Goal: Task Accomplishment & Management: Complete application form

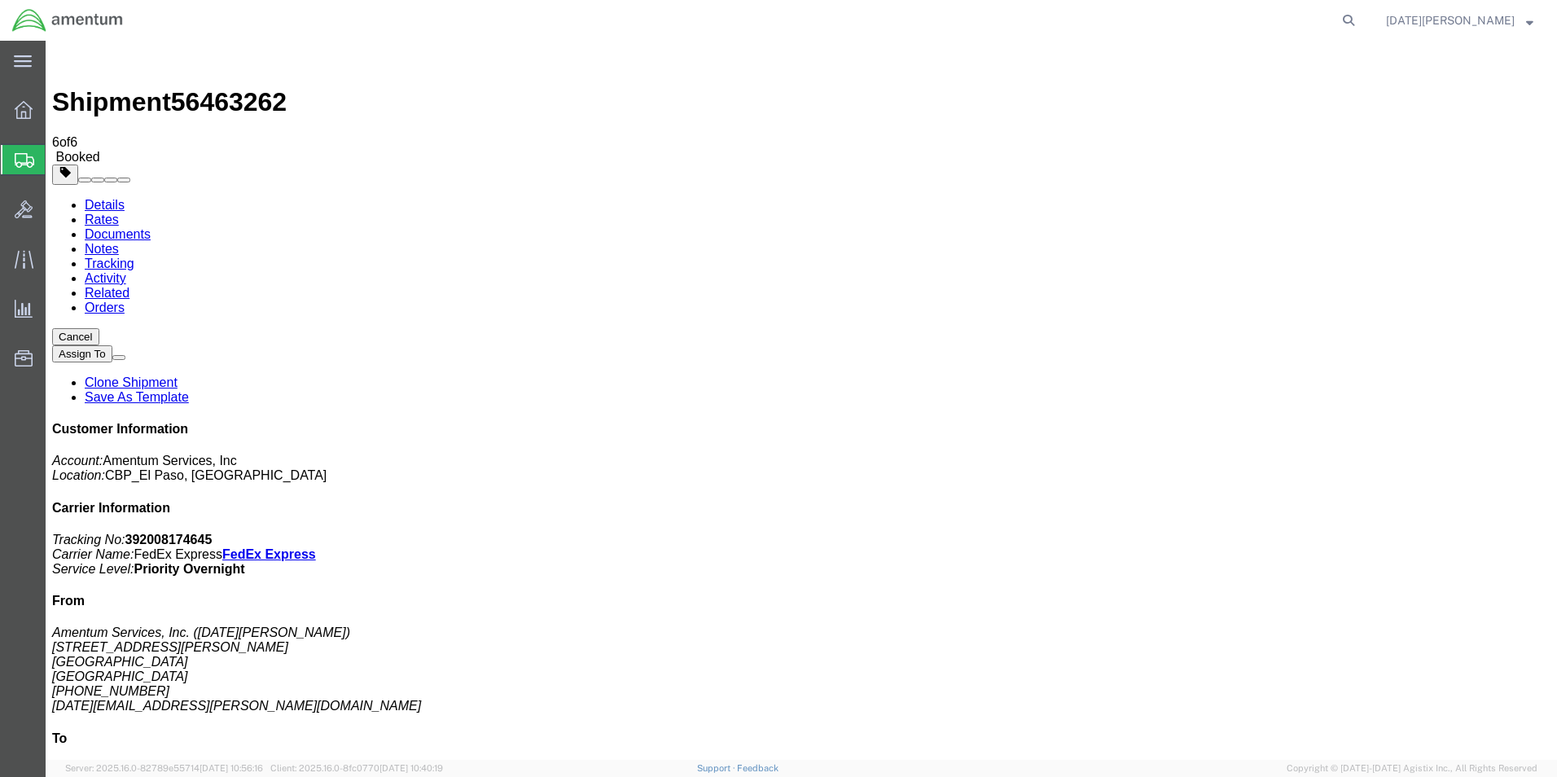
click at [0, 0] on span "Create from Template" at bounding box center [0, 0] width 0 height 0
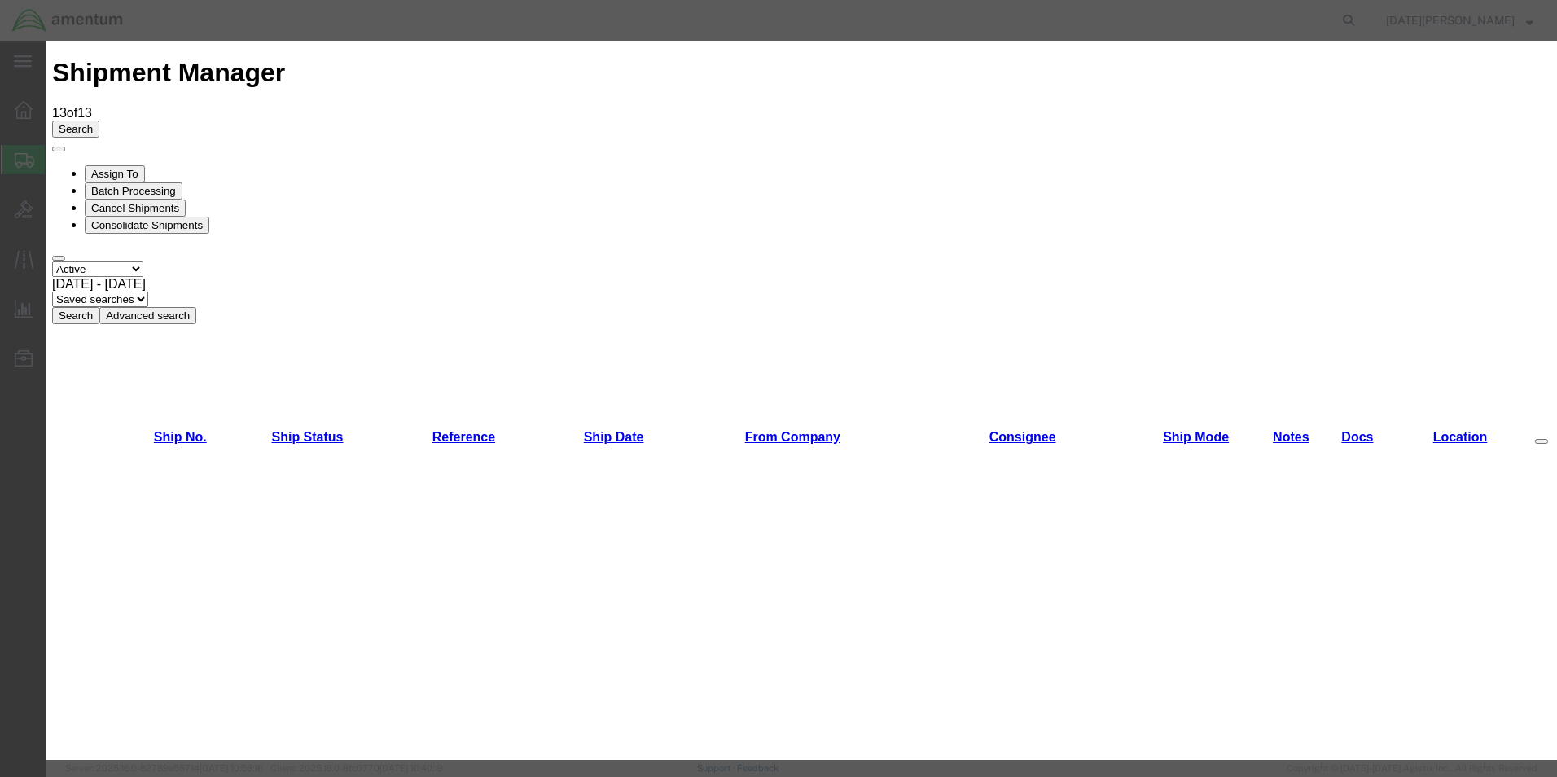
scroll to position [896, 0]
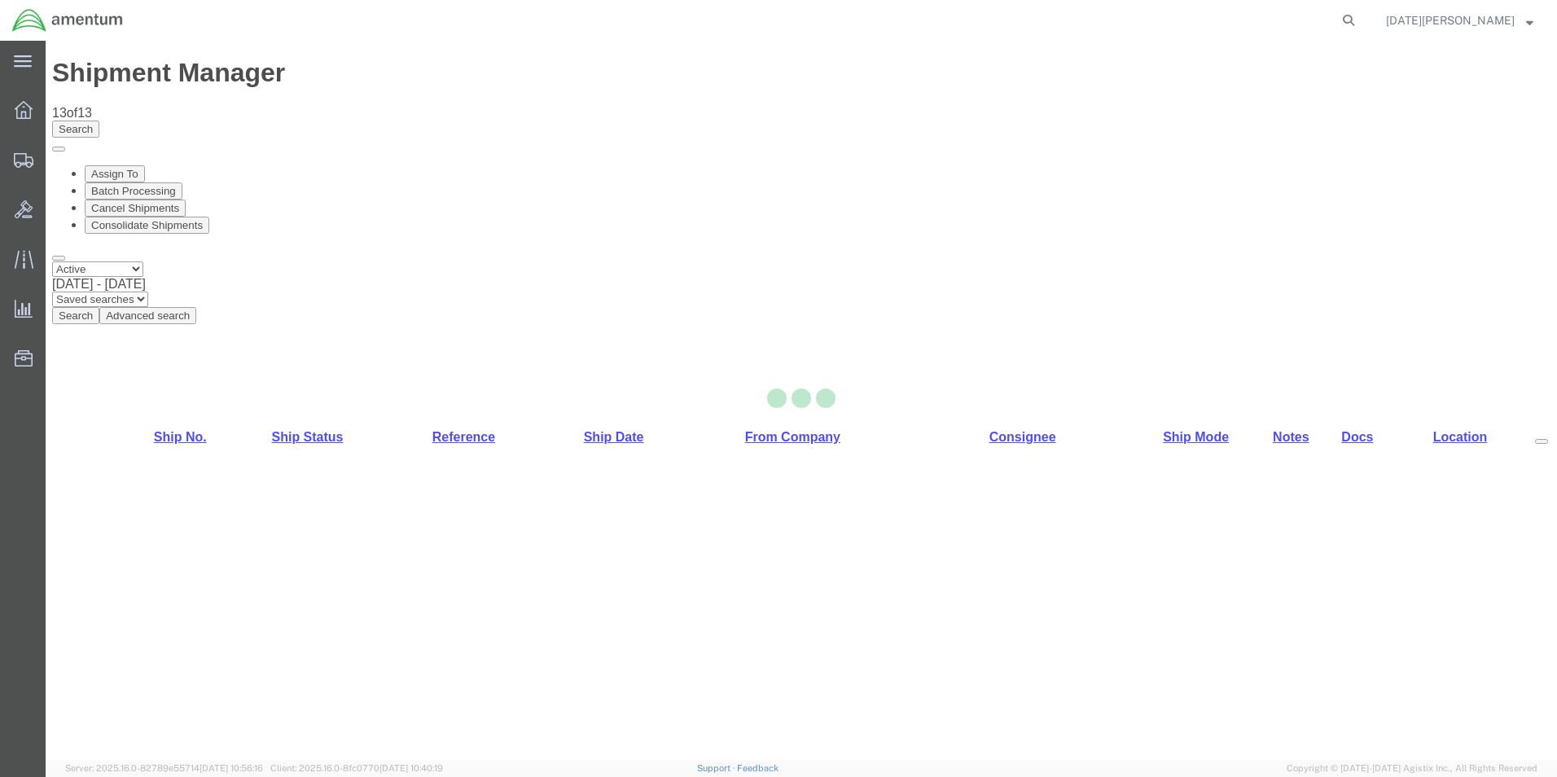
select select "49939"
select select "49951"
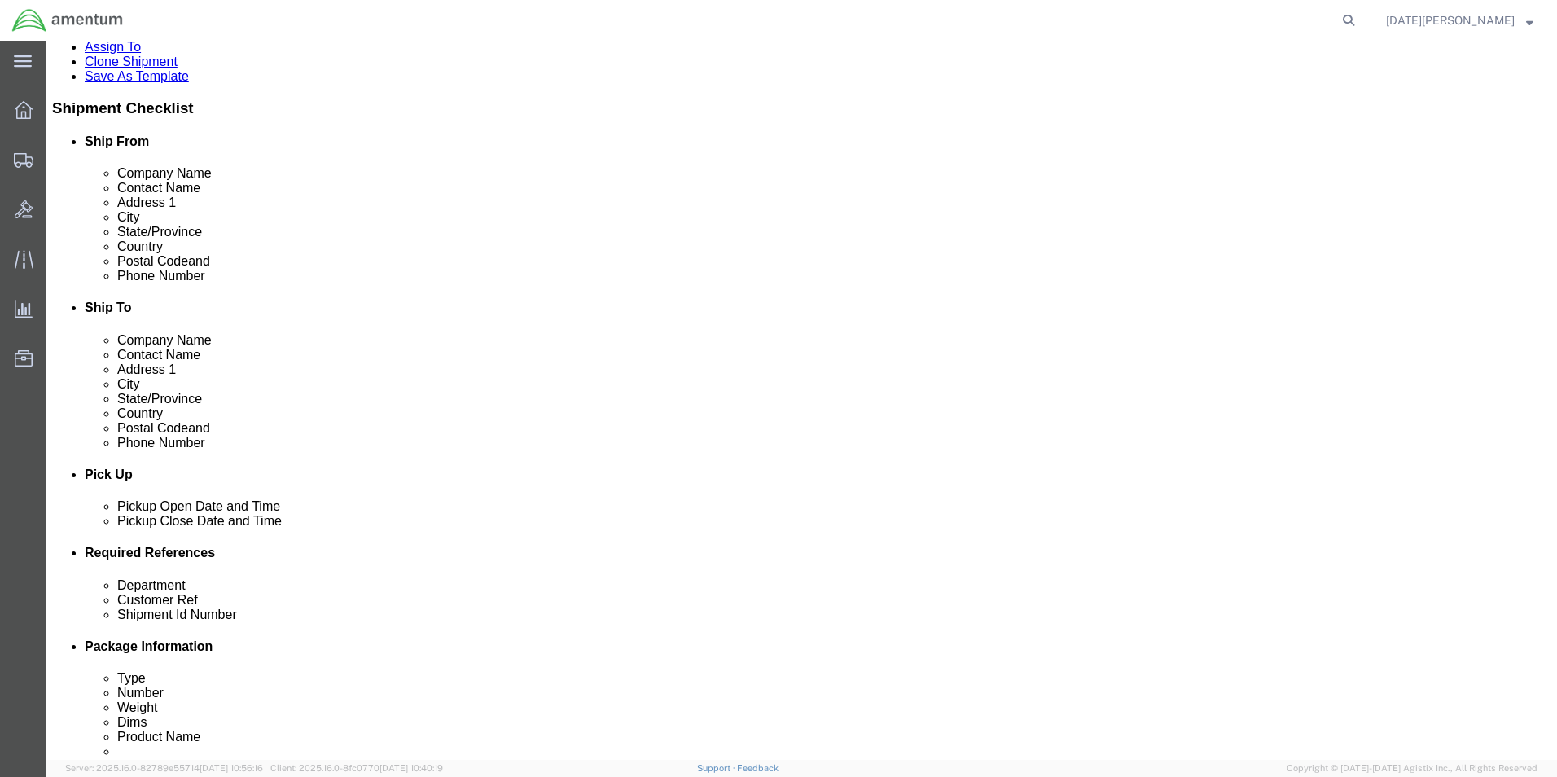
scroll to position [407, 0]
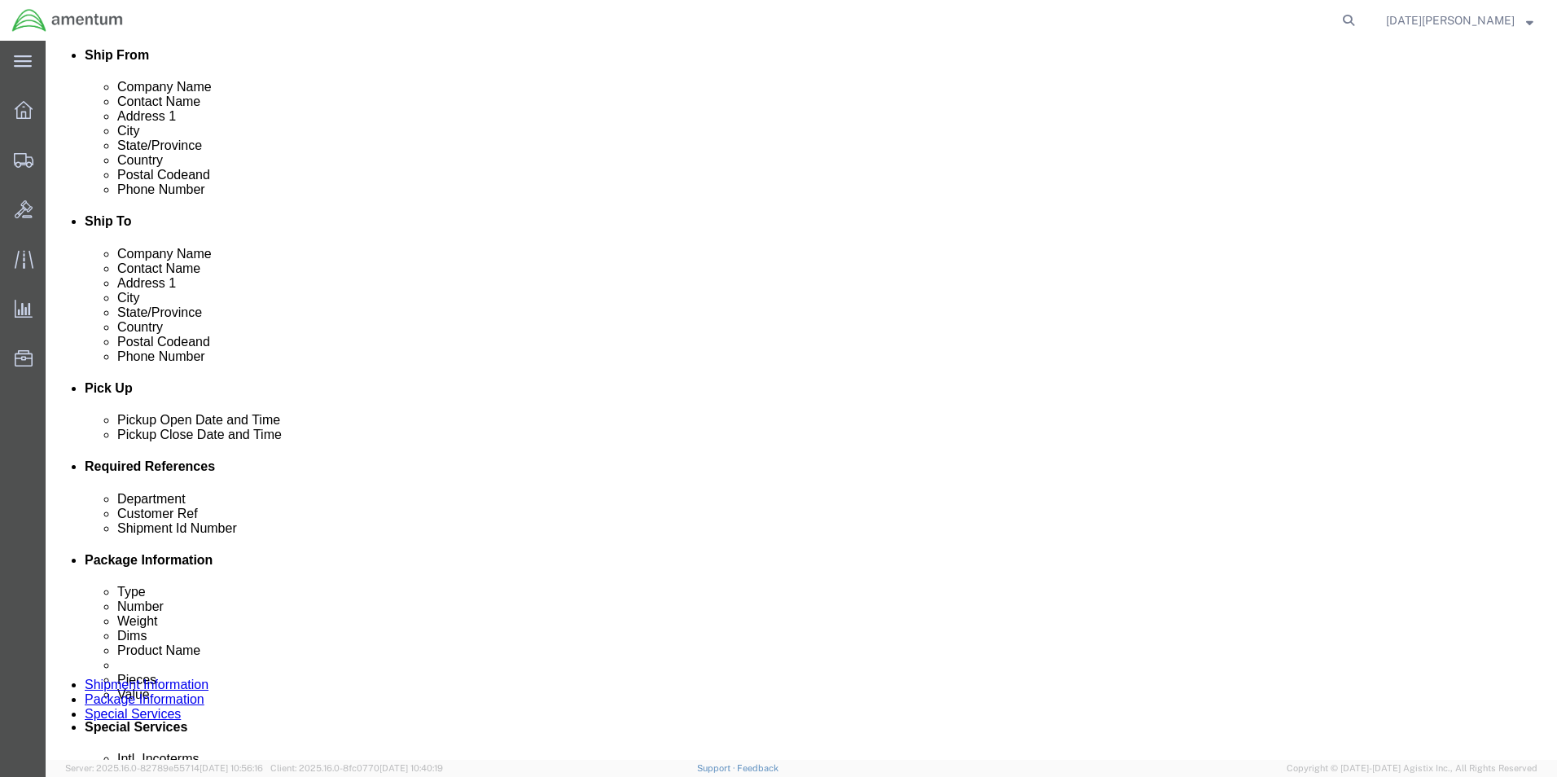
click input "text"
type input "Multiple Usages"
paste input "Multiple Usages"
type input "Multiple Usages"
paste input "Multiple Usages"
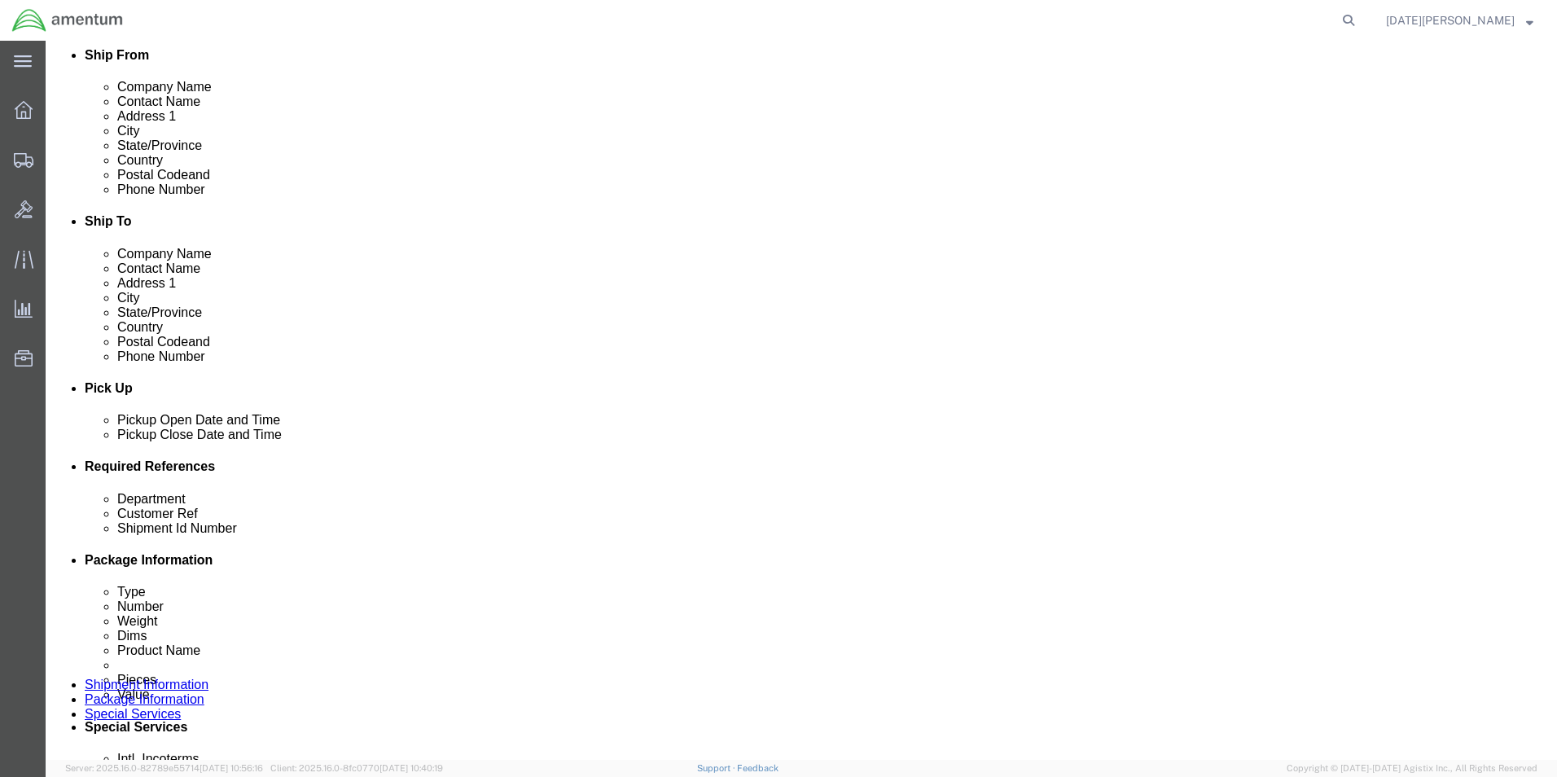
type input "Multiple Usages"
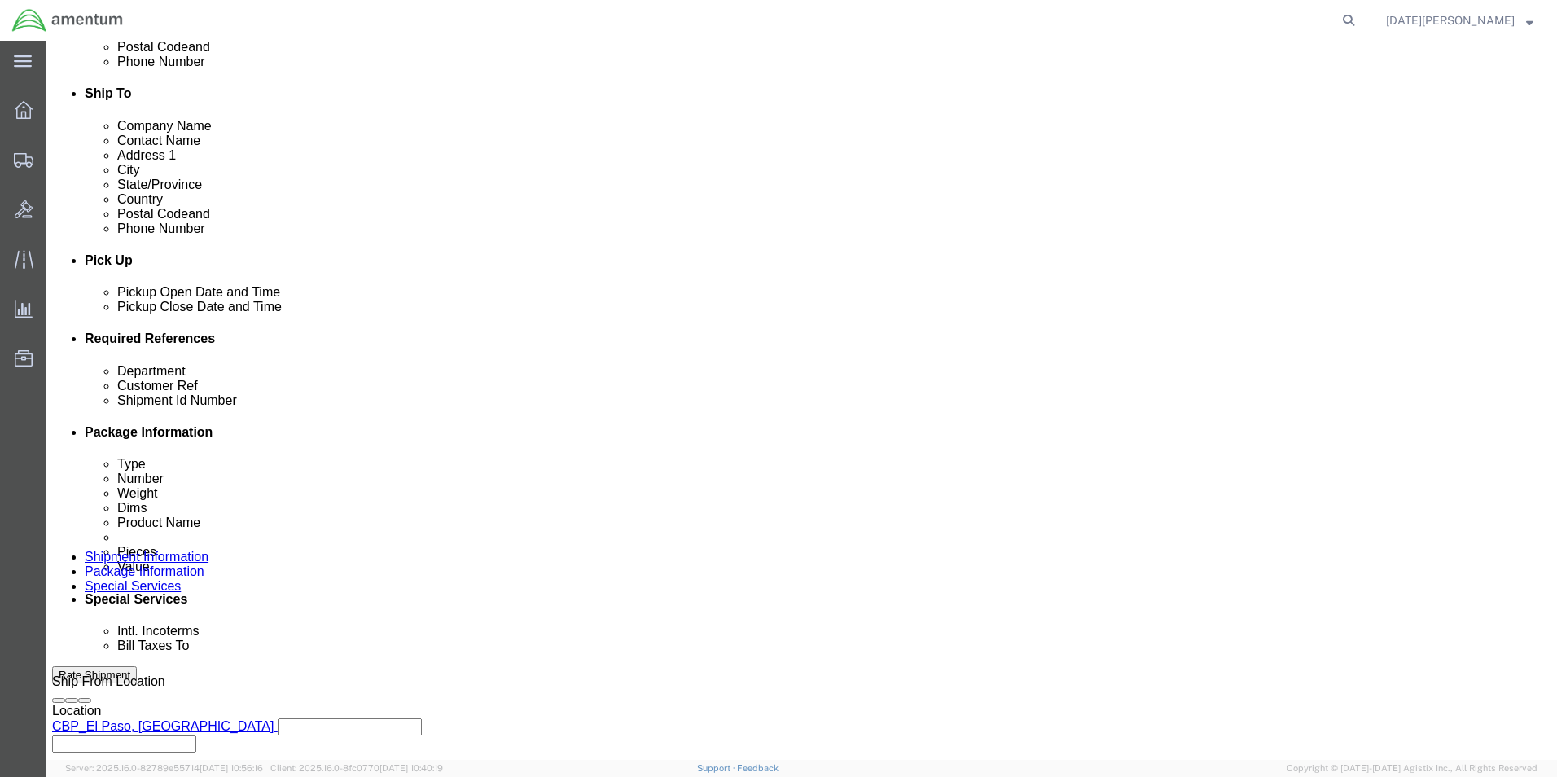
scroll to position [679, 0]
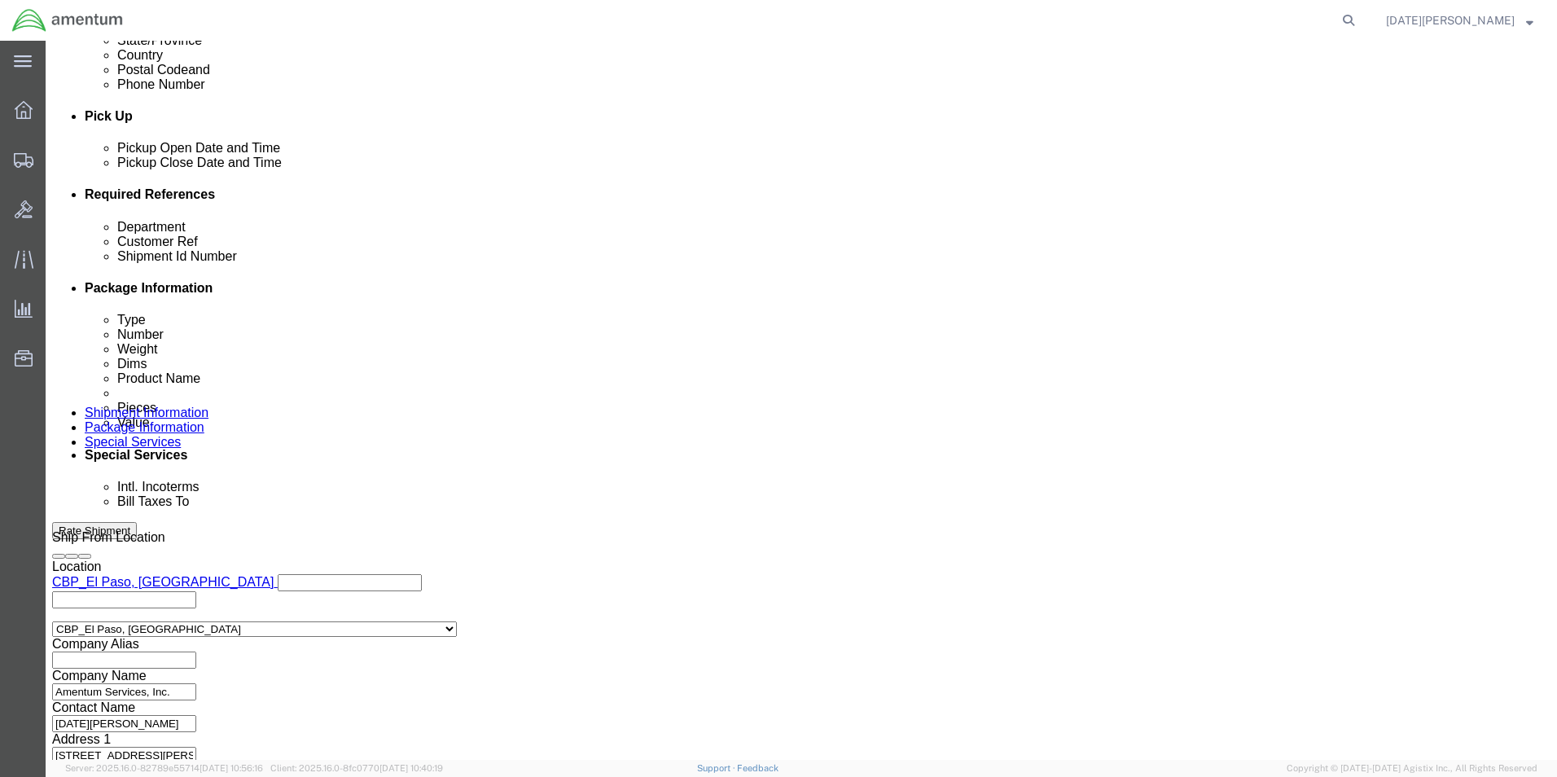
type input "cbp"
click button "Continue"
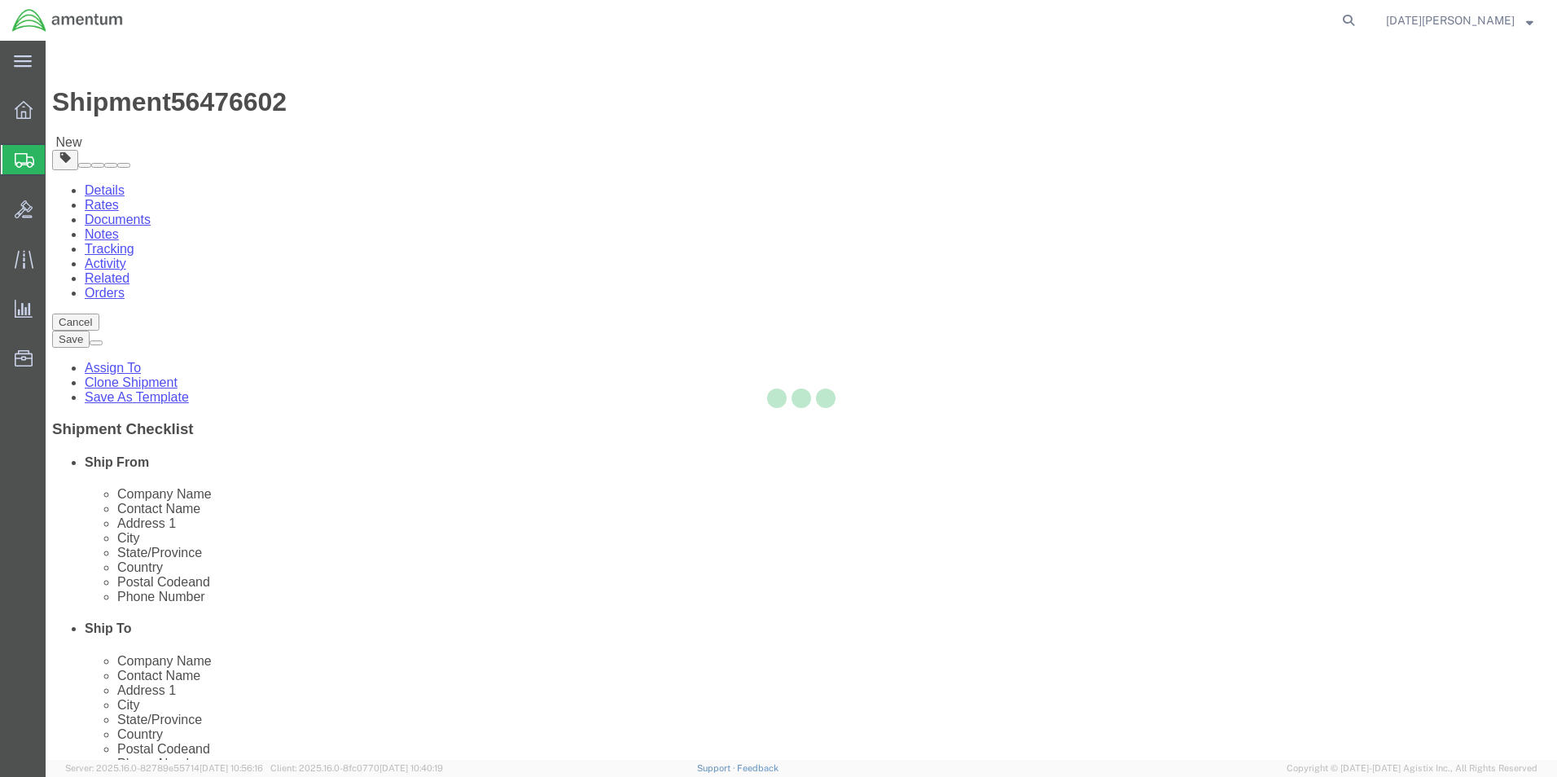
select select "YRPK"
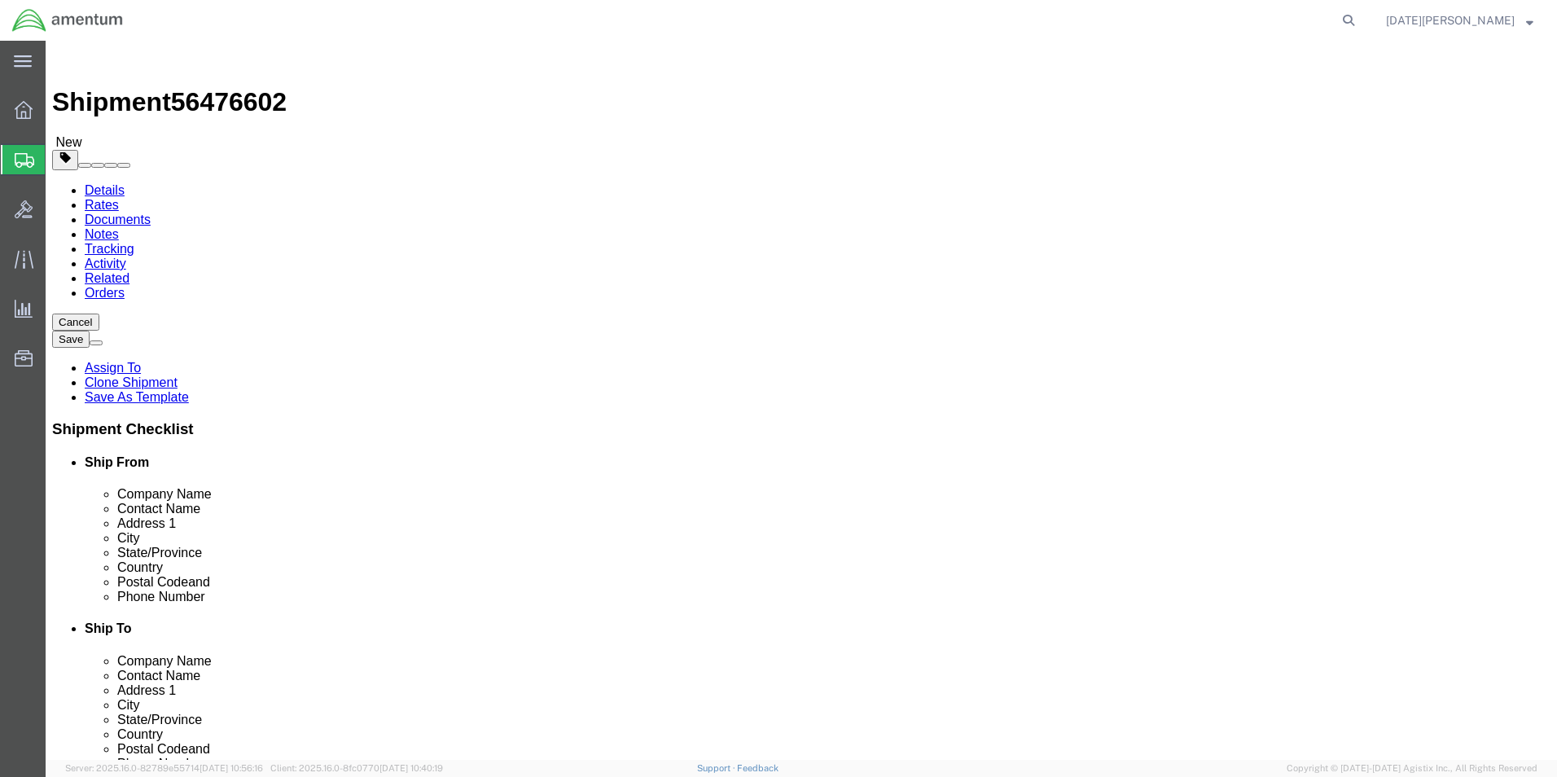
click input "text"
type input "14"
type input "1"
type input "11"
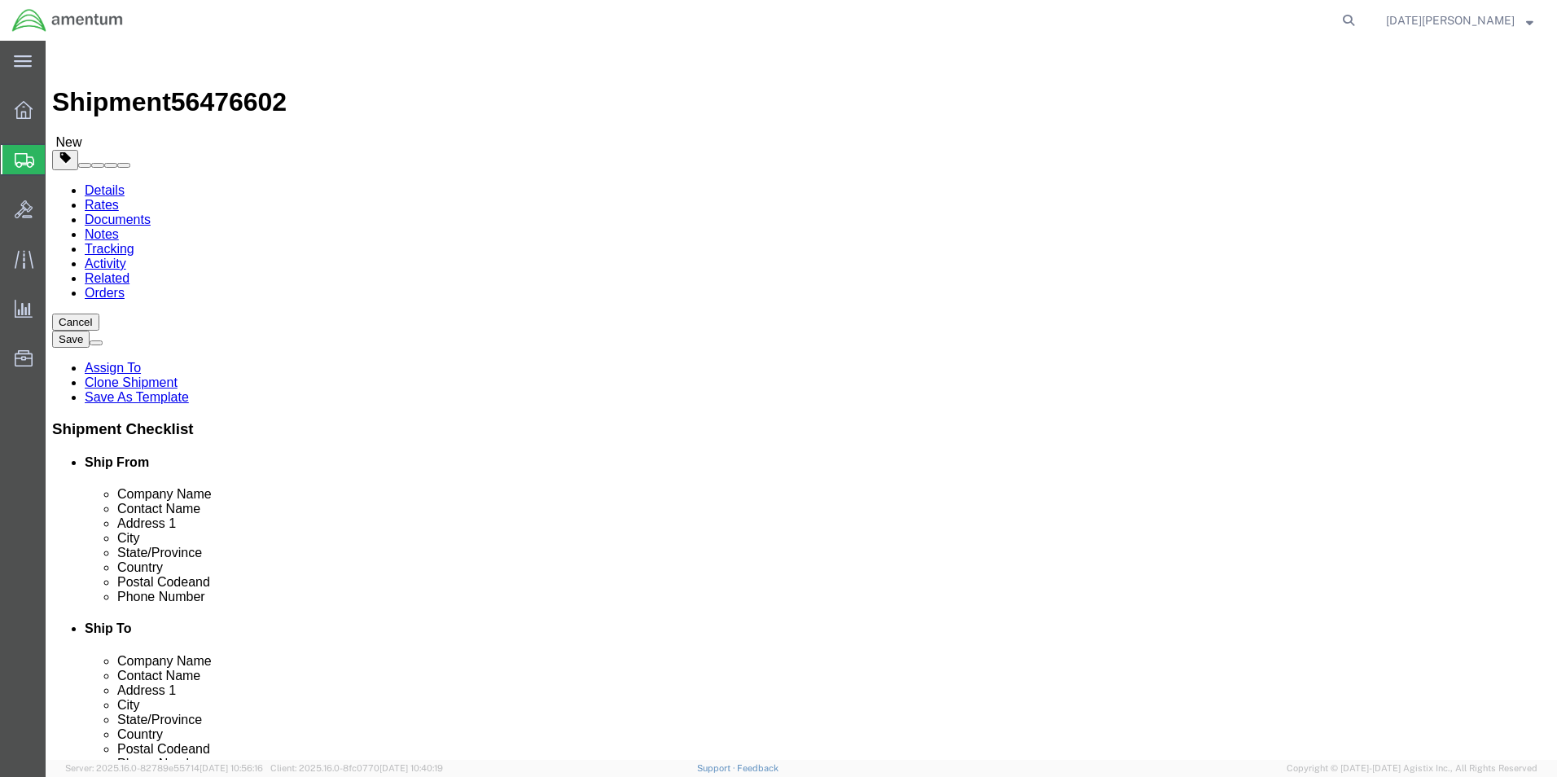
type input "11"
drag, startPoint x: 250, startPoint y: 387, endPoint x: 217, endPoint y: 388, distance: 32.6
click div "Package Type Select Bale(s) Basket(s) Bolt(s) Bottle(s) Buckets Bulk Bundle(s) …"
type input "7"
click div "Package Content # 1 x Package Type Select Bale(s) Basket(s) Bolt(s) Bottle(s) B…"
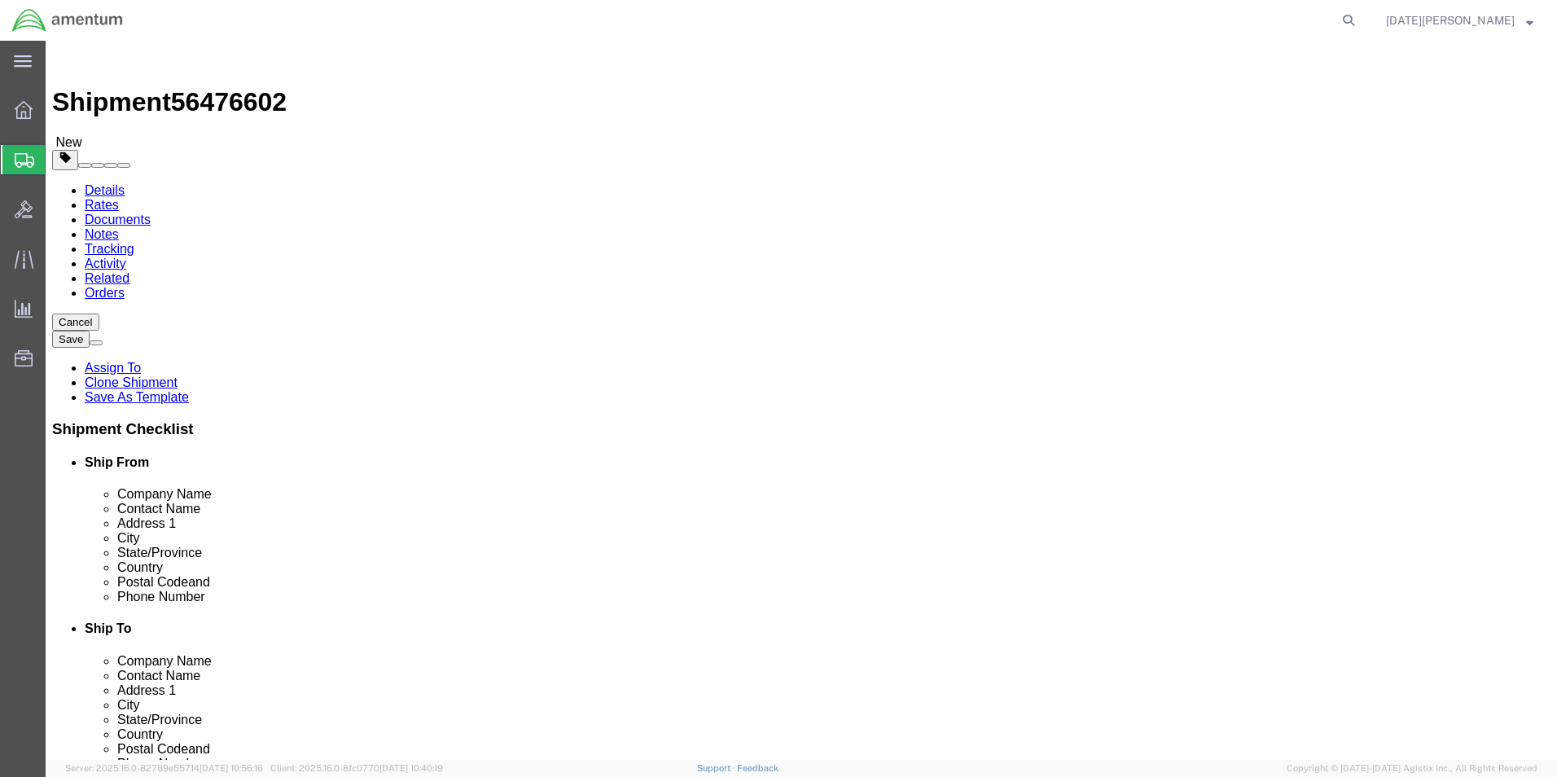
click span
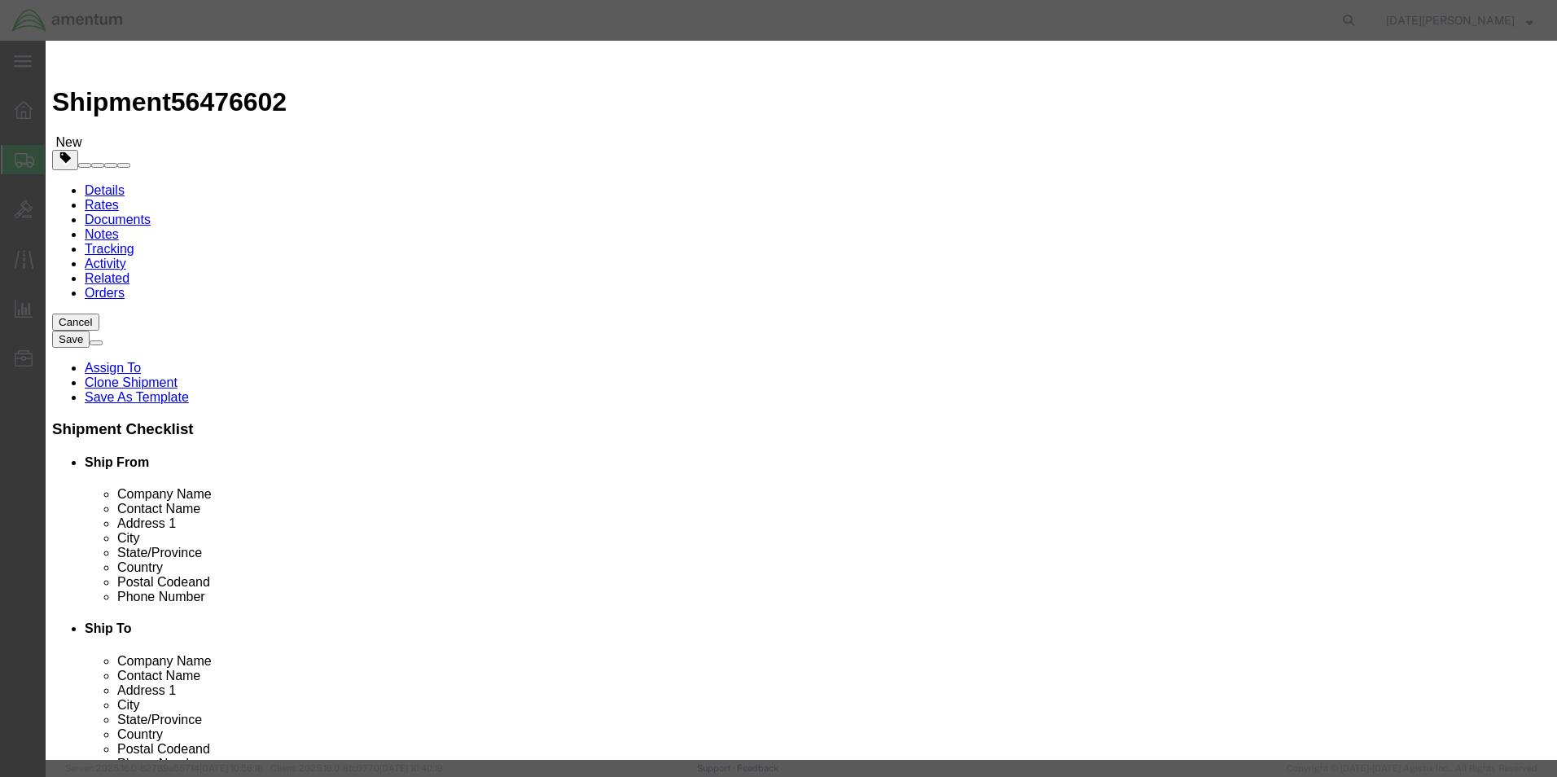
click input "text"
type input "aircraft parts"
type input "4"
type input "400.00"
click button "Save & Close"
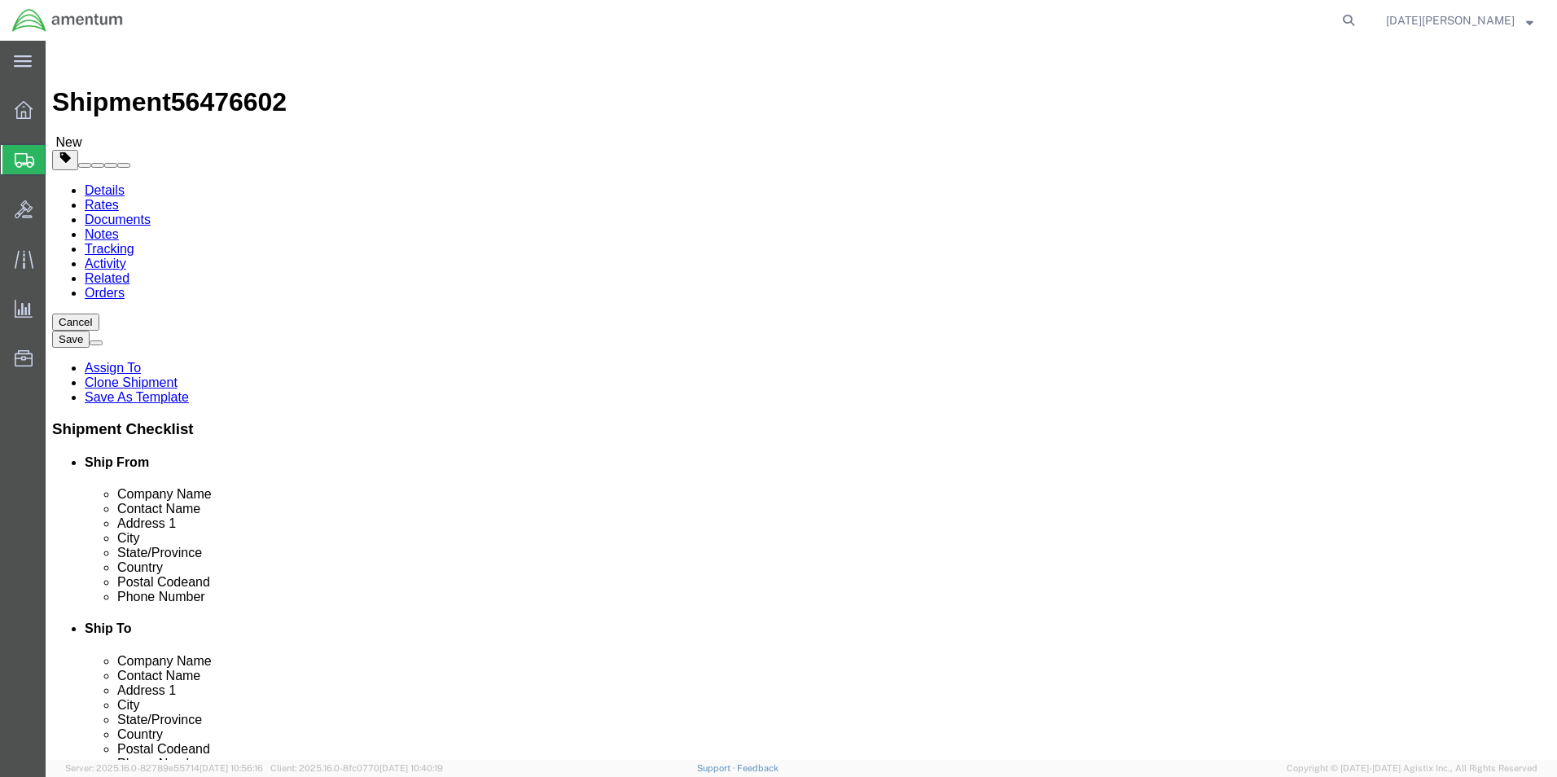
click button "Rate Shipment"
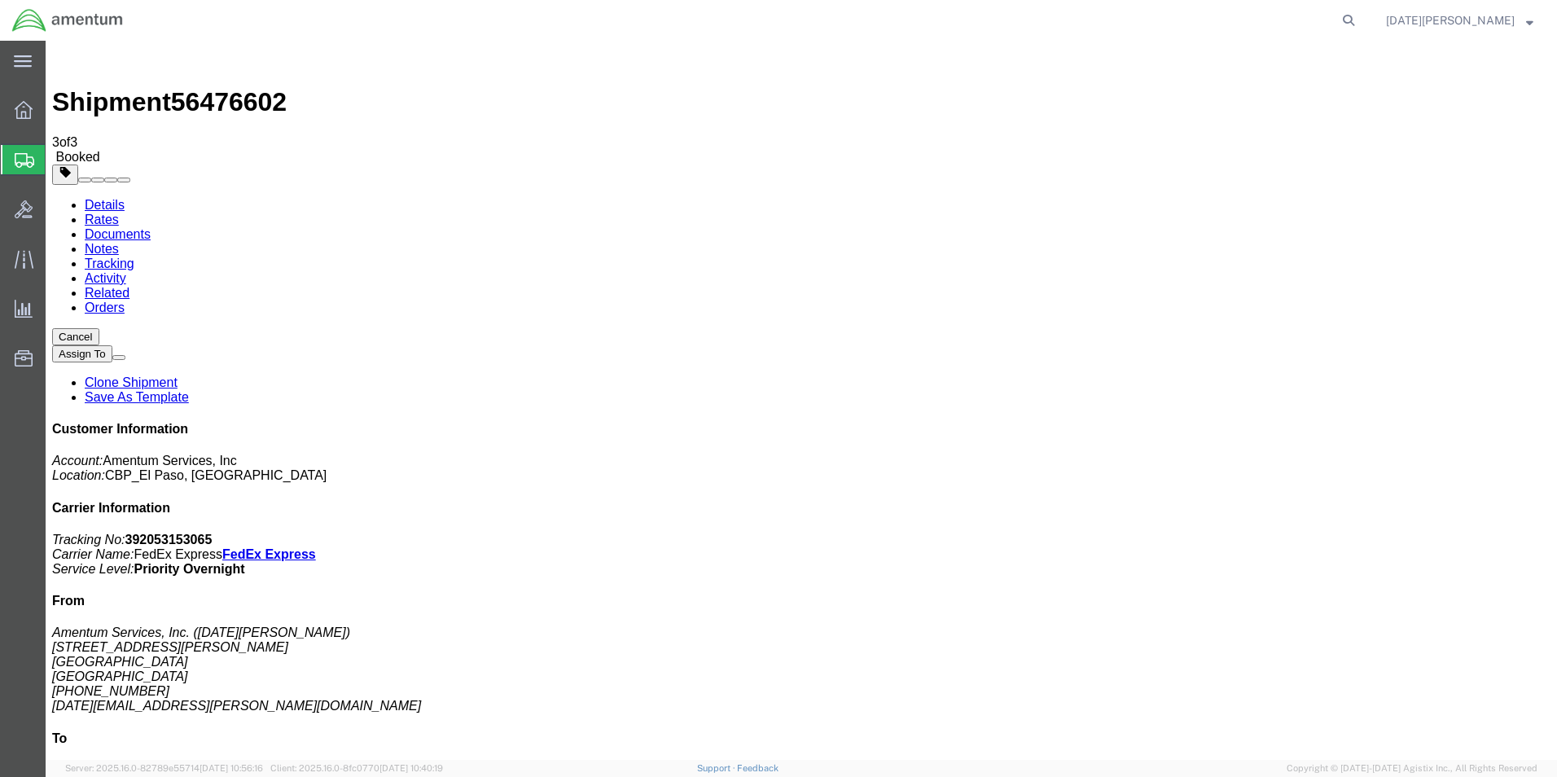
drag, startPoint x: 676, startPoint y: 292, endPoint x: 686, endPoint y: 303, distance: 15.6
click at [0, 0] on span "Create from Template" at bounding box center [0, 0] width 0 height 0
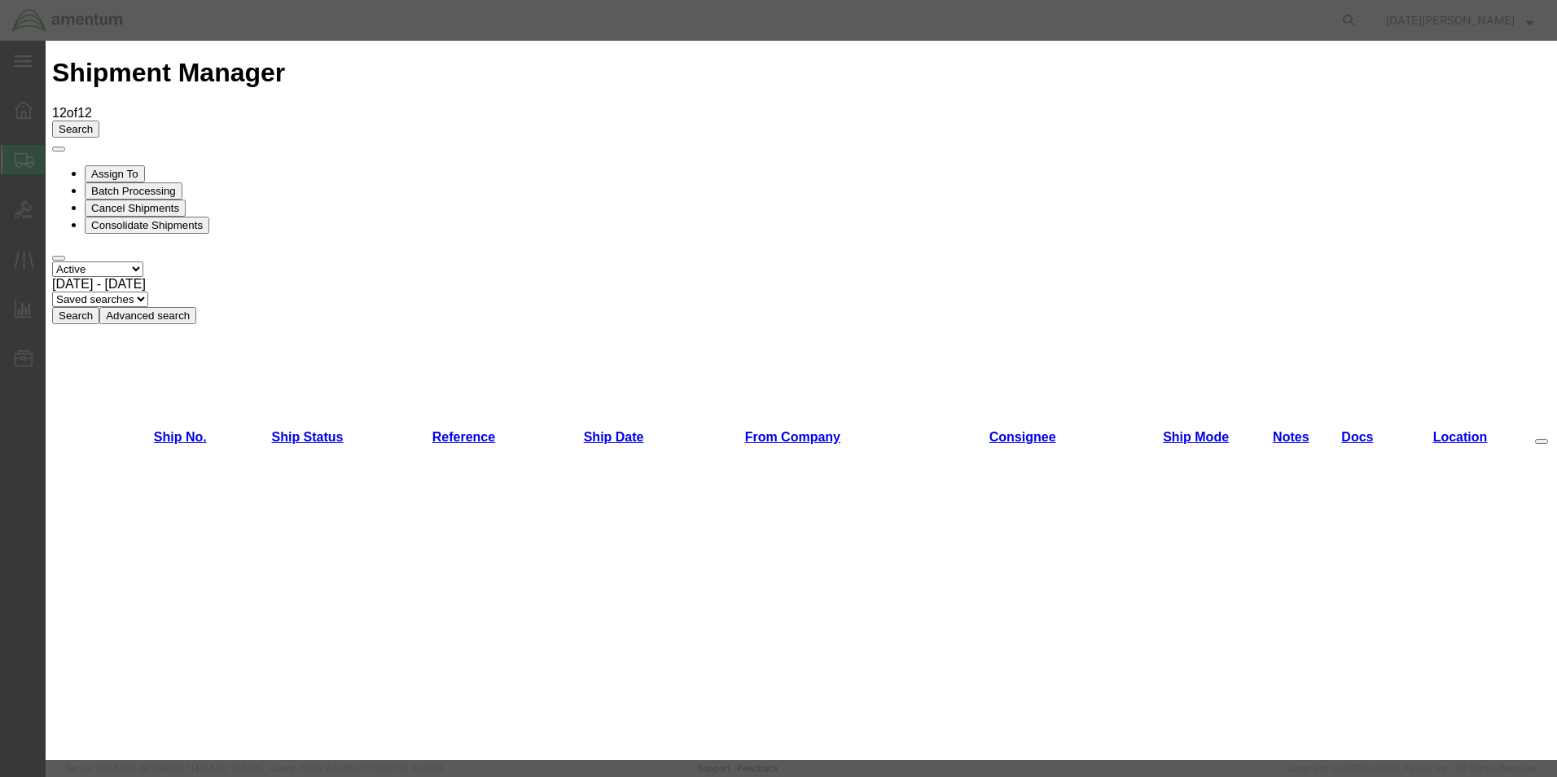
scroll to position [977, 0]
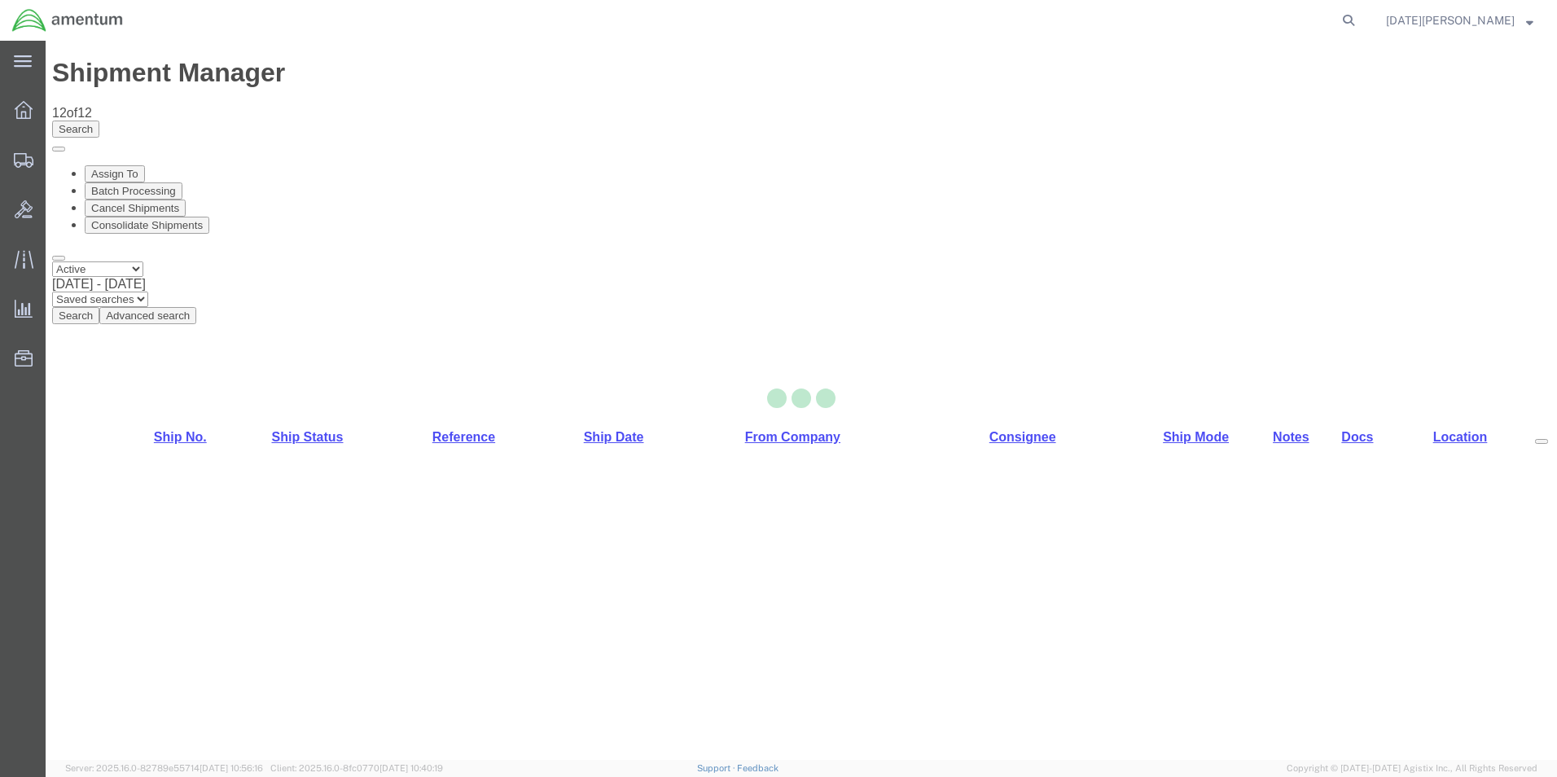
select select "49939"
select select "49949"
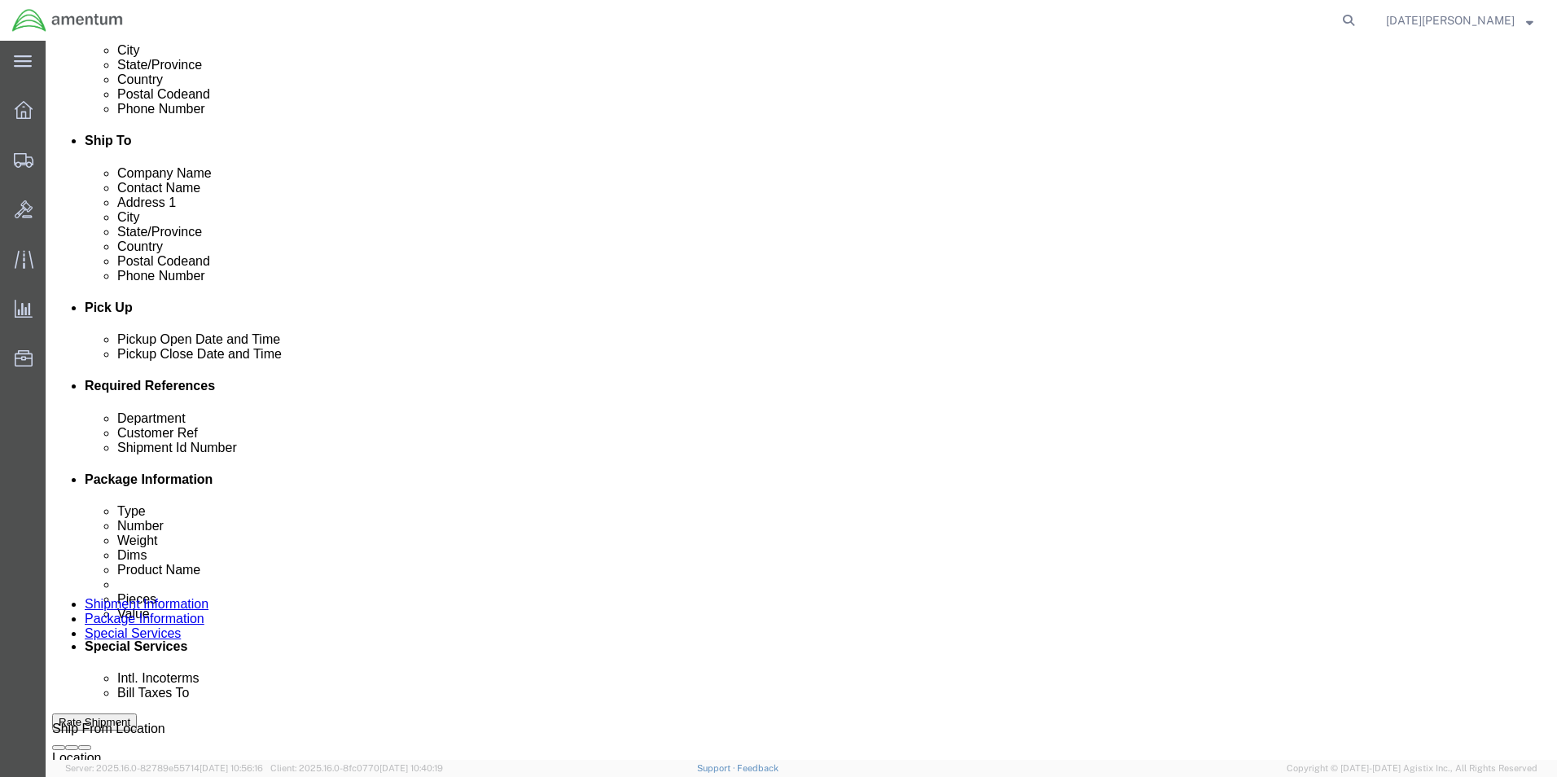
scroll to position [489, 0]
click input "text"
type input "CBP"
type input "USAGE# 323960"
paste input "USAGE# 323960"
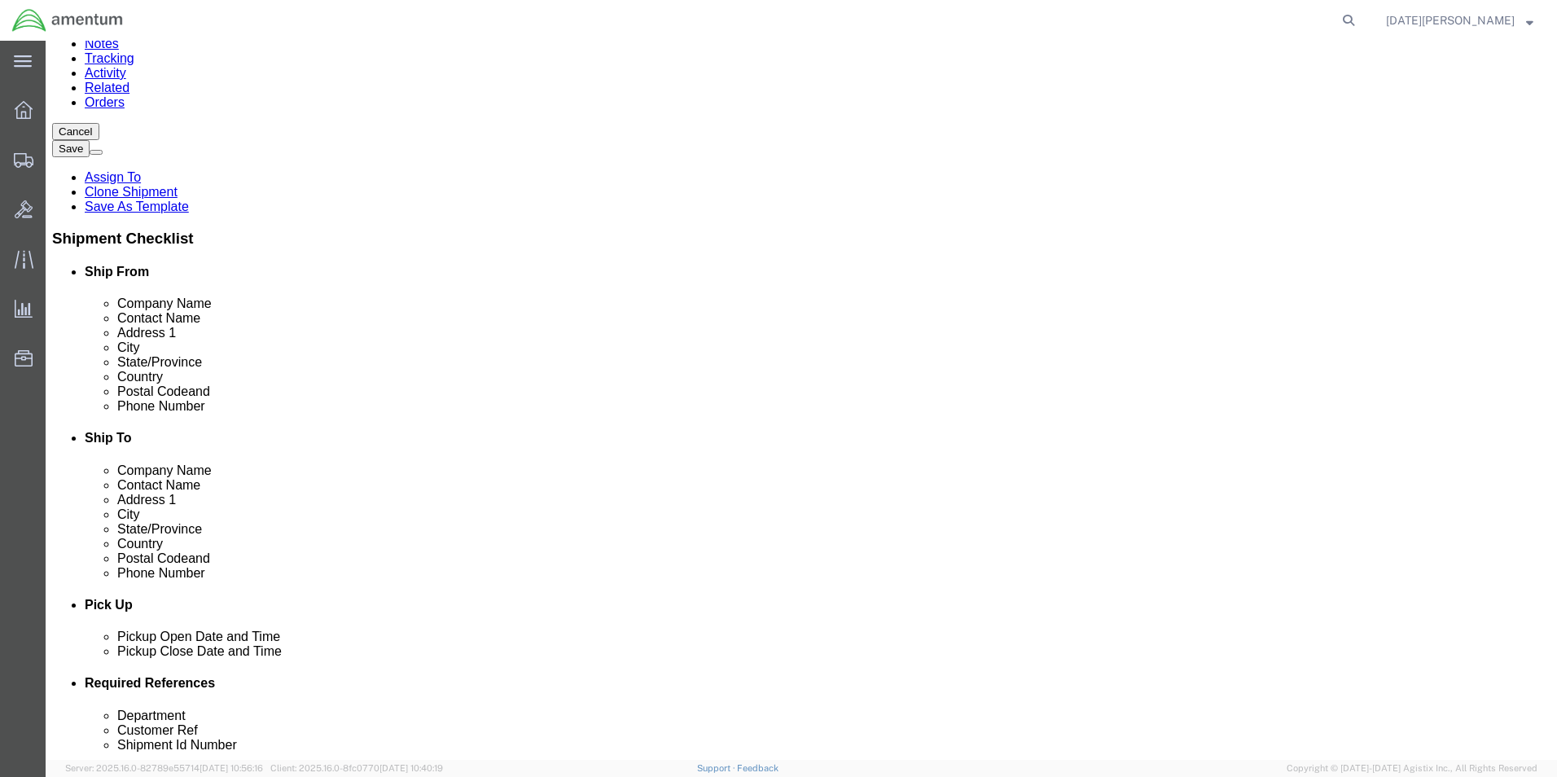
scroll to position [0, 0]
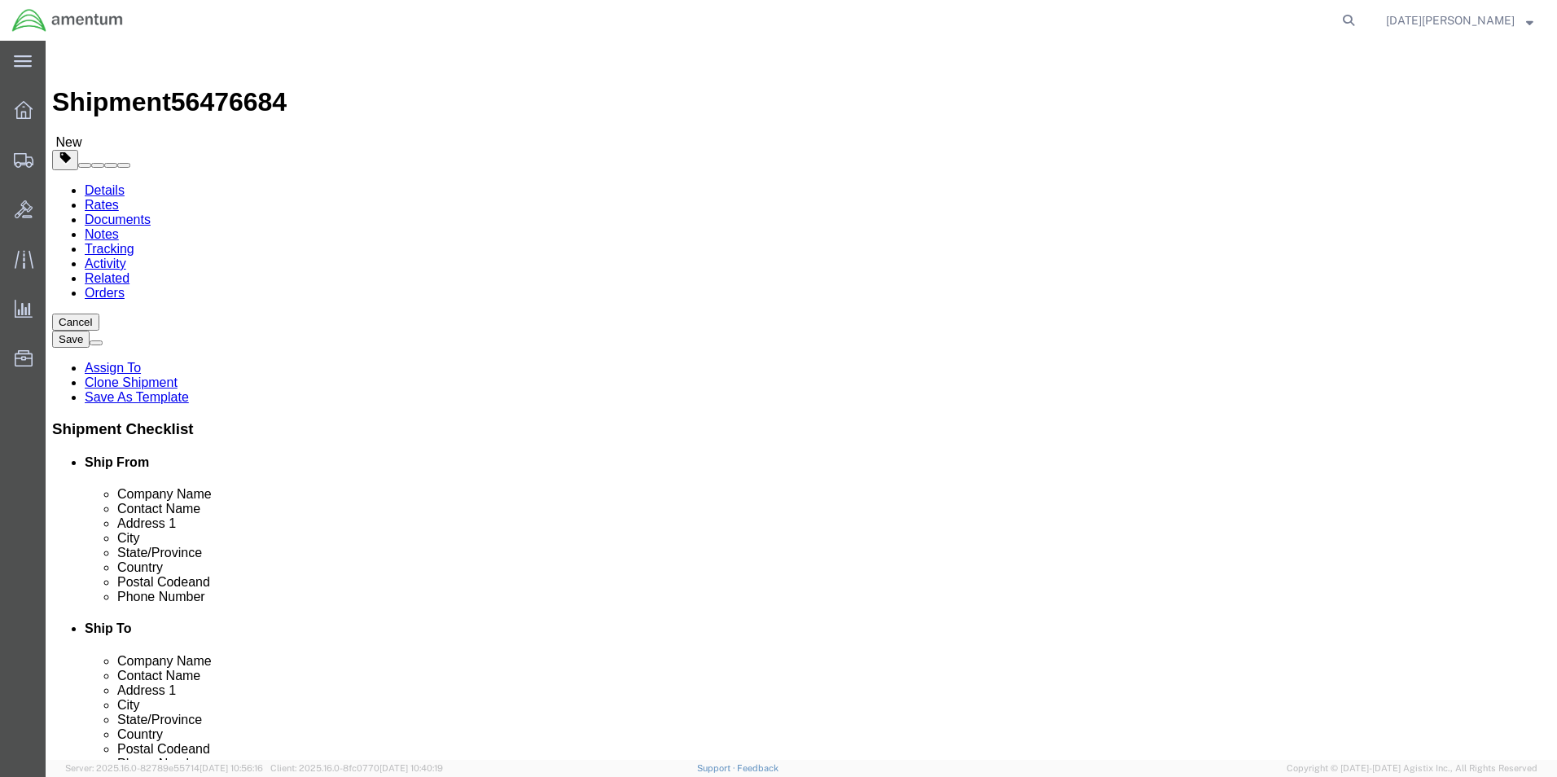
type input "USAGE# 323960"
drag, startPoint x: 920, startPoint y: 340, endPoint x: 801, endPoint y: 356, distance: 120.0
click div "Location [GEOGRAPHIC_DATA], [GEOGRAPHIC_DATA] Select My Profile Location [PHONE…"
type input "s"
type input "SUPPLY DEPARTMENT"
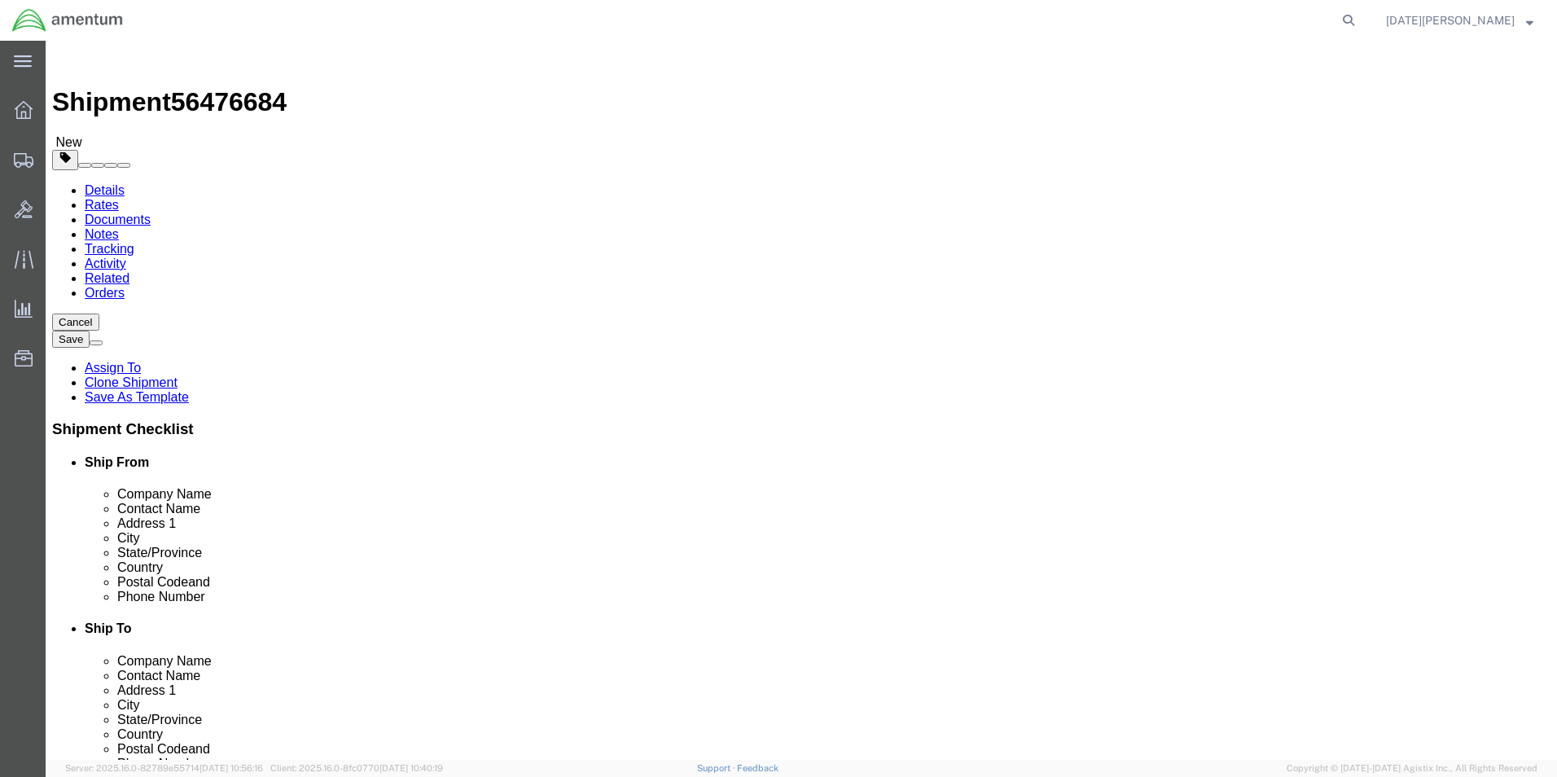
click label "Address 2"
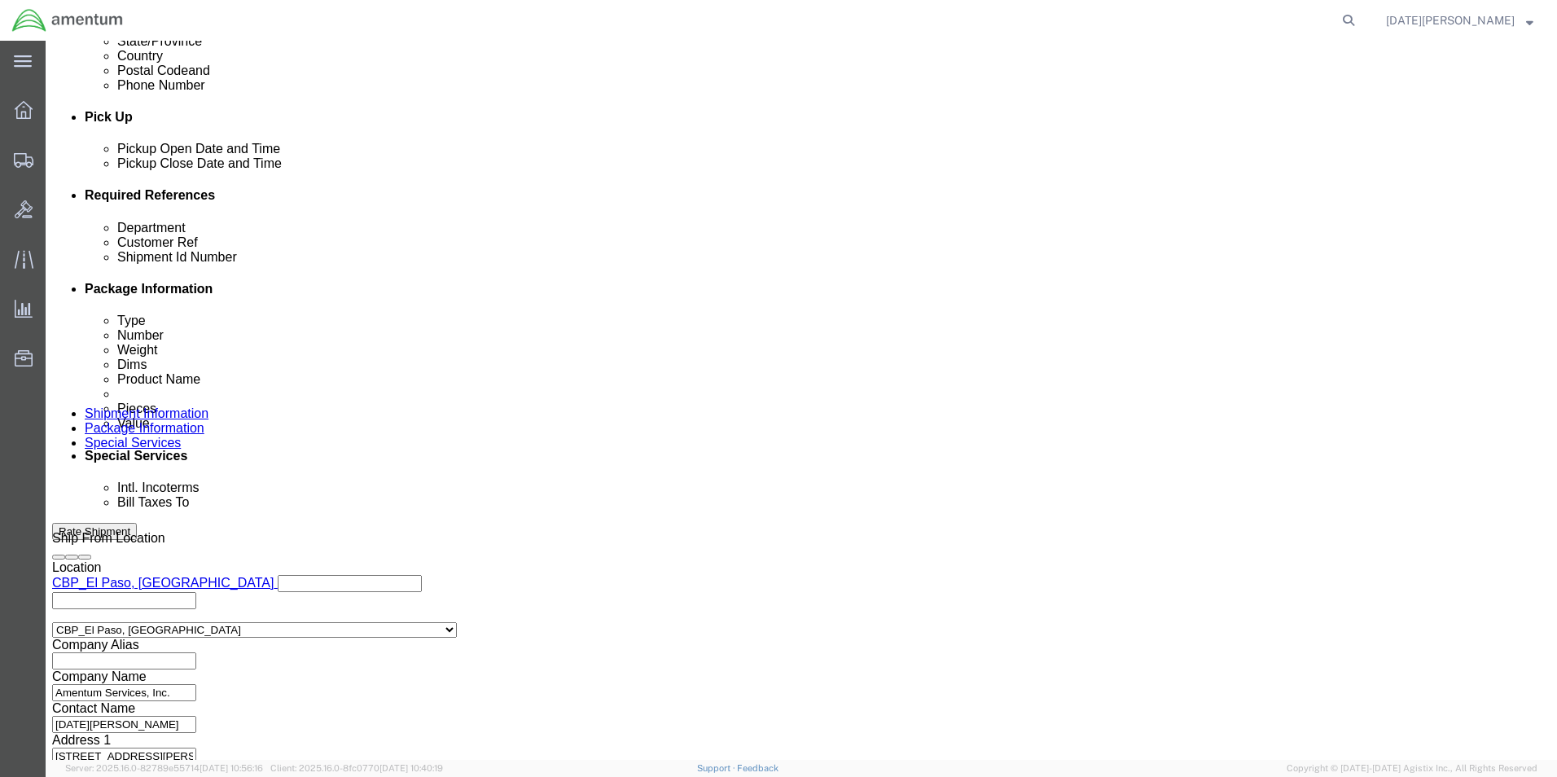
scroll to position [679, 0]
click button "Continue"
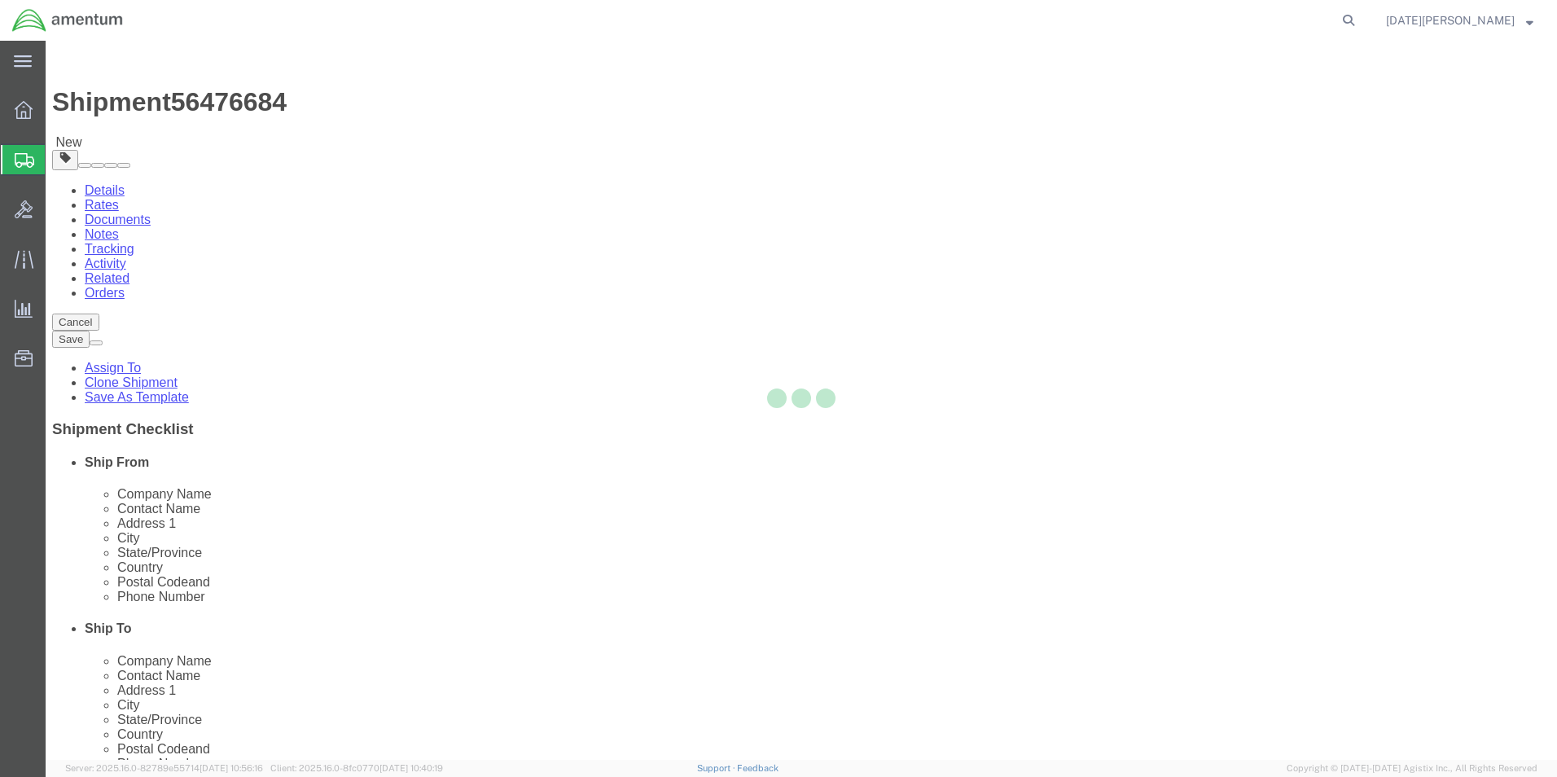
select select "YRPK"
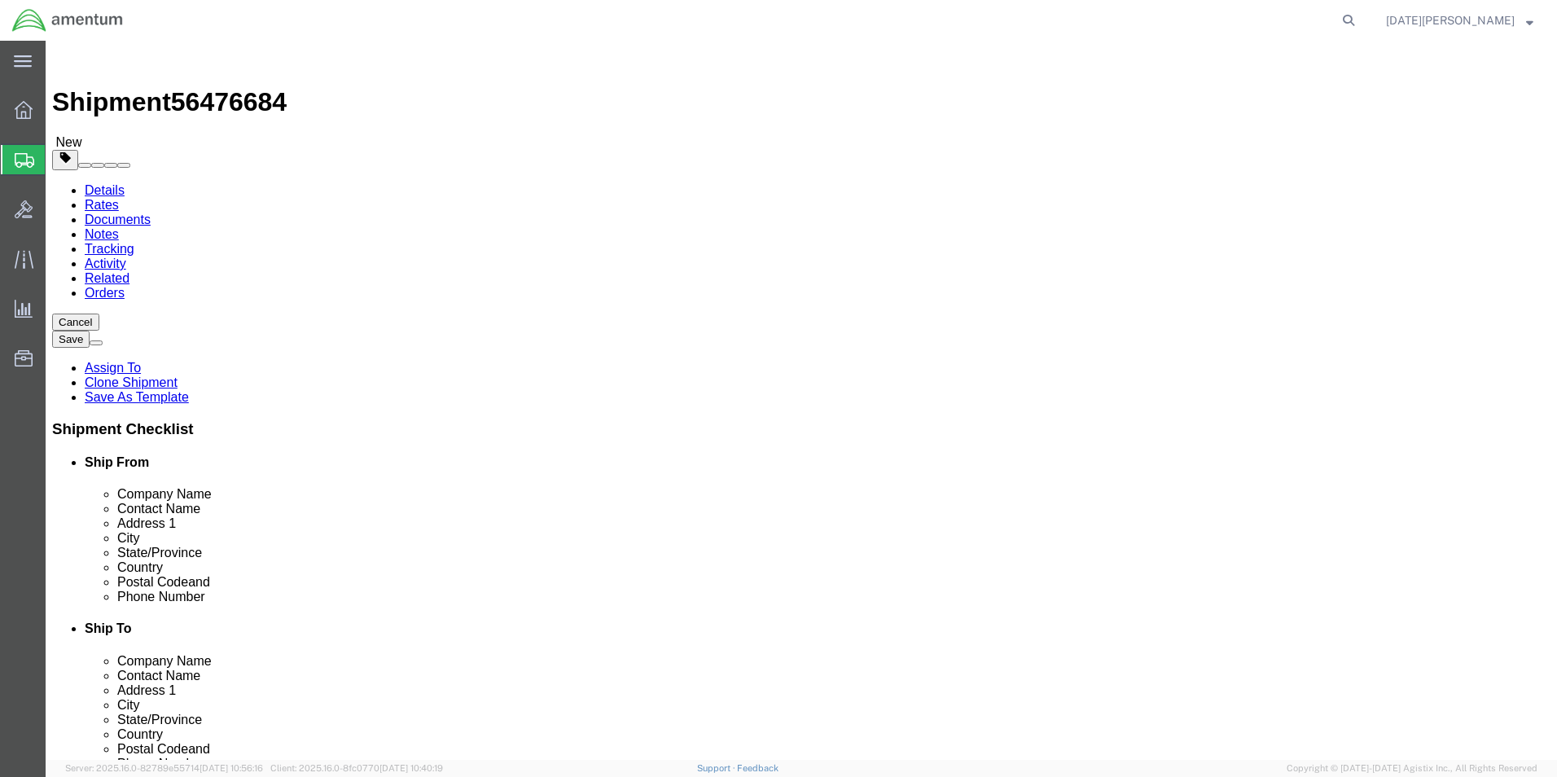
click input "text"
type input "8"
type input "6"
drag, startPoint x: 252, startPoint y: 380, endPoint x: 202, endPoint y: 392, distance: 51.8
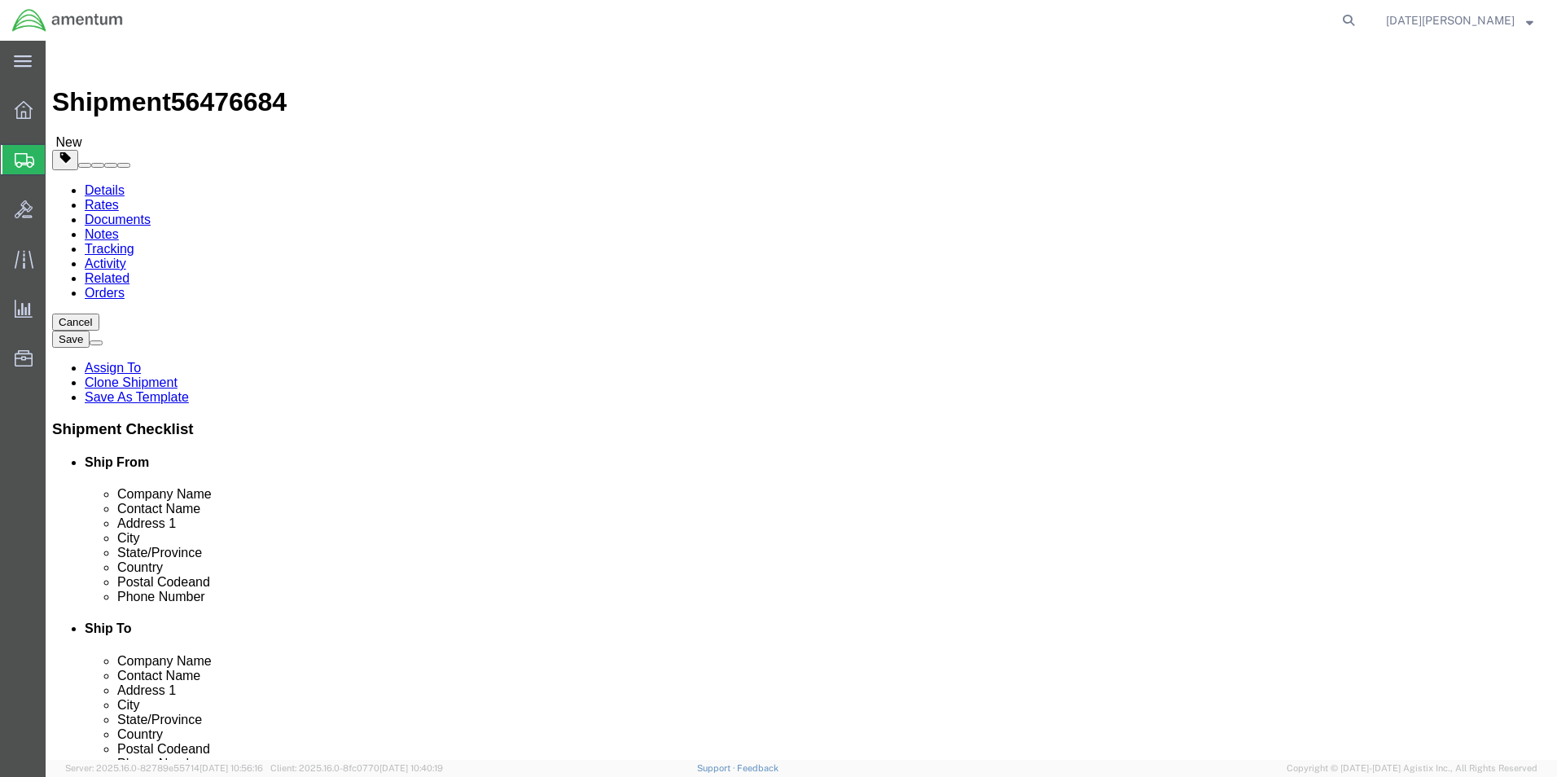
click div "Package Type Select Bale(s) Basket(s) Bolt(s) Bottle(s) Buckets Bulk Bundle(s) …"
type input "3"
type input "2.00"
click span
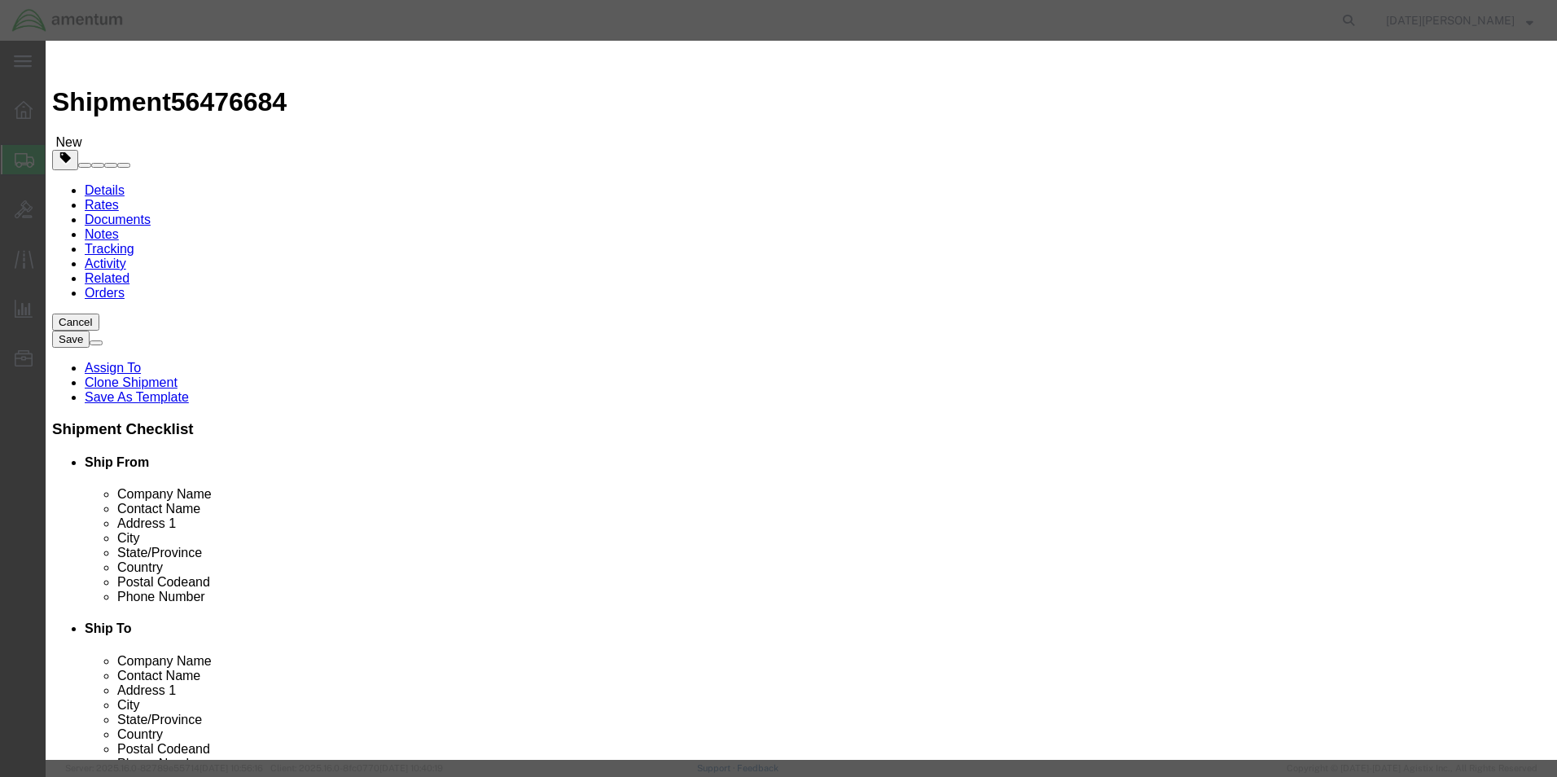
click input "text"
type input "ELEMENT KIT"
drag, startPoint x: 497, startPoint y: 155, endPoint x: 461, endPoint y: 163, distance: 36.7
click div "0"
type input "1"
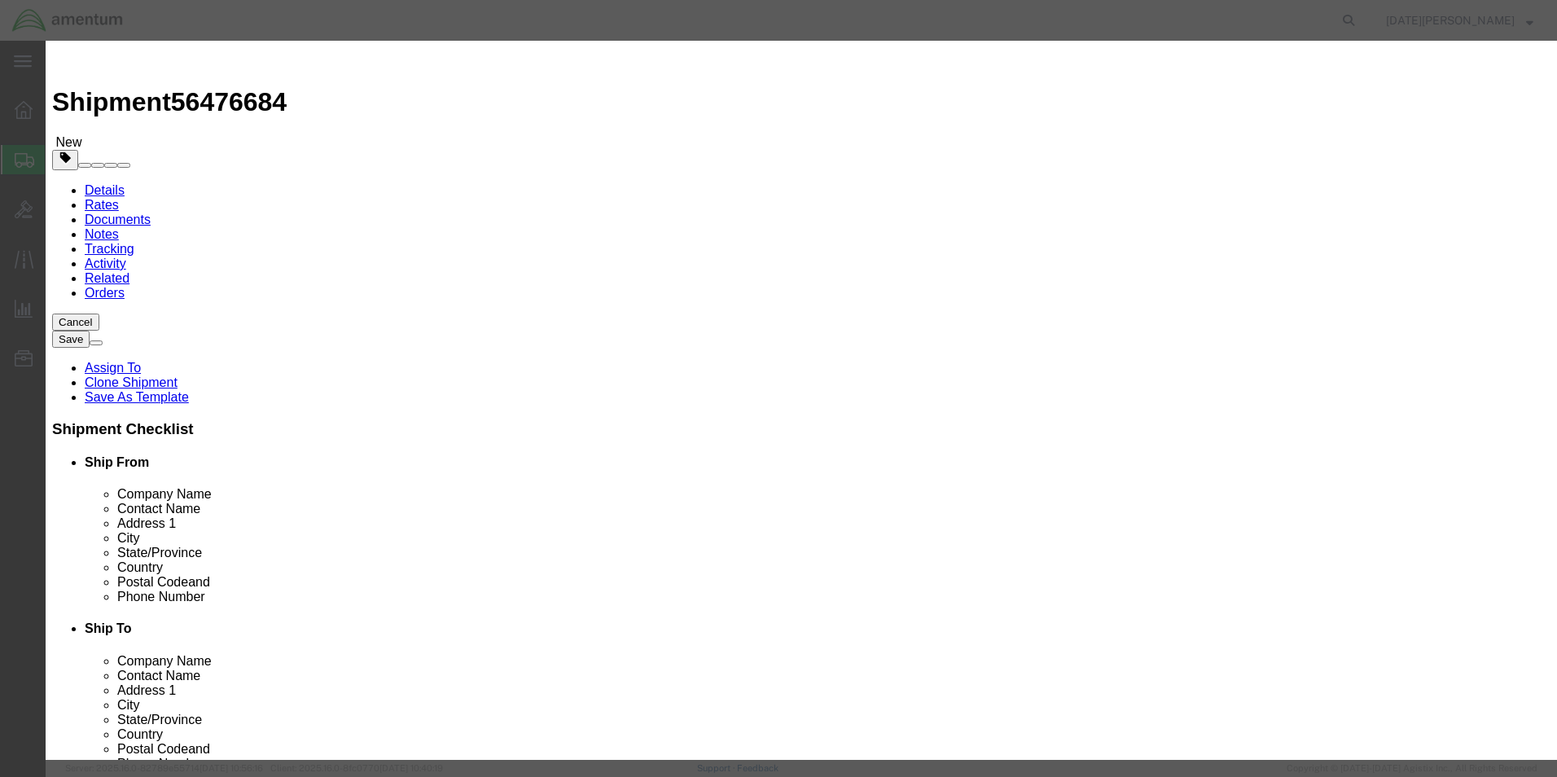
type input "100.00"
select select "USD"
click button "Save & Close"
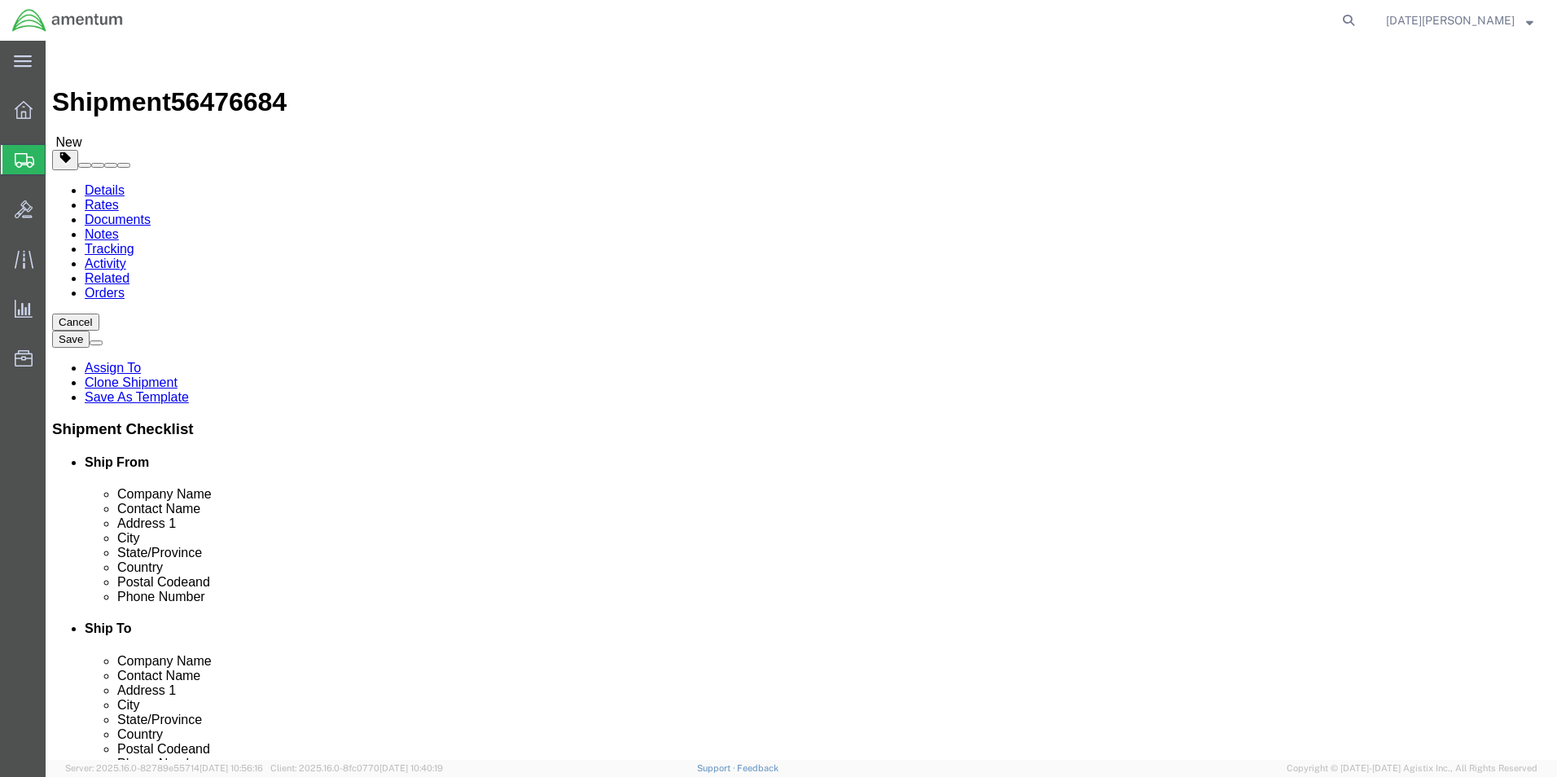
click button "Rate Shipment"
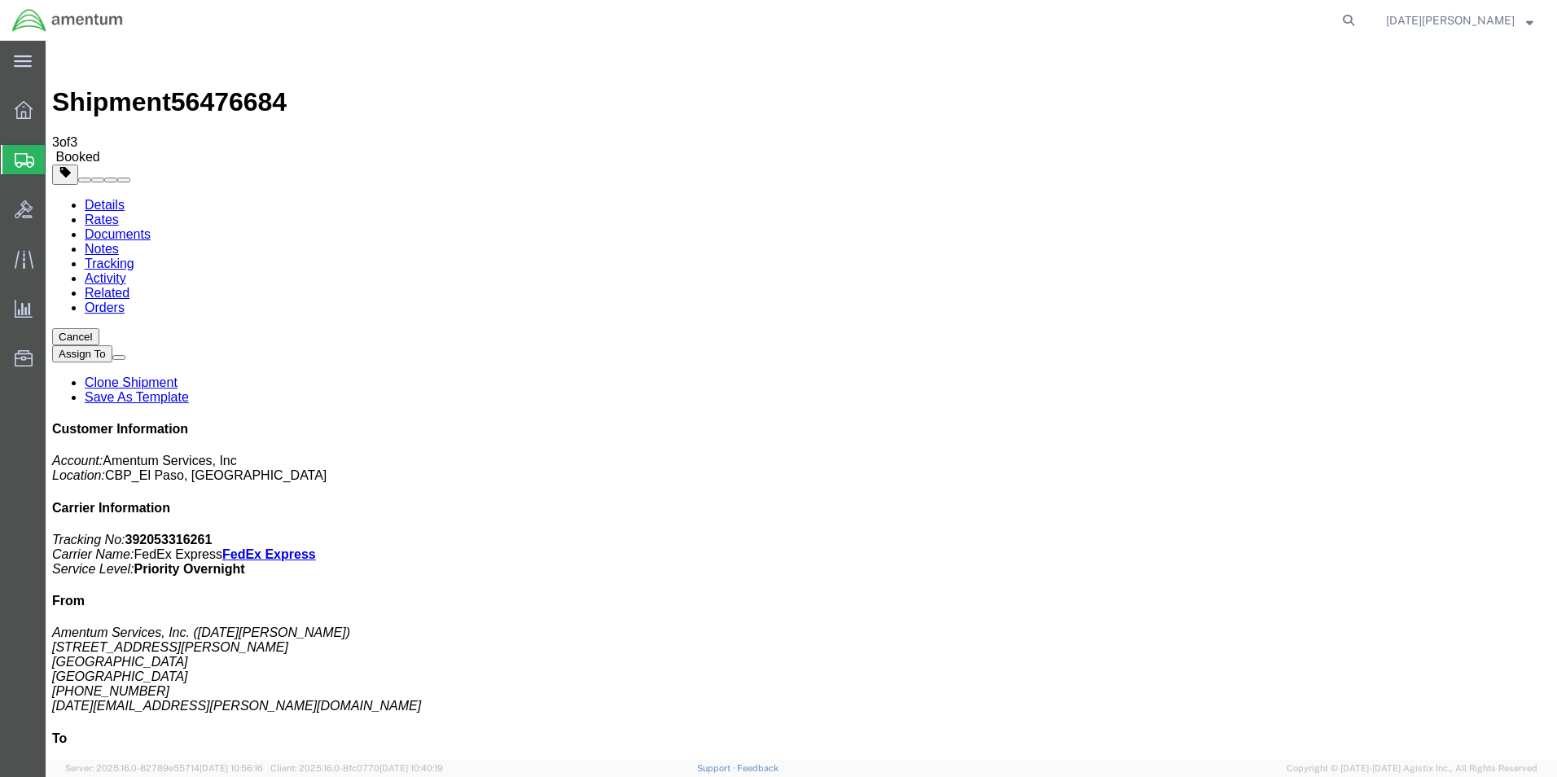
click at [0, 0] on span "Create from Template" at bounding box center [0, 0] width 0 height 0
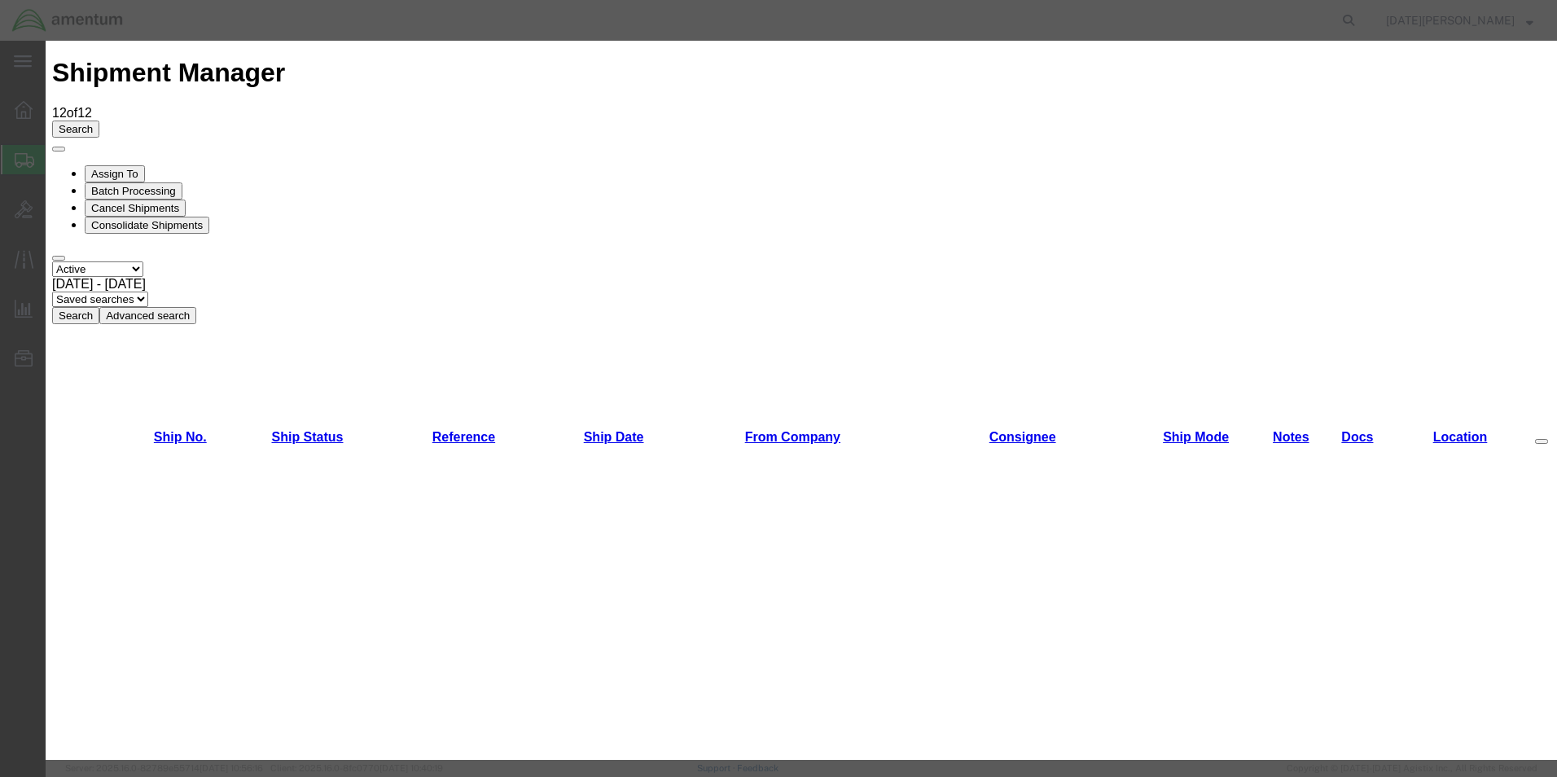
scroll to position [733, 0]
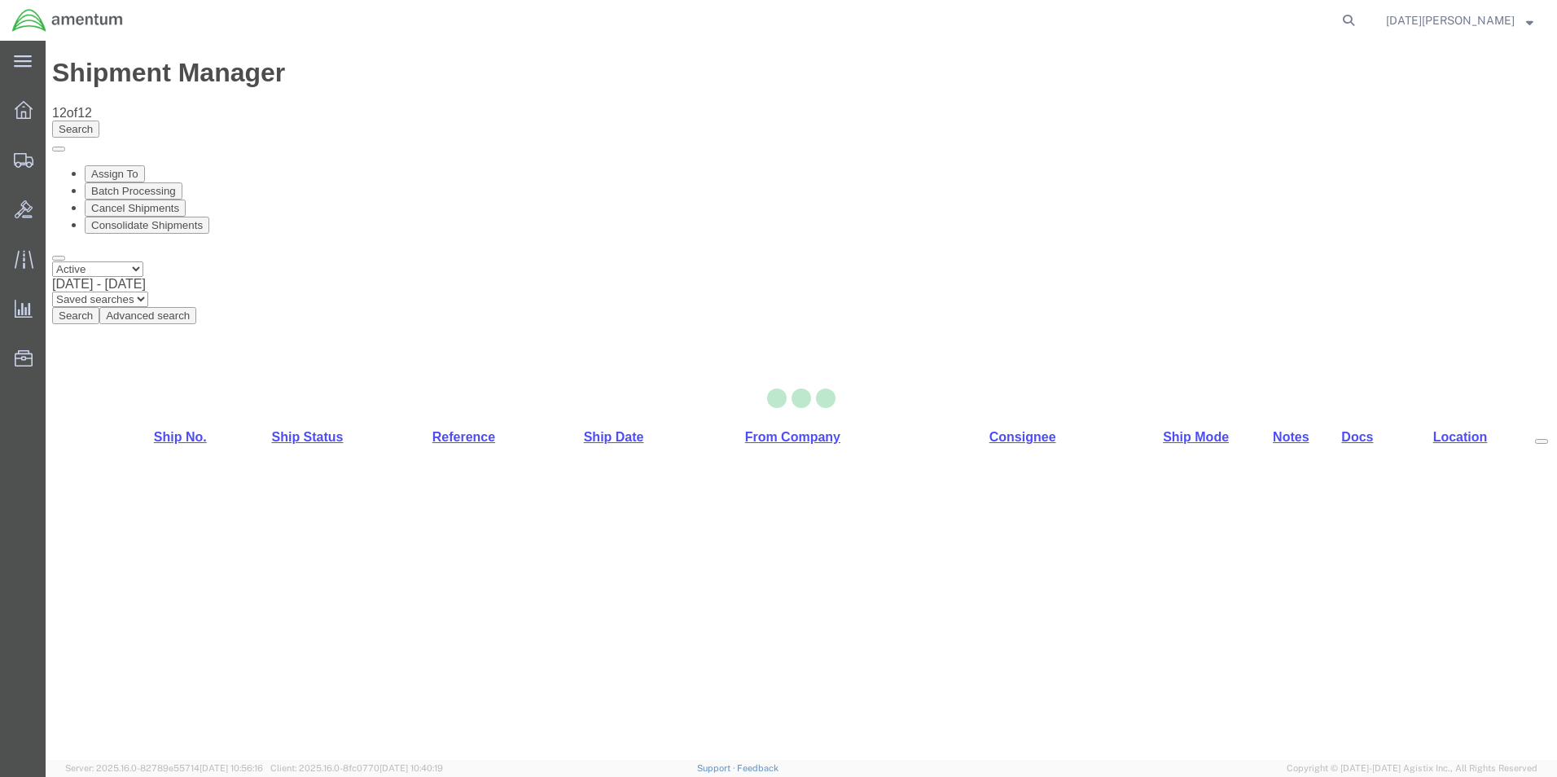
select select "49939"
select select "49945"
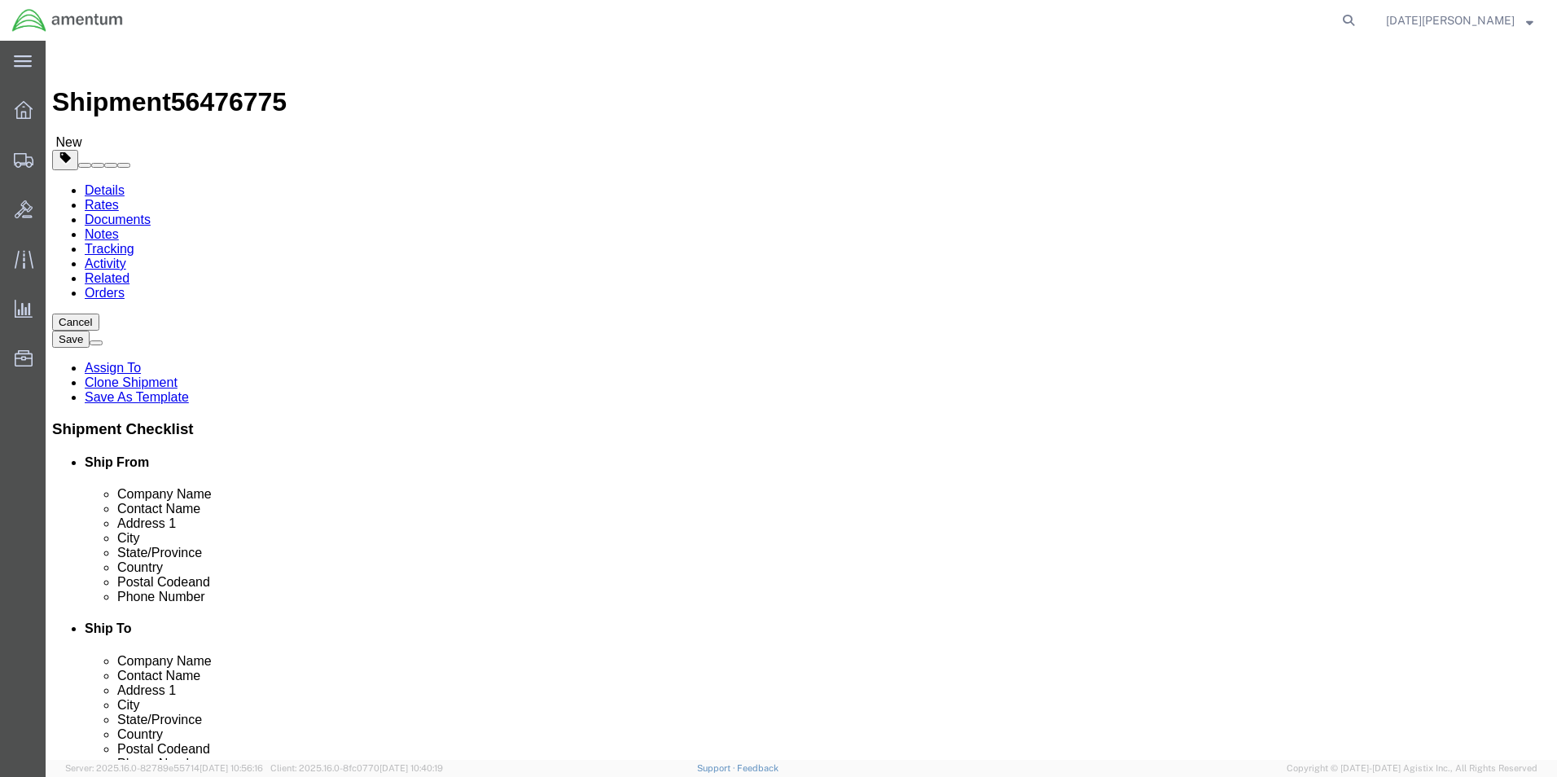
drag, startPoint x: 930, startPoint y: 341, endPoint x: 796, endPoint y: 371, distance: 137.7
click div "Location [GEOGRAPHIC_DATA], [GEOGRAPHIC_DATA] Select My Profile Location [PHONE…"
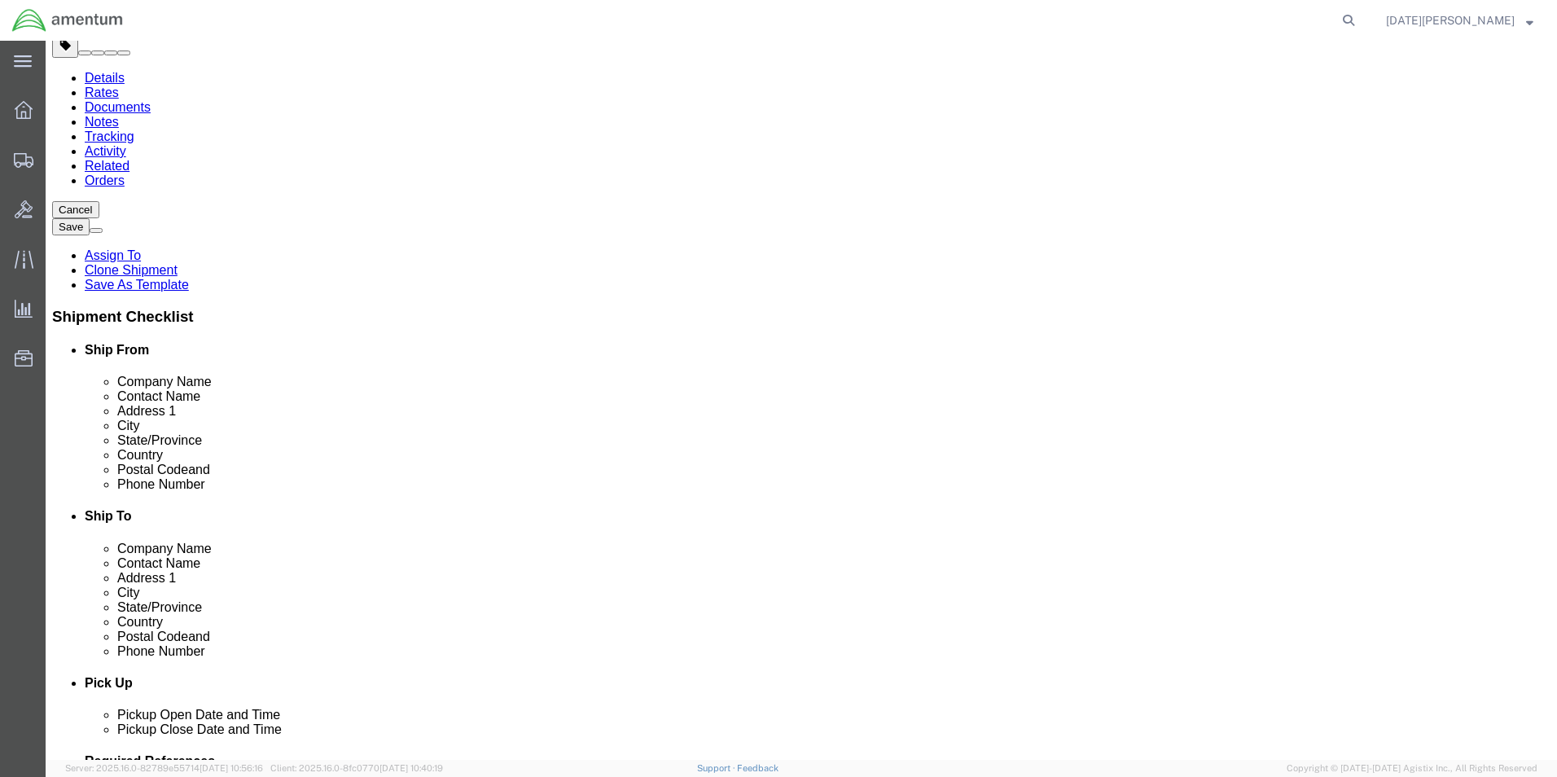
scroll to position [489, 0]
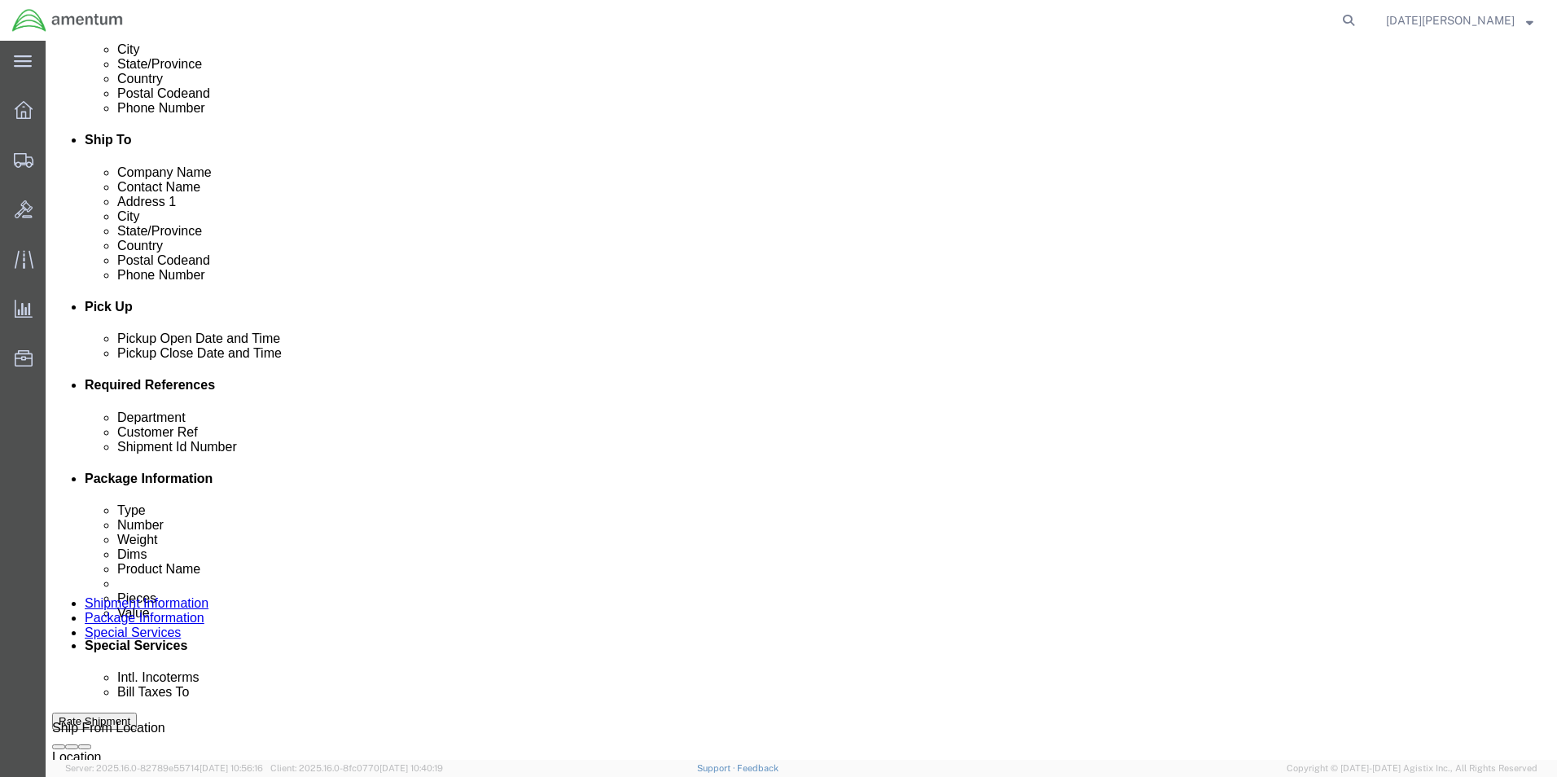
type input "SUPPLY DEPARTMENT"
click input "text"
type input "CBP"
type input "MULTIPLE USAGES"
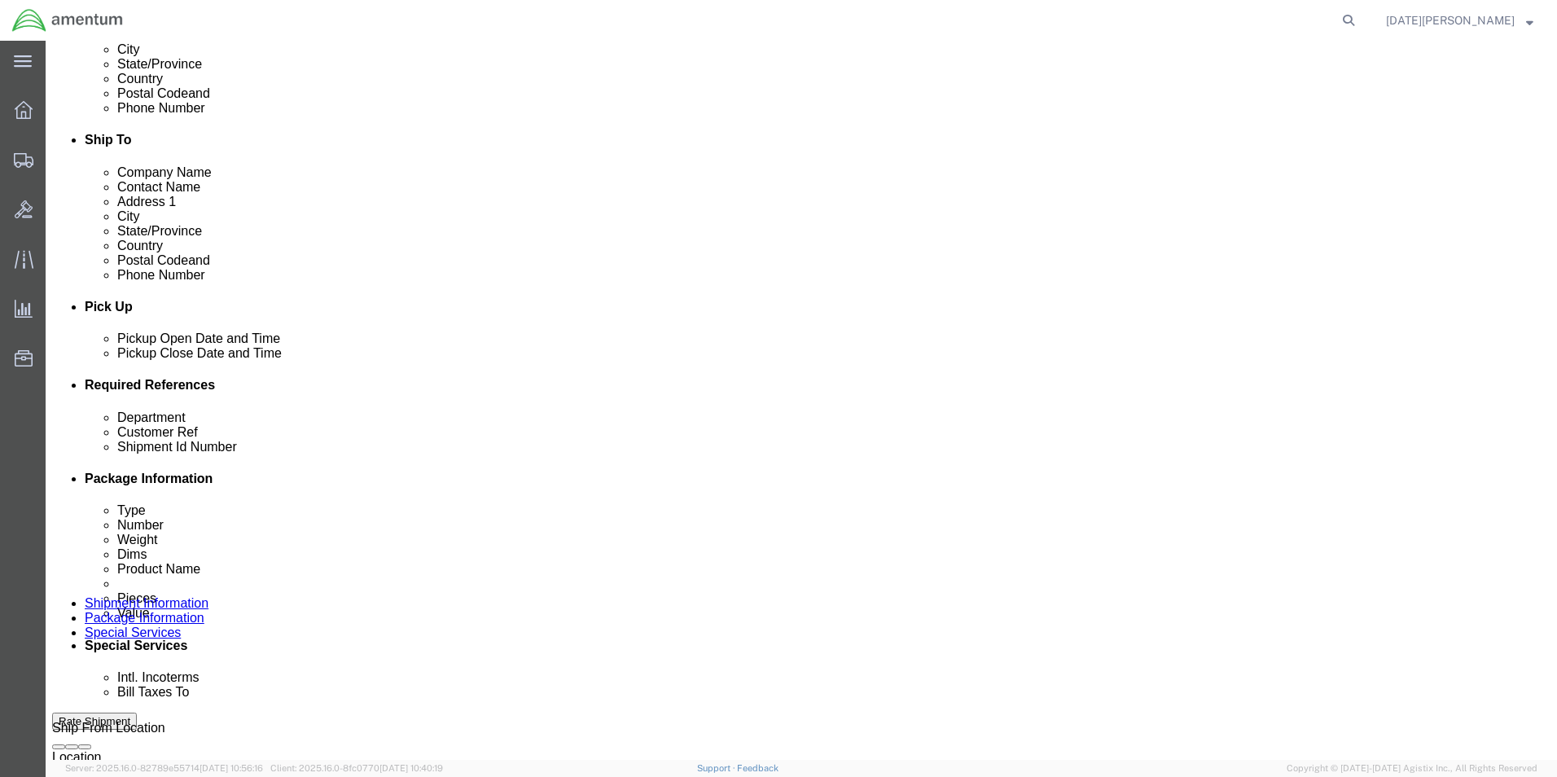
paste input "MULTIPLE USAGES"
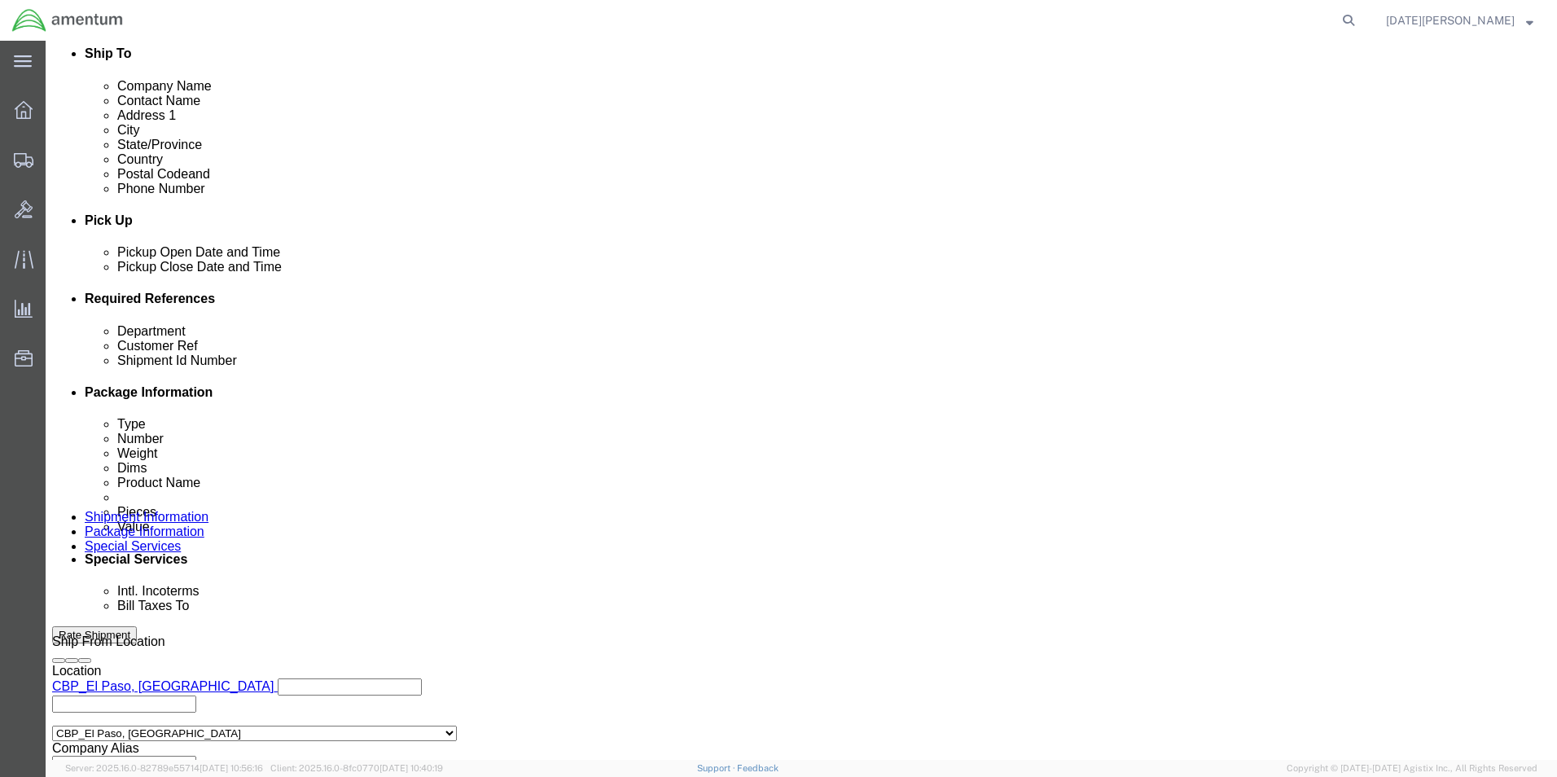
scroll to position [679, 0]
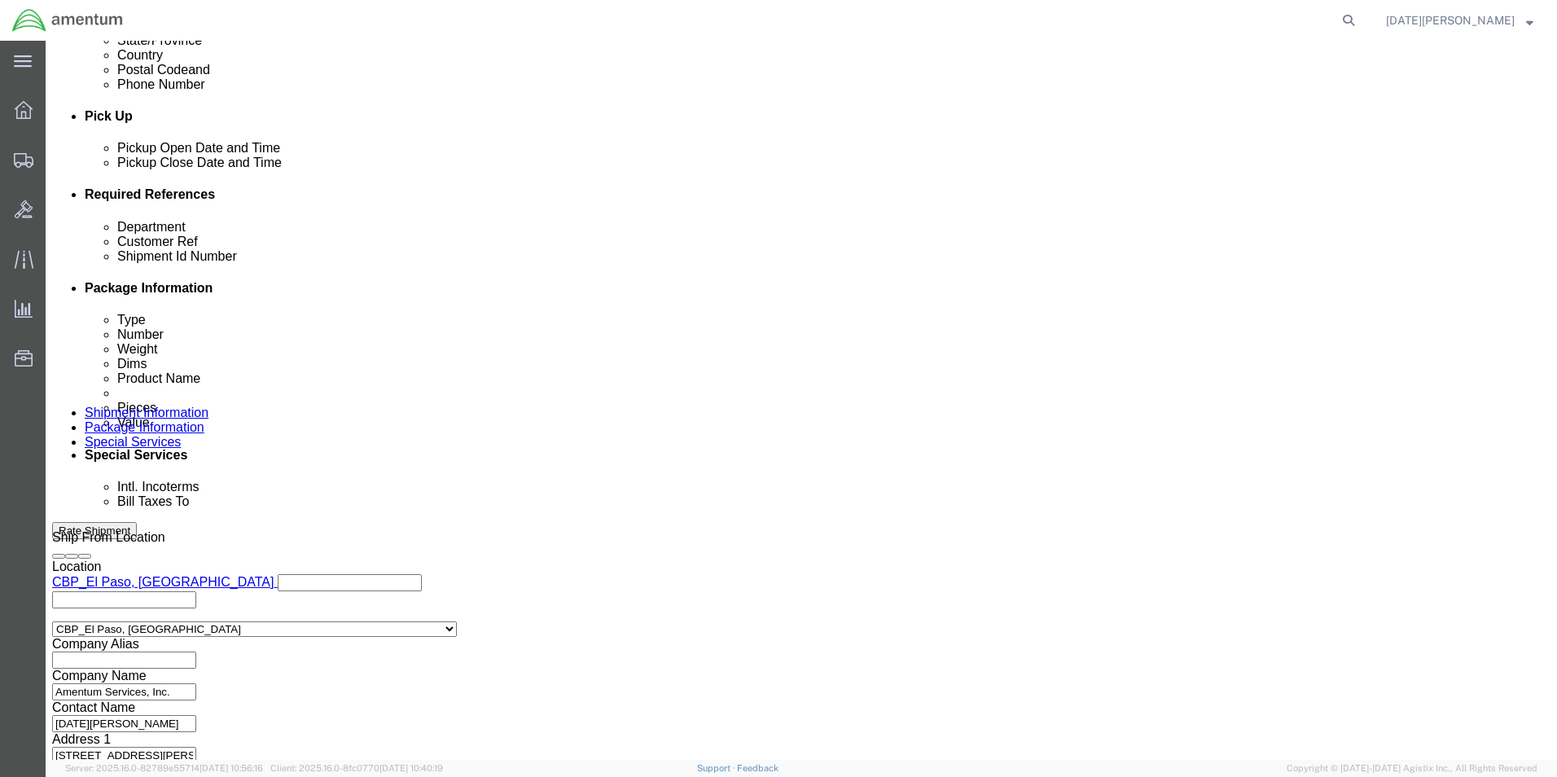
type input "MULTIPLE USAGES"
click button "Continue"
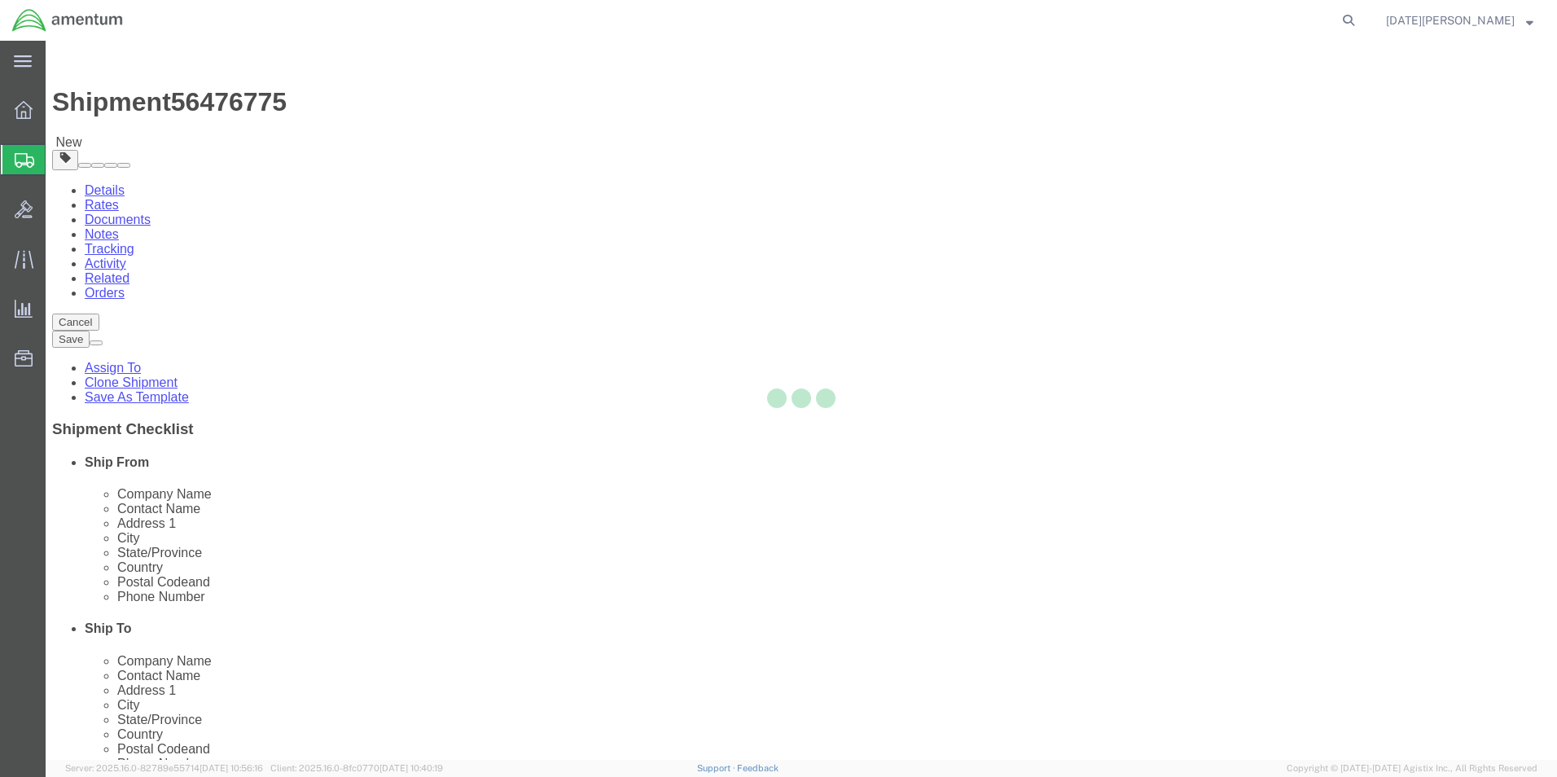
select select "YRPK"
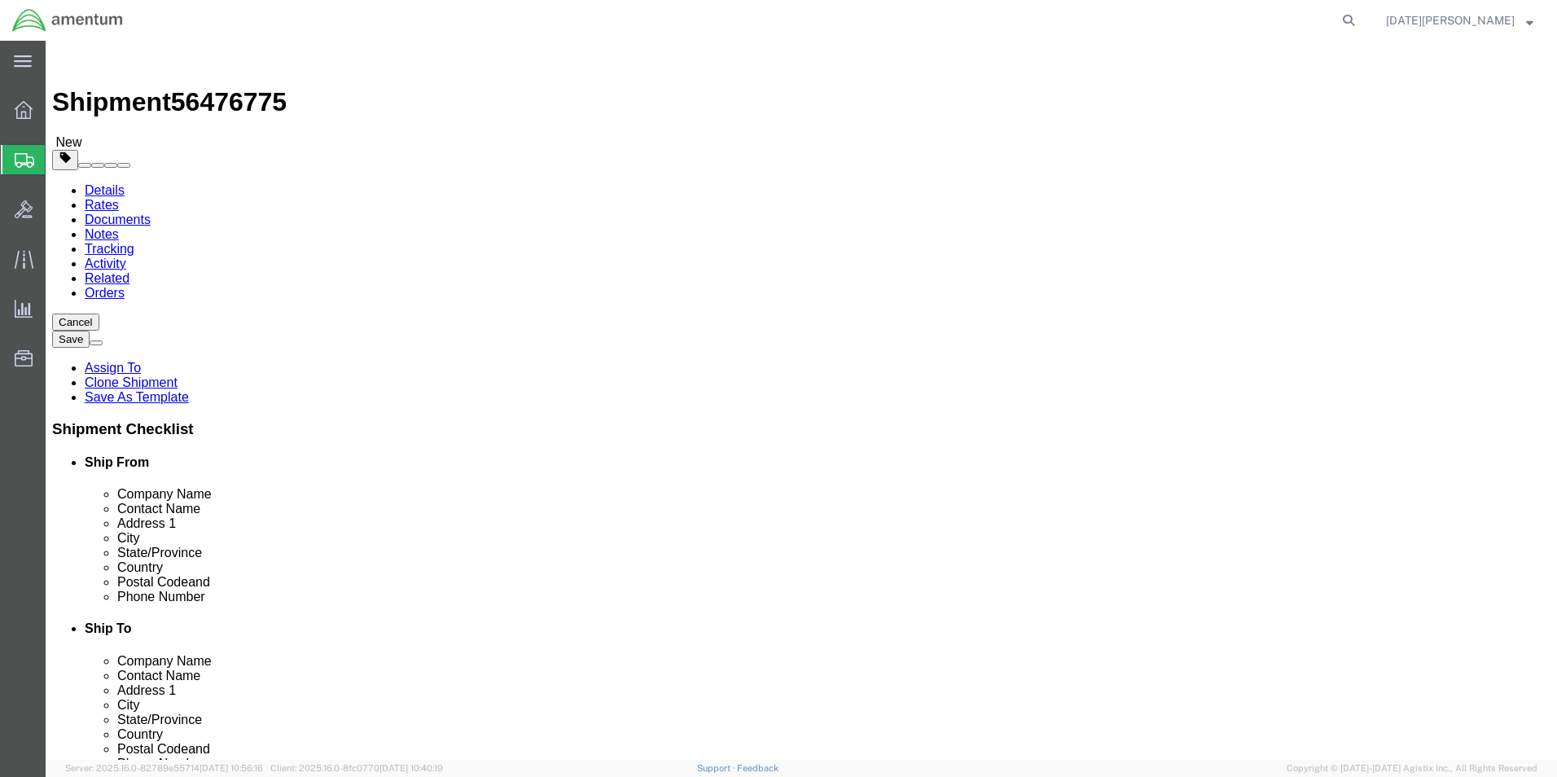
click input "text"
type input "14"
type input "11"
drag, startPoint x: 246, startPoint y: 379, endPoint x: 213, endPoint y: 383, distance: 33.5
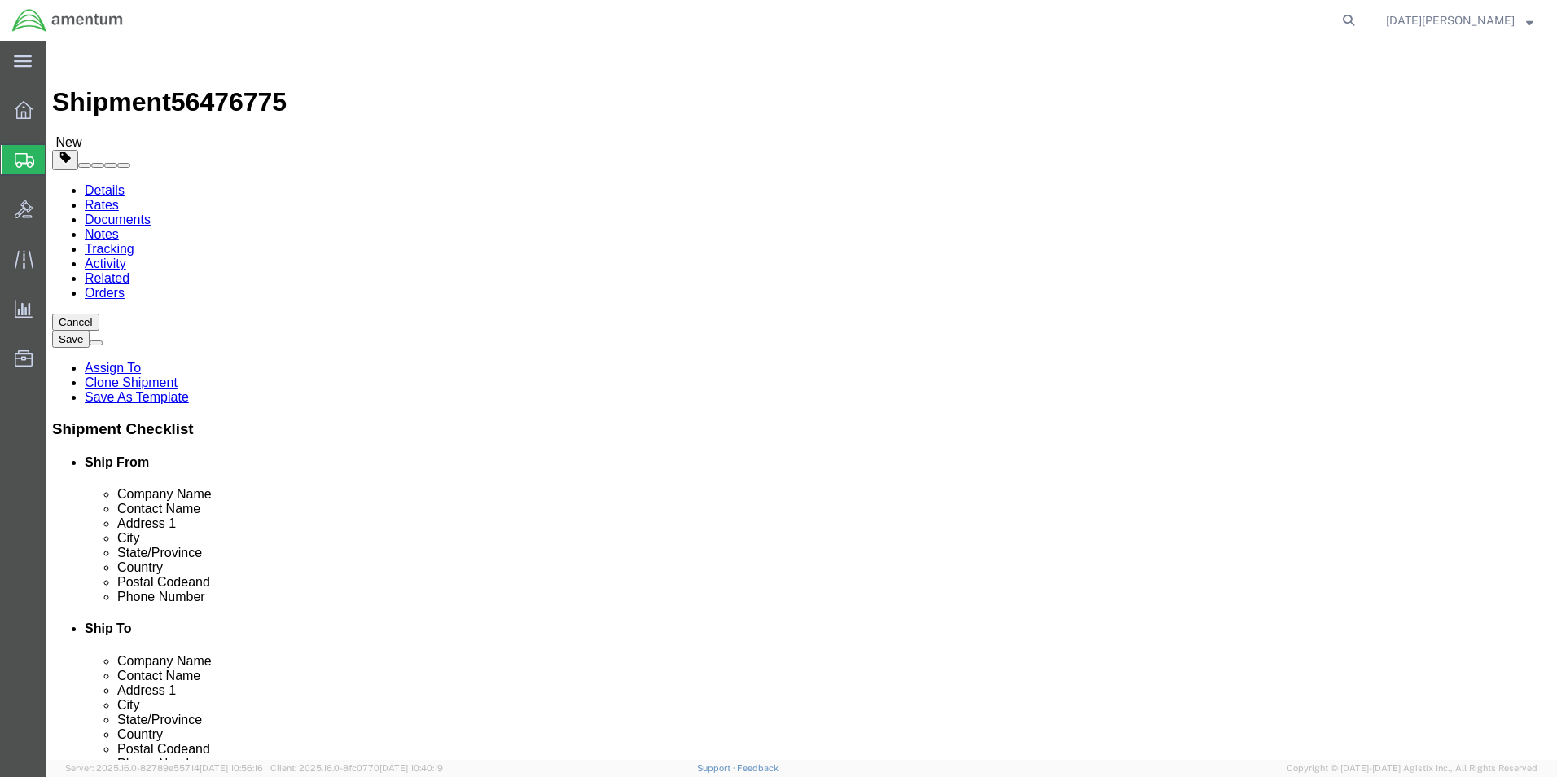
click div "0.00 Select kgs lbs"
type input "3.00"
click span
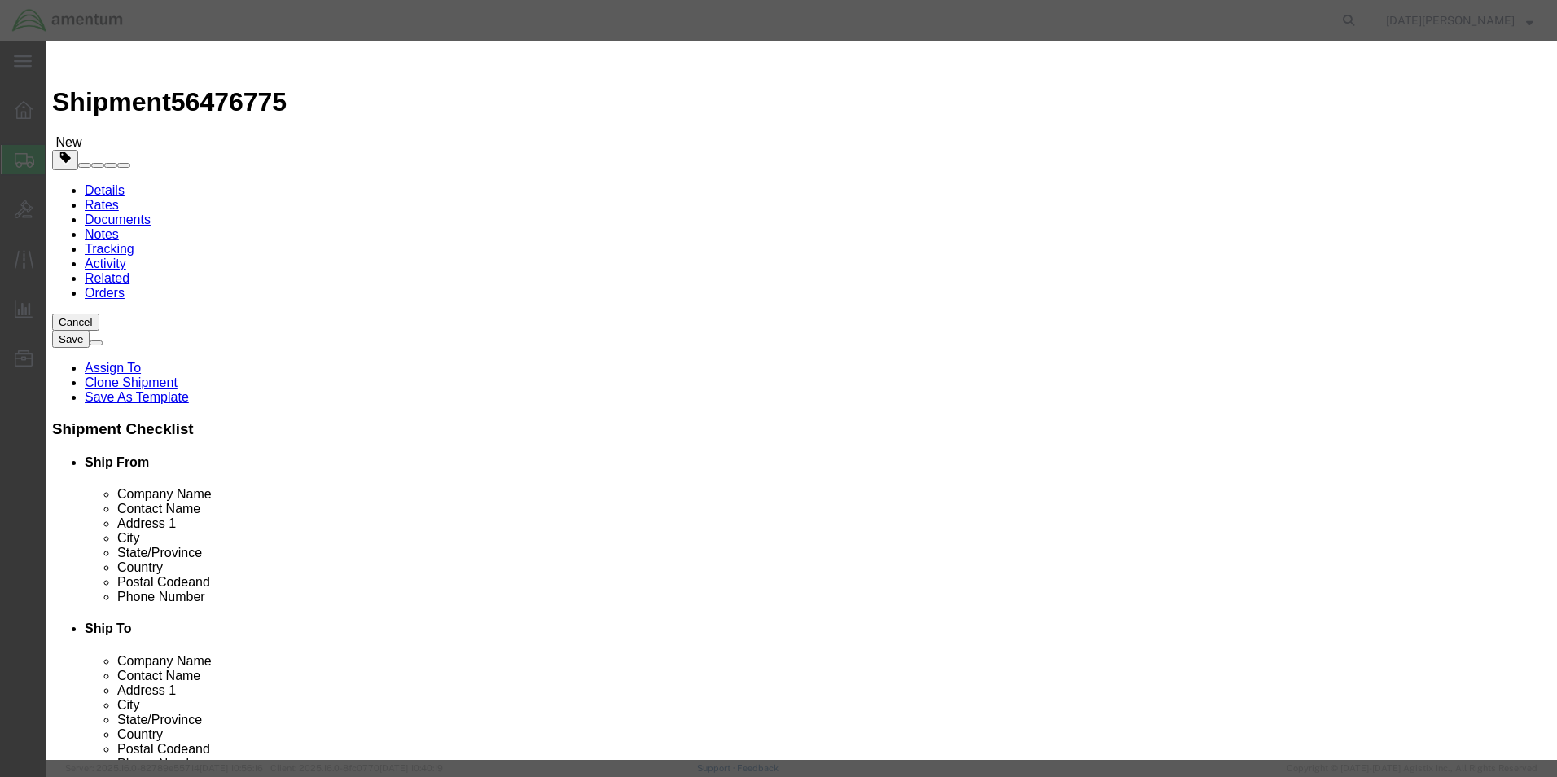
click input "text"
type input "AIRCRAFT PARTS"
type input "5"
type input "250.00"
click button "Save & Close"
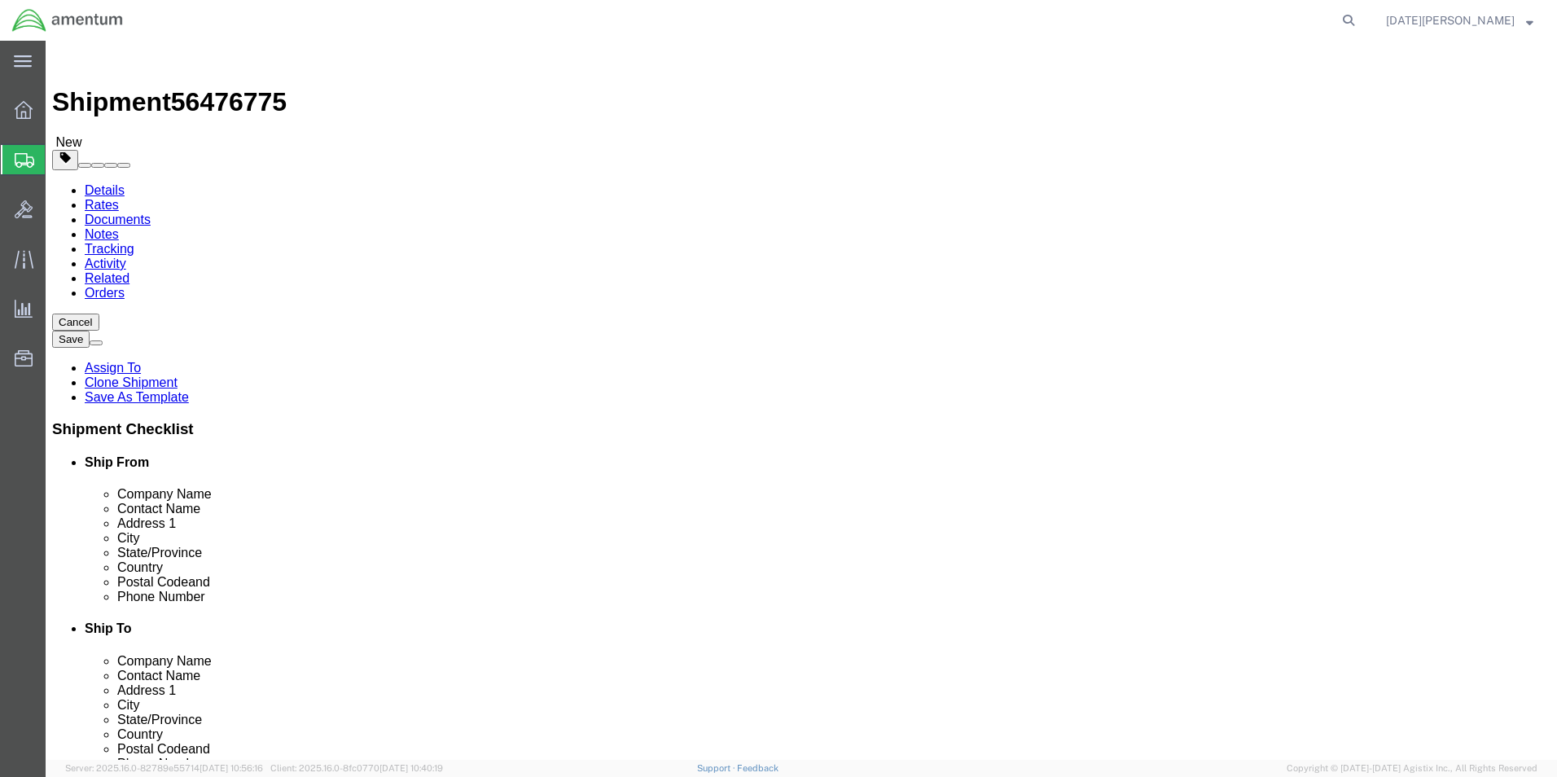
click button "Rate Shipment"
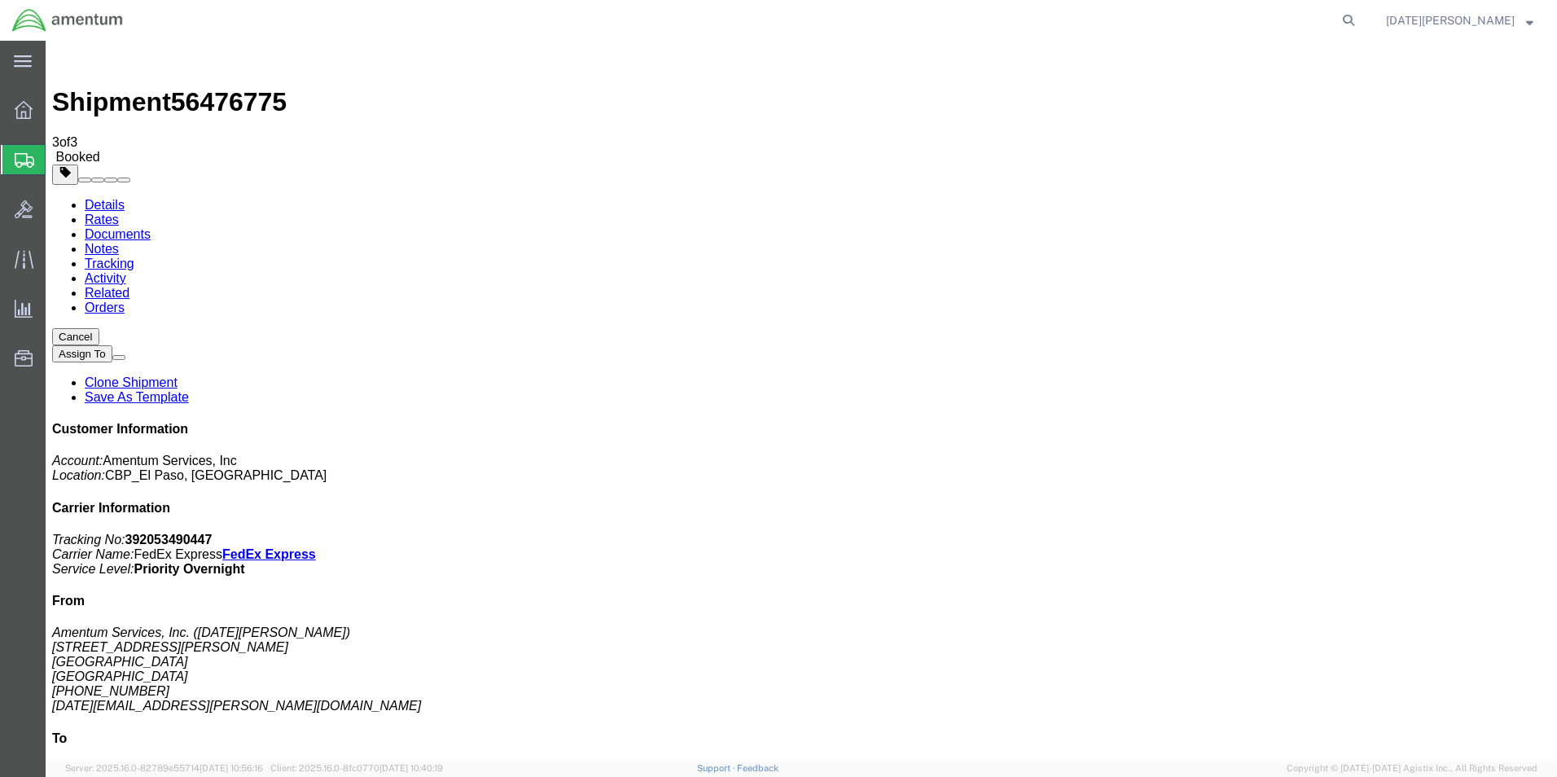
drag, startPoint x: 679, startPoint y: 293, endPoint x: 644, endPoint y: 314, distance: 40.5
click at [0, 0] on span "Create from Template" at bounding box center [0, 0] width 0 height 0
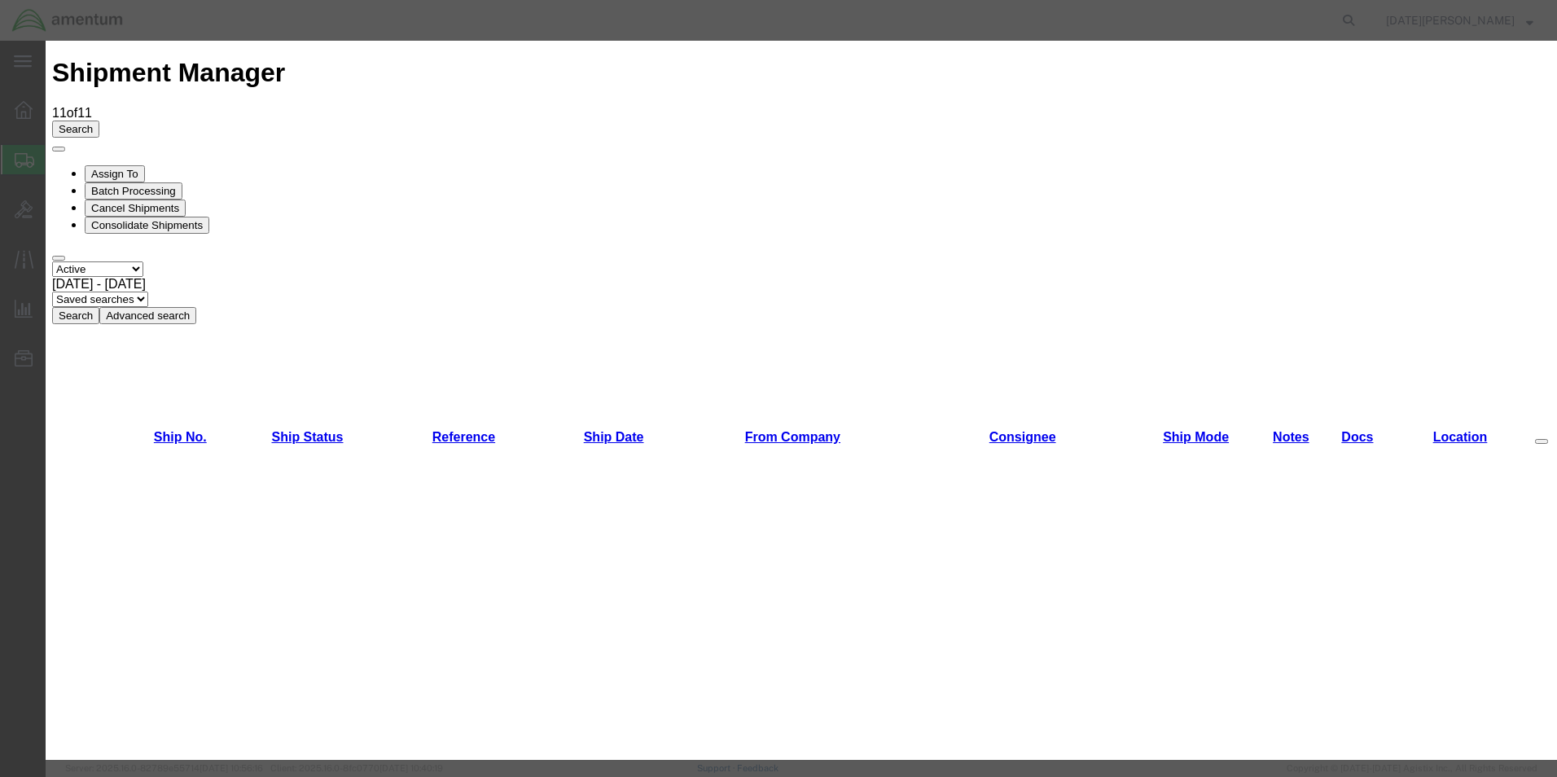
scroll to position [733, 0]
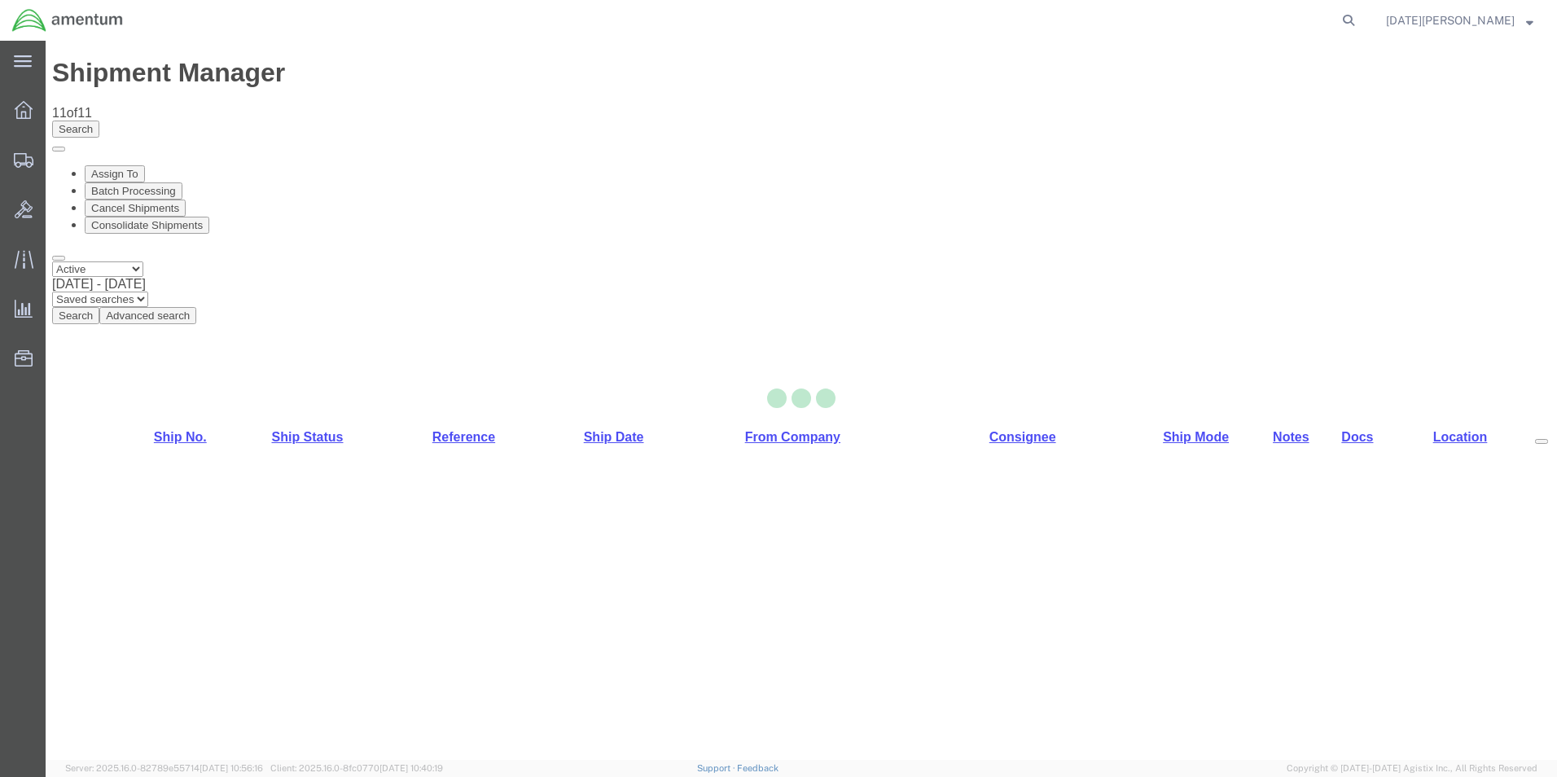
select select "49939"
select select "49927"
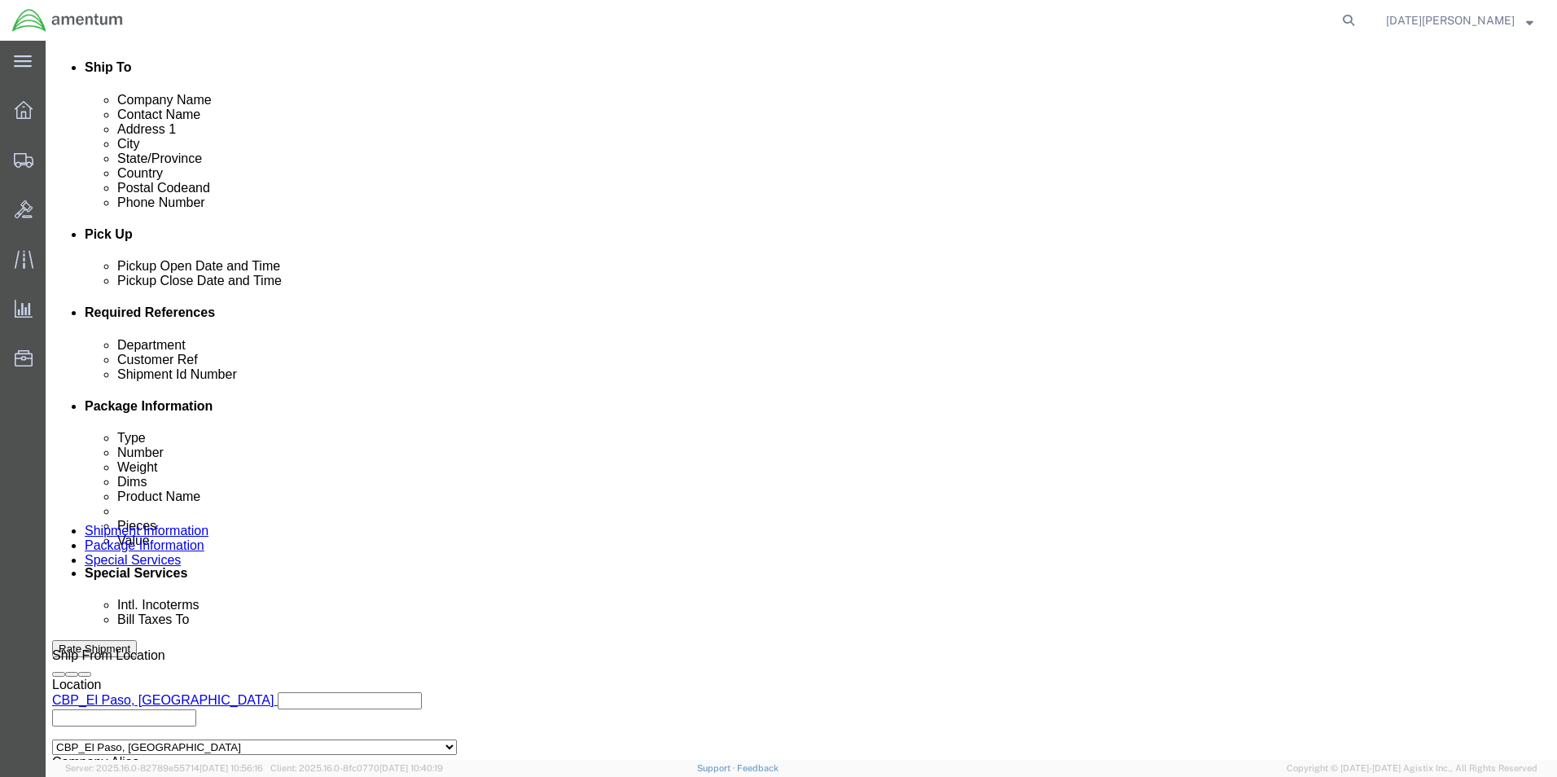
scroll to position [570, 0]
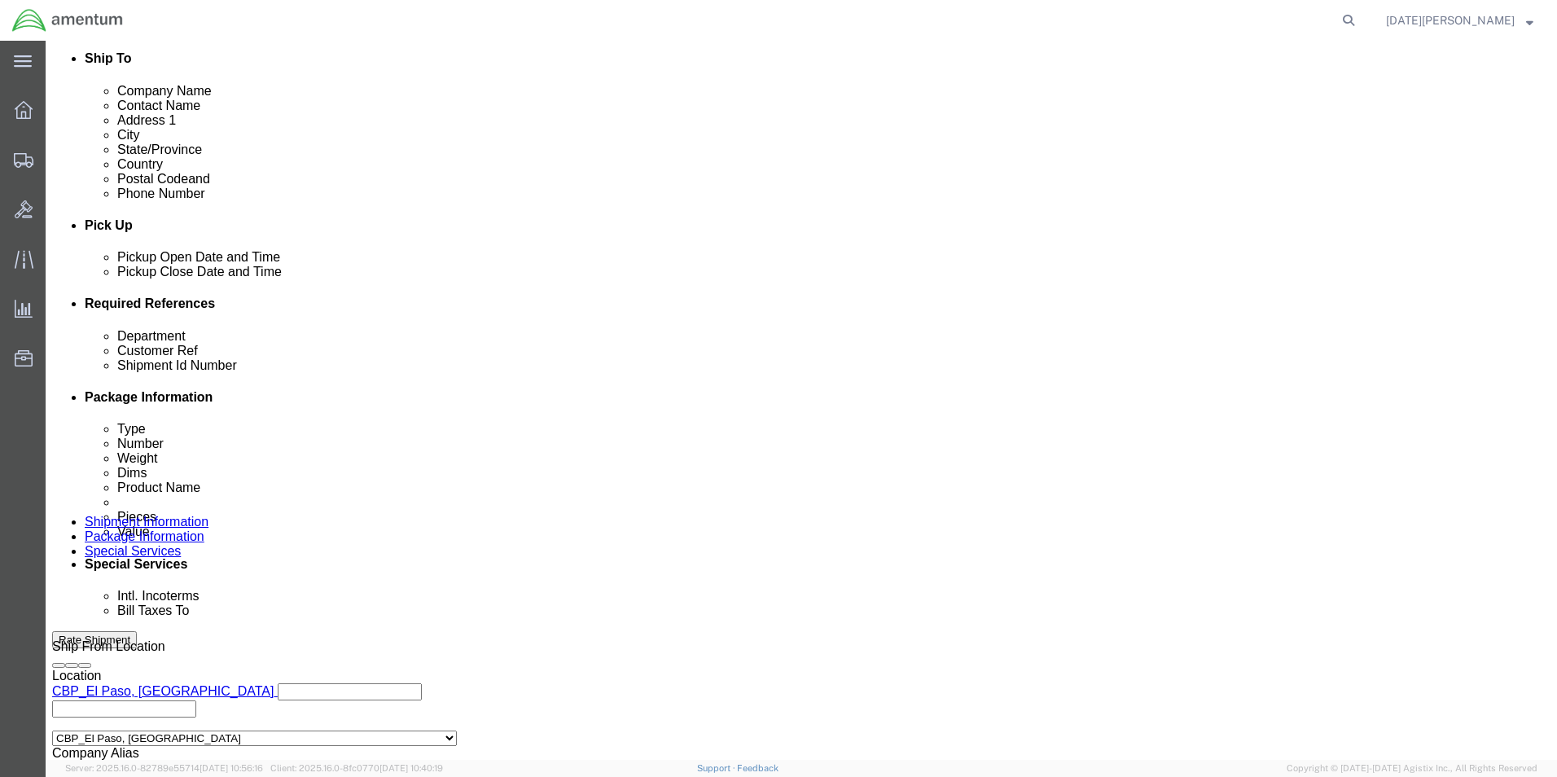
click input "text"
type input "CBP"
paste input "MULTIPLE USAGES"
type input "M"
type input "USAGE# 323869 / 323826"
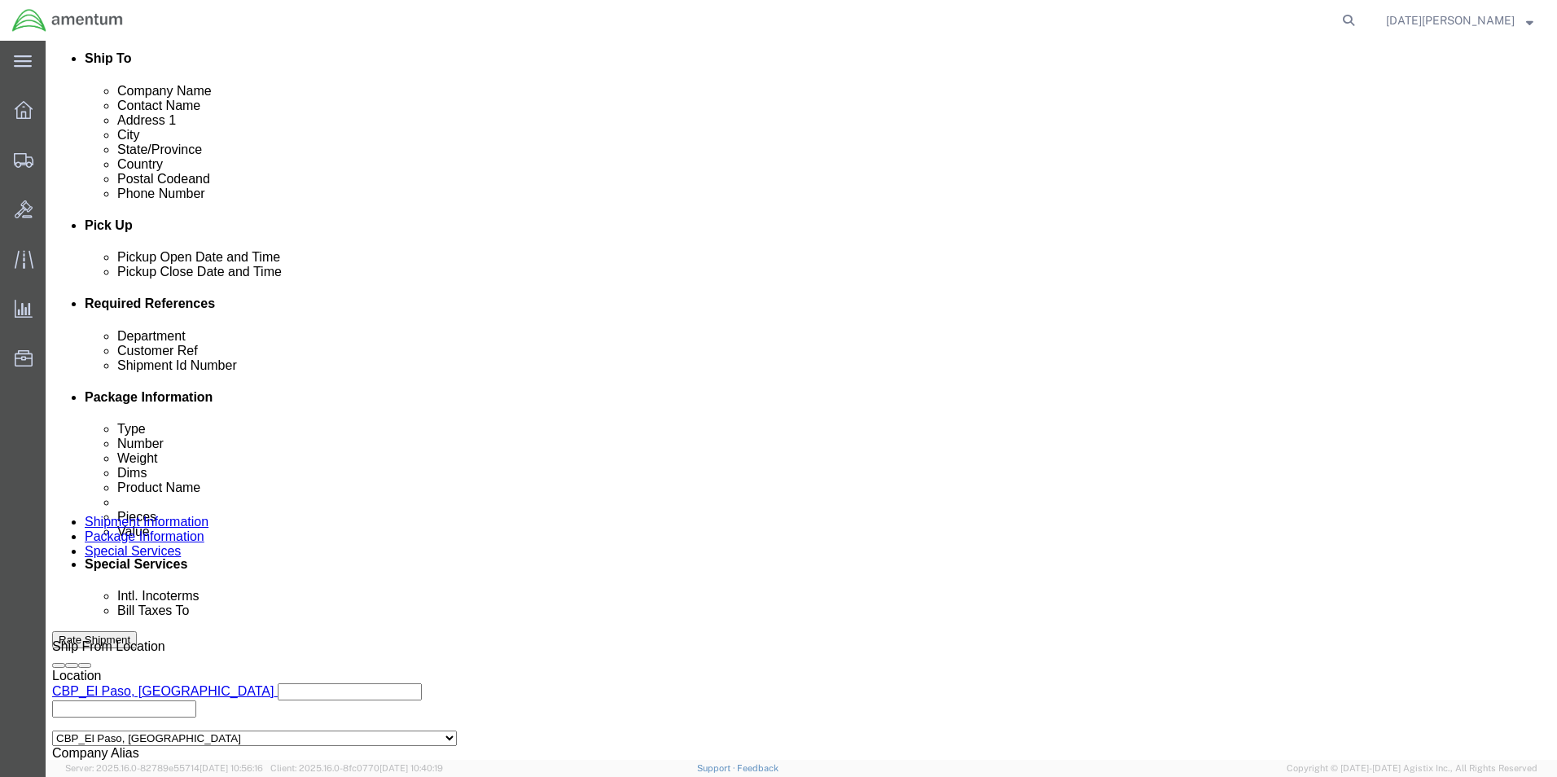
paste input "USAGE# 323869 / 323826"
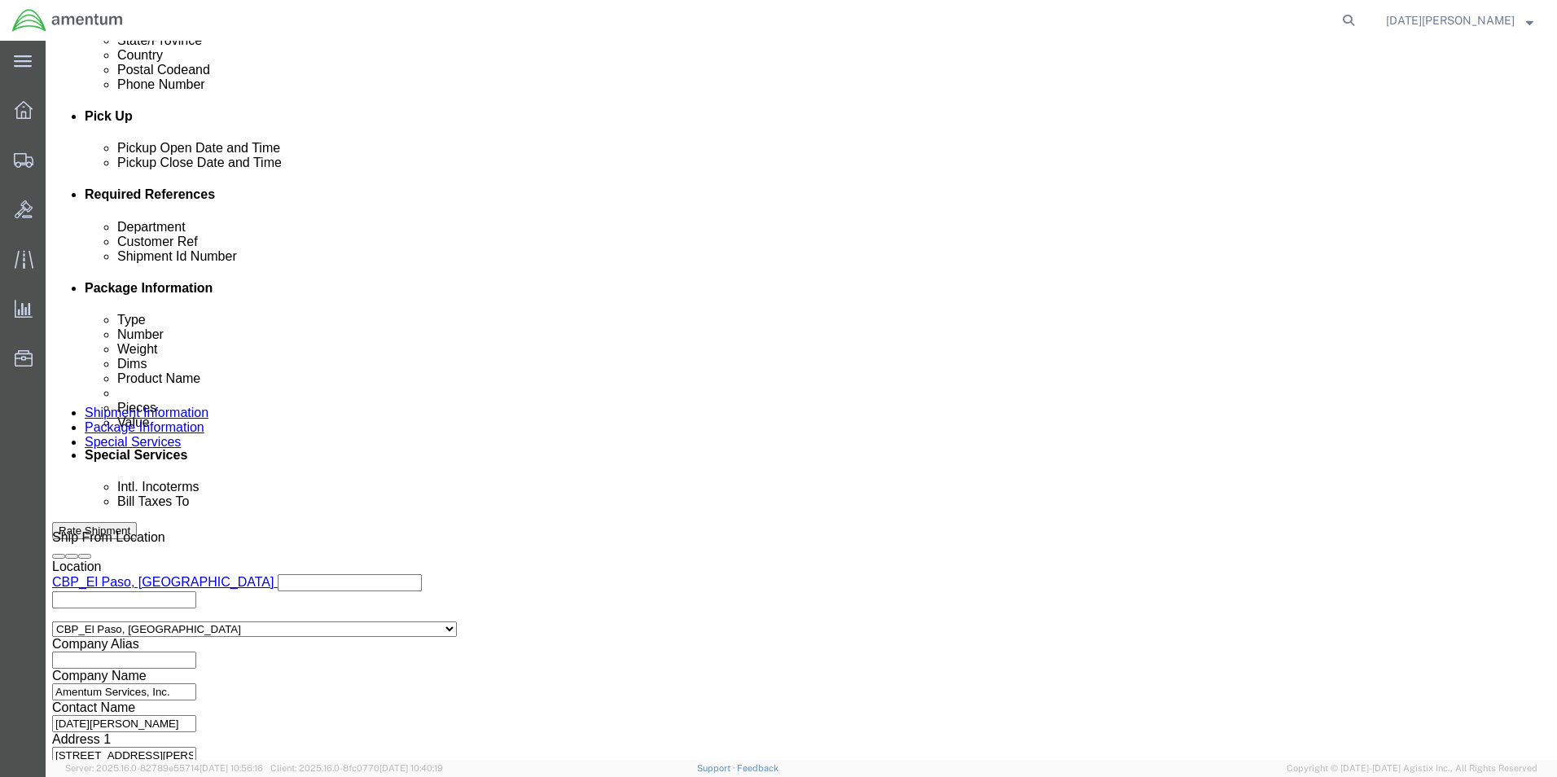
type input "USAGE# 323869 / 323826"
click button "Continue"
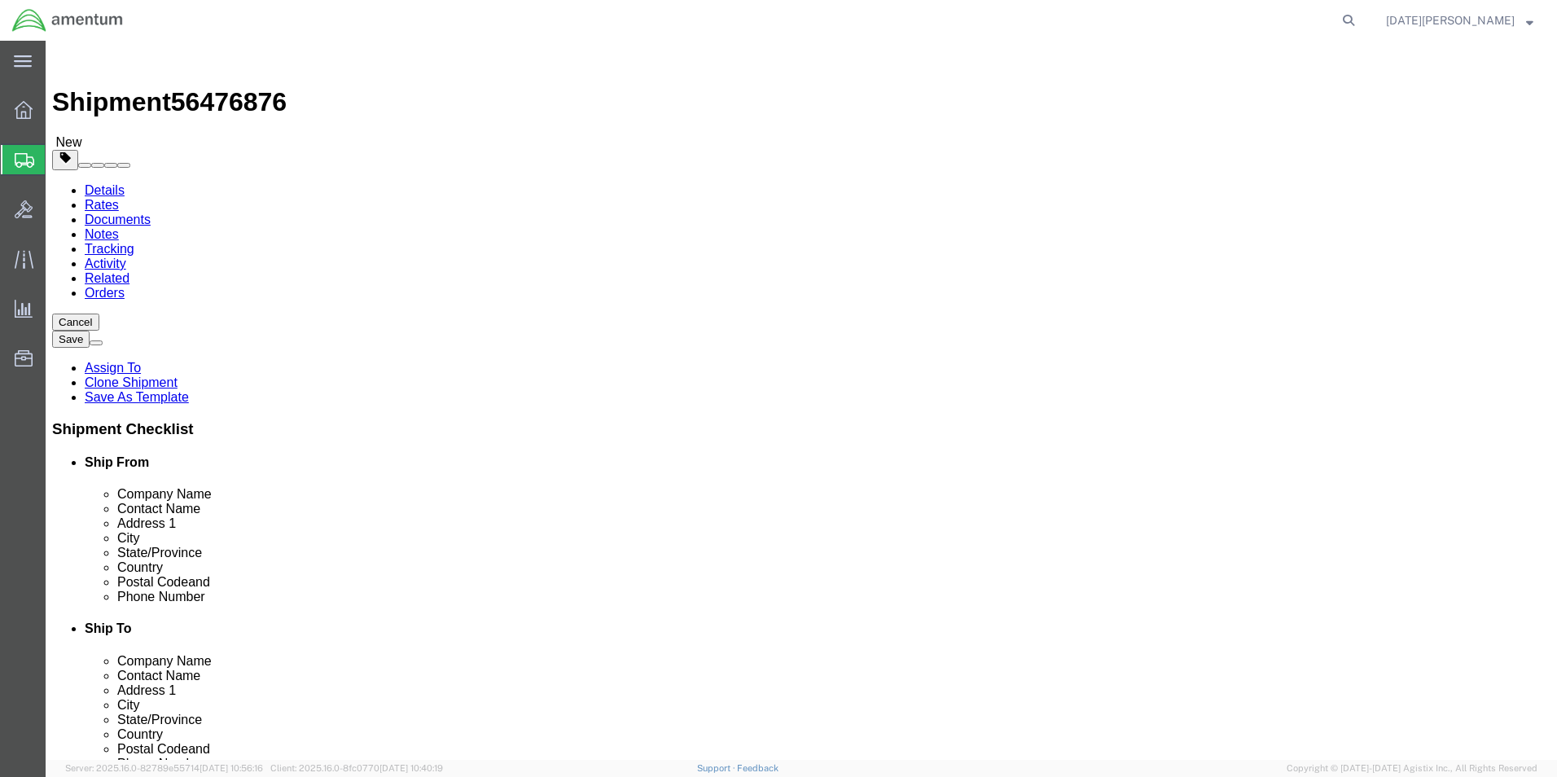
click select "Select Bale(s) Basket(s) Bolt(s) Bottle(s) Buckets Bulk Bundle(s) Can(s) Cardbo…"
select select "PAK"
click select "Select Bale(s) Basket(s) Bolt(s) Bottle(s) Buckets Bulk Bundle(s) Can(s) Cardbo…"
type input "10.25"
type input "12.75"
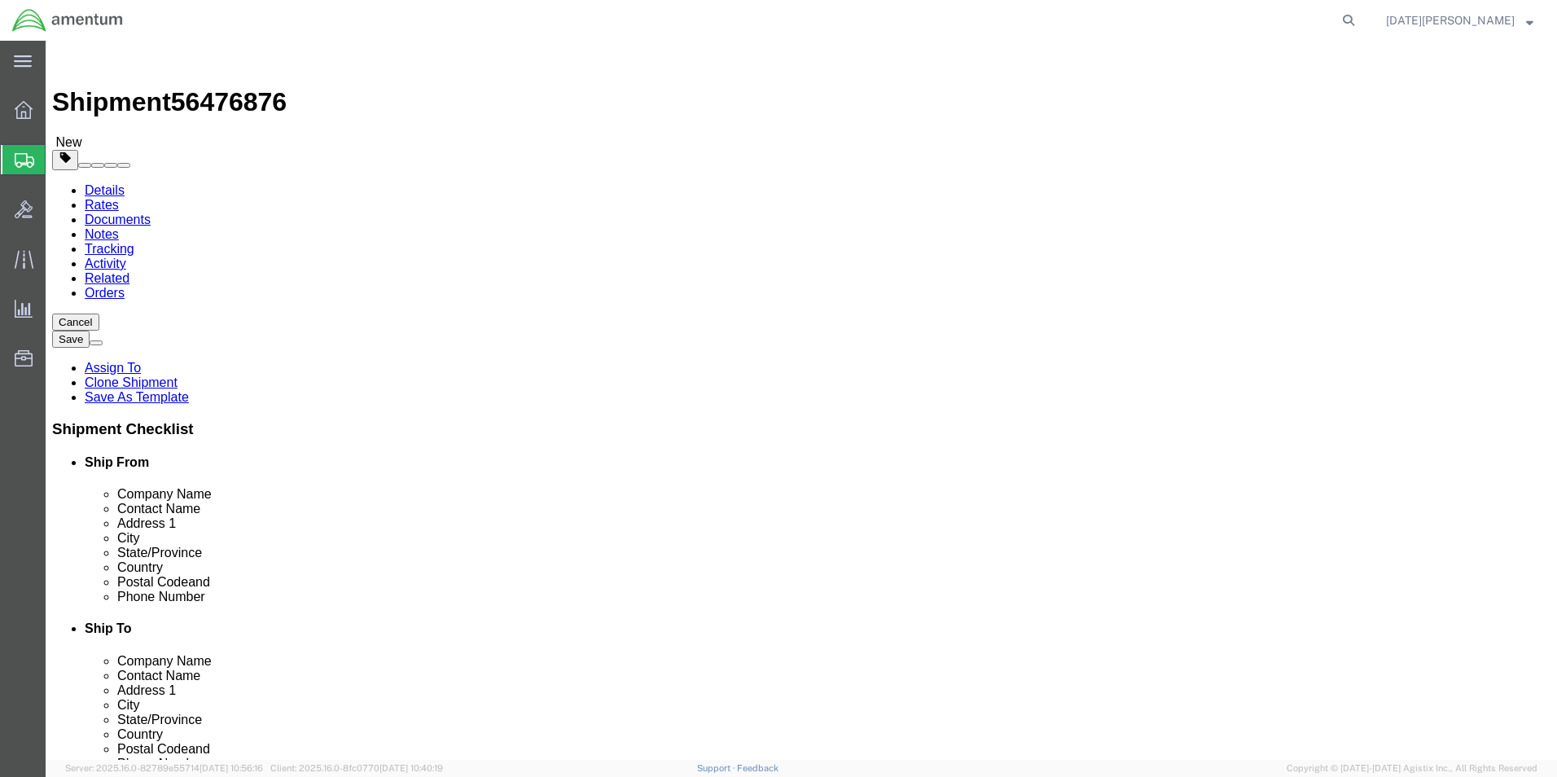
type input "1.00"
drag, startPoint x: 266, startPoint y: 379, endPoint x: 222, endPoint y: 384, distance: 44.2
click input "0.00"
type input "2"
type input "1.00"
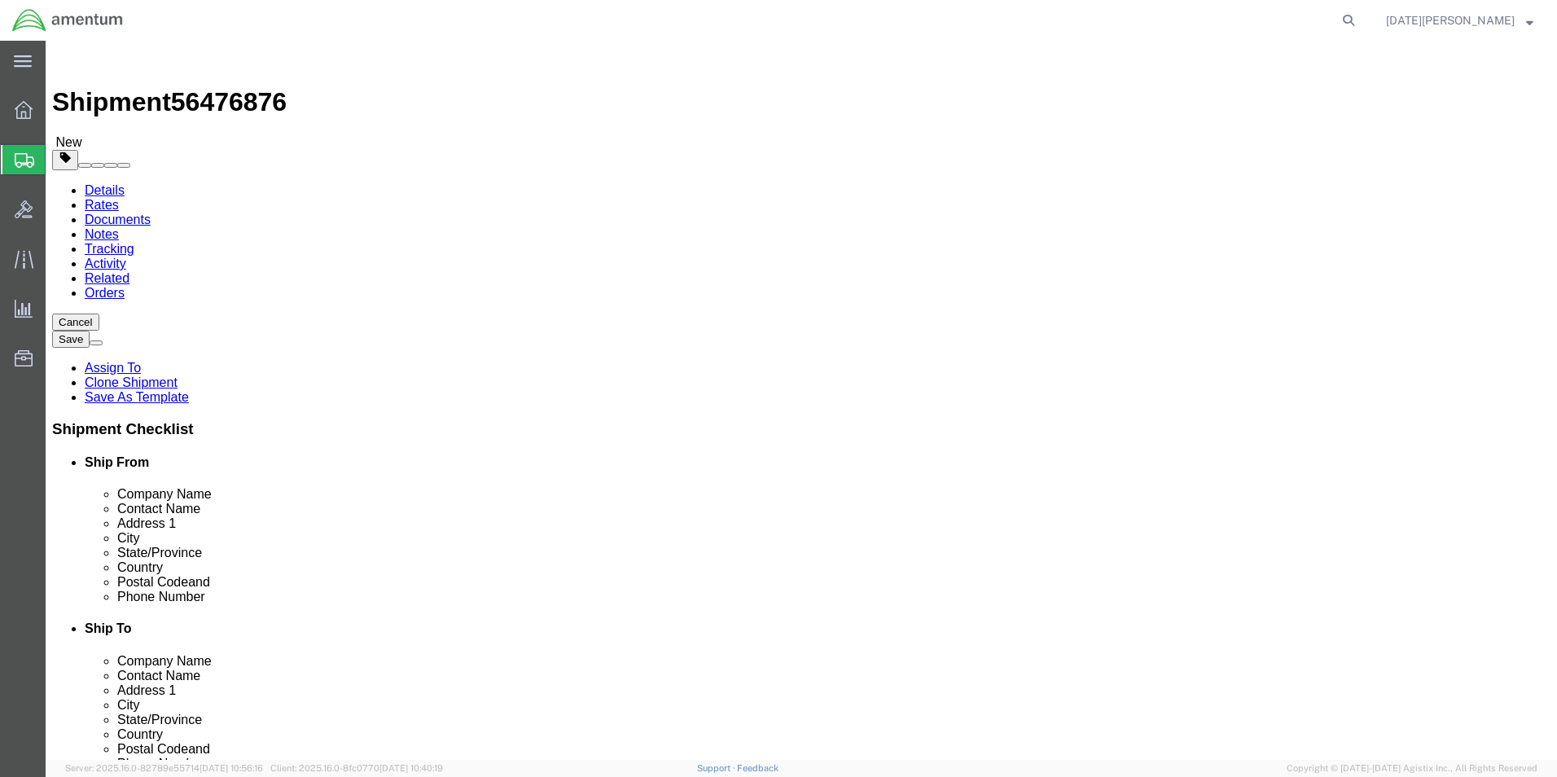
click span
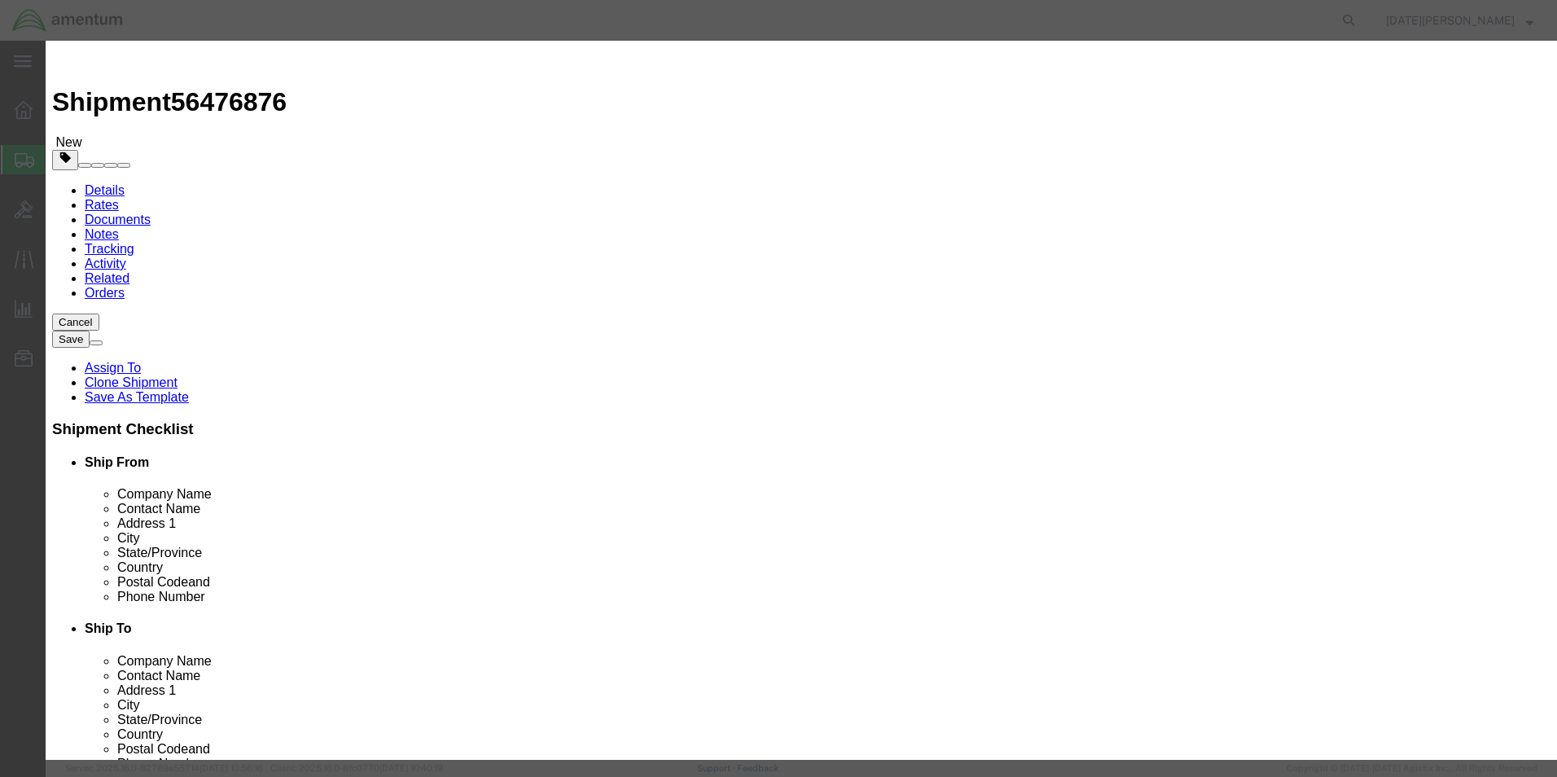
click input "text"
type input "AIRCRAFT PARTS"
drag, startPoint x: 531, startPoint y: 159, endPoint x: 474, endPoint y: 169, distance: 57.8
click div "Product Name AIRCRAFT PARTS AIRCRAFT PARTS Pieces 0 Select Bag Barrels 100Board…"
type input "2"
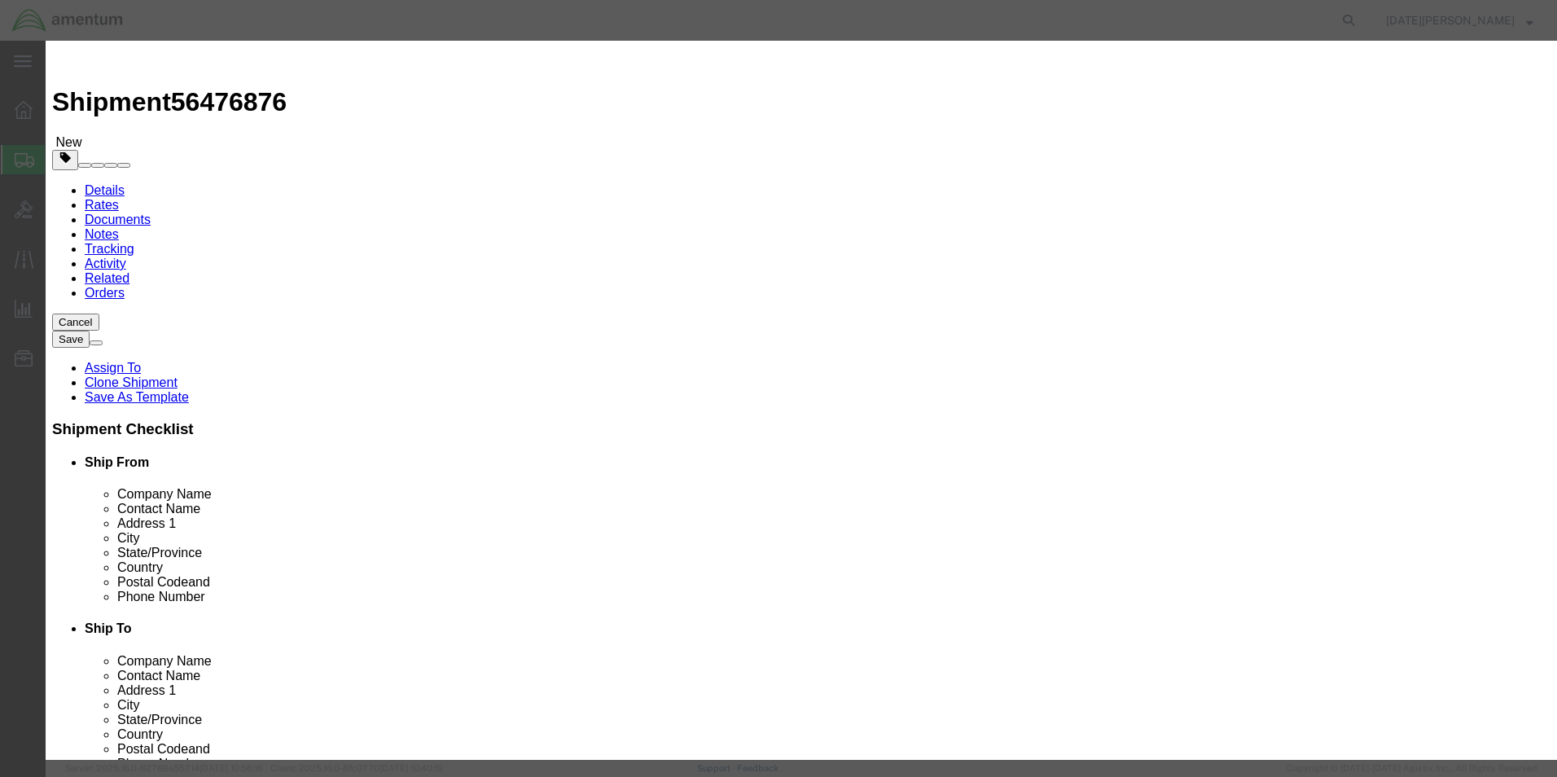
click input "2"
type input "3"
type input "120.00"
click button "Save & Close"
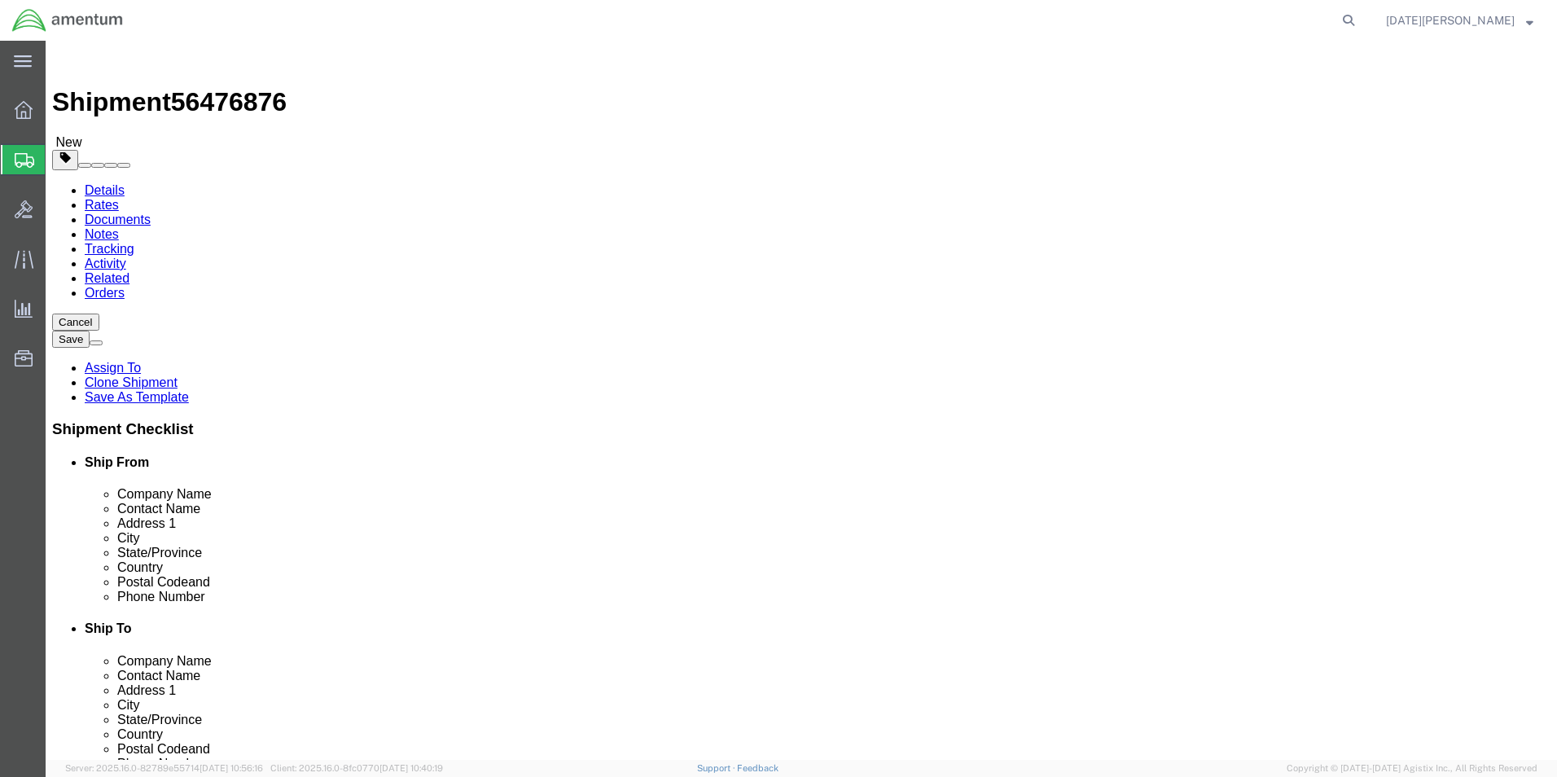
click button "Rate Shipment"
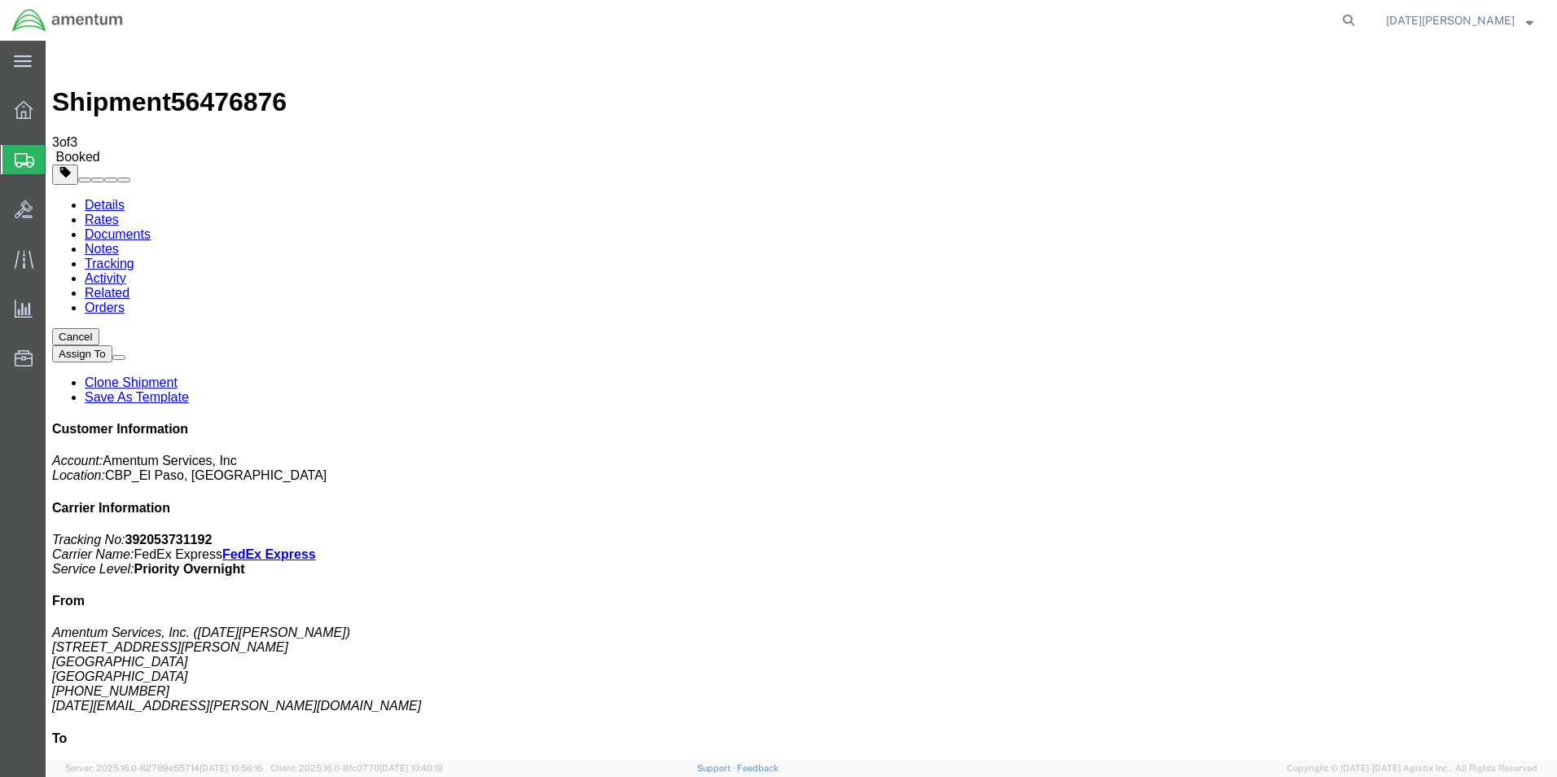
click at [0, 0] on span "Create from Template" at bounding box center [0, 0] width 0 height 0
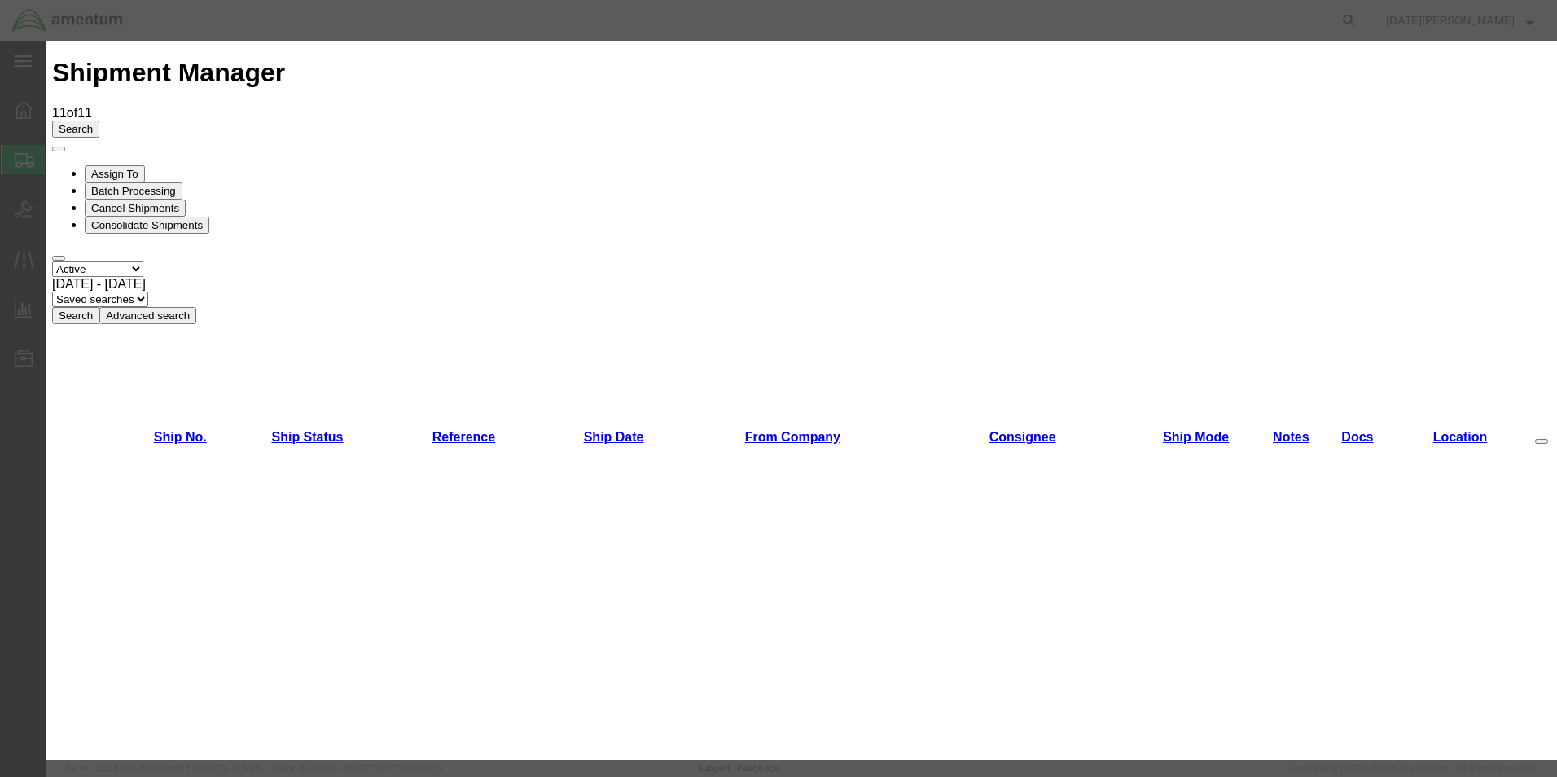
scroll to position [814, 0]
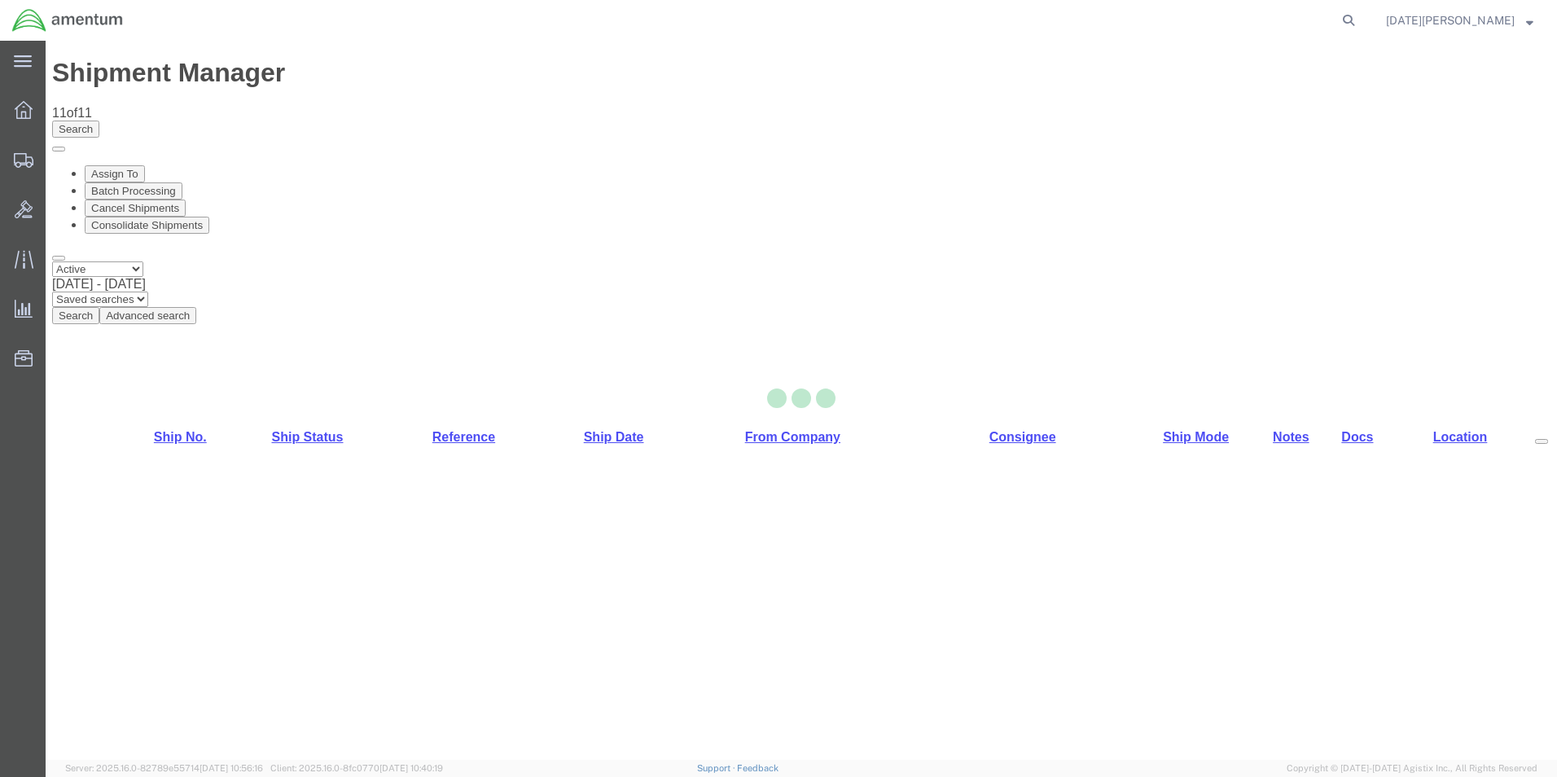
select select "49939"
select select "49916"
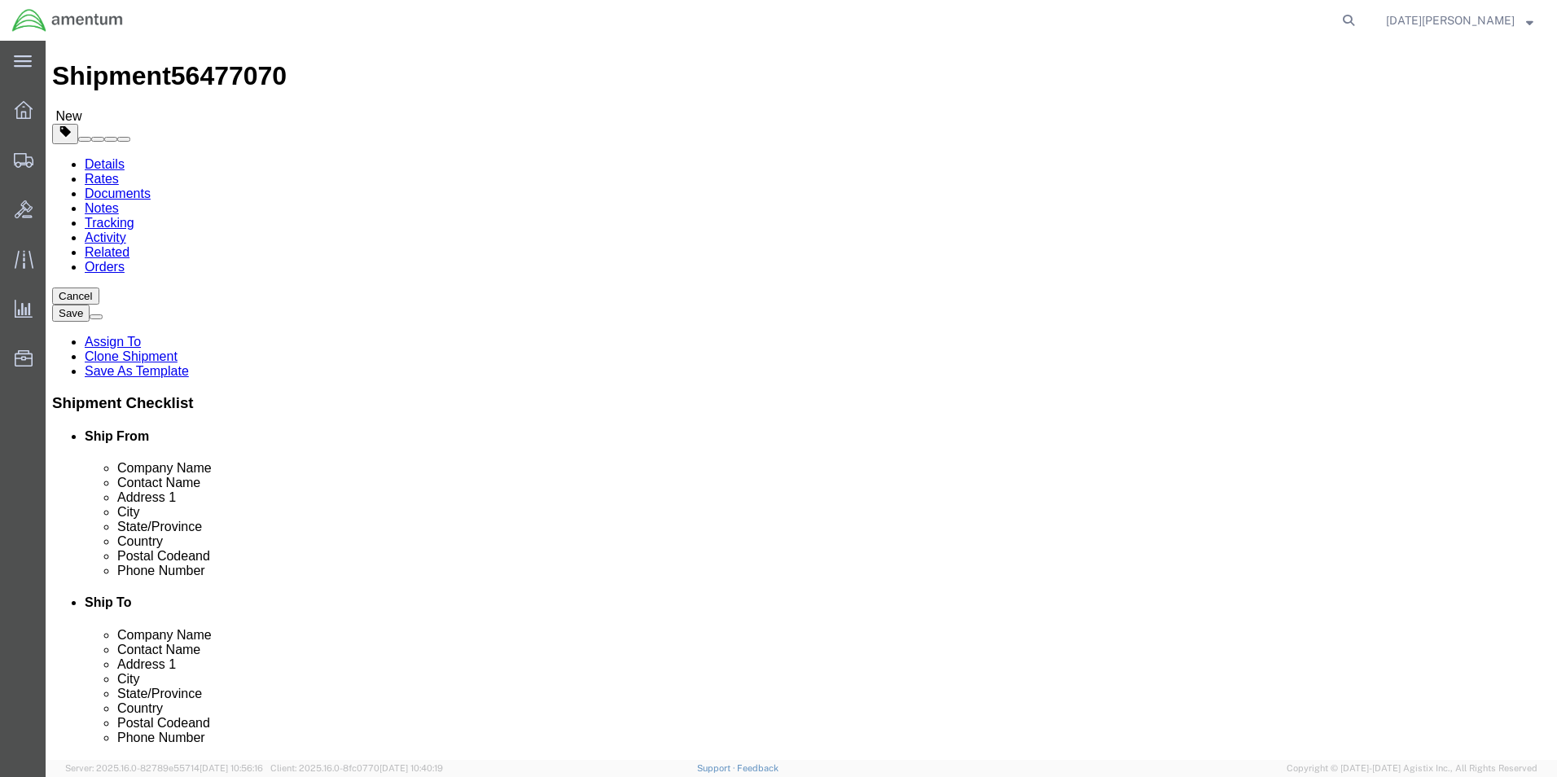
scroll to position [407, 0]
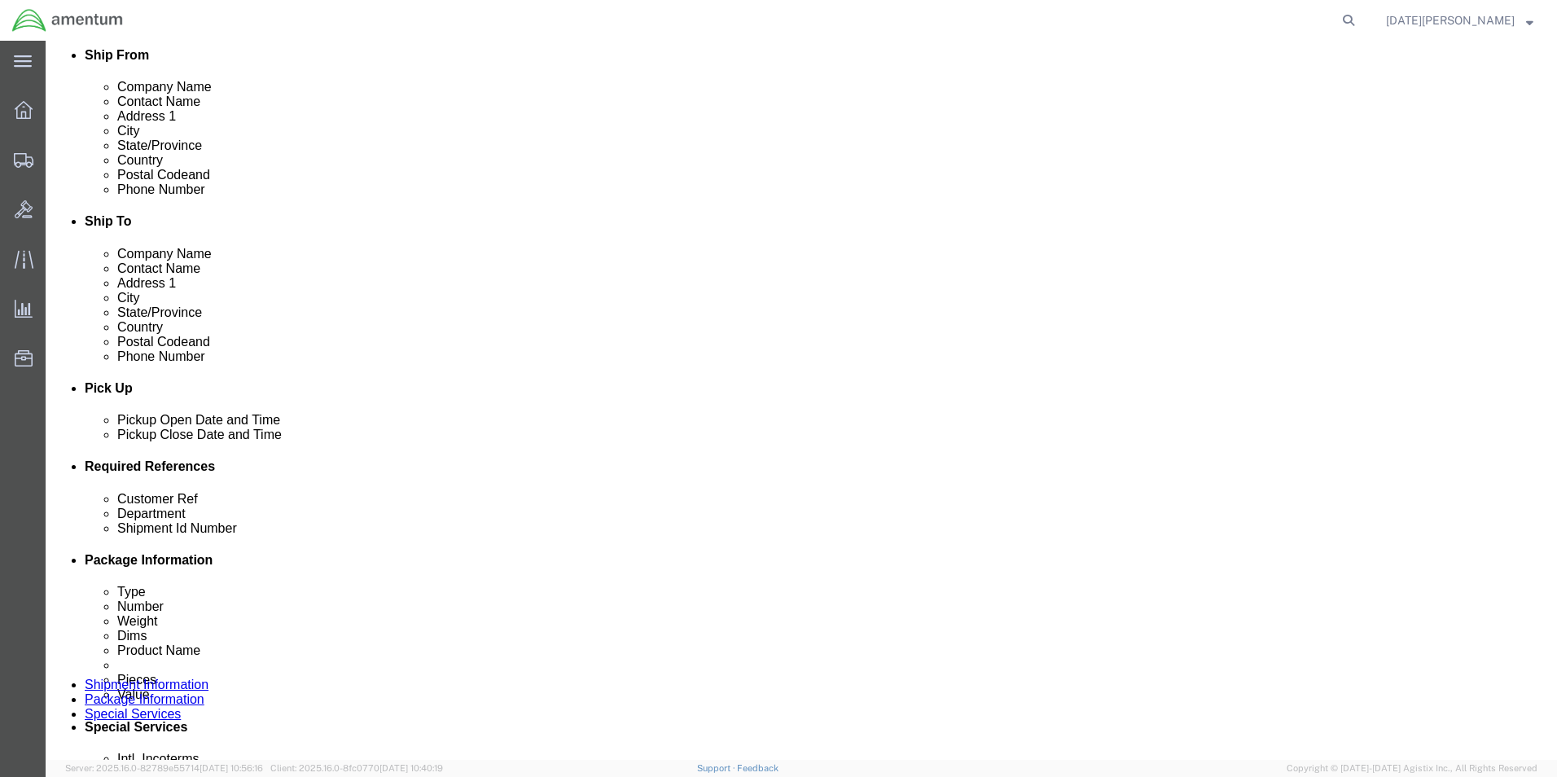
click input "USAGE#"
paste input "323869 / 323826"
type input "USAGE# 323869 / 323826"
paste input "323869 / 323826"
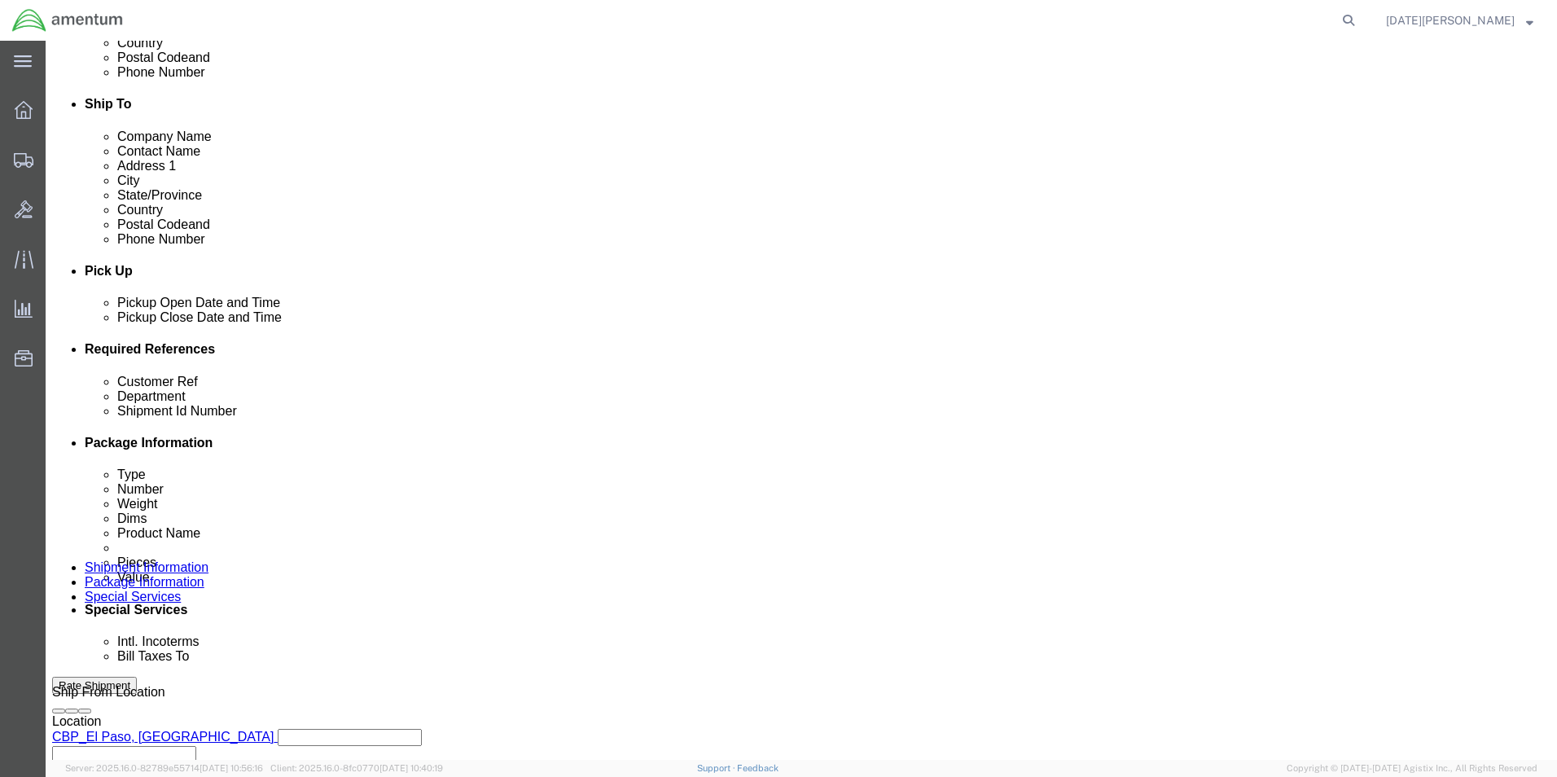
scroll to position [651, 0]
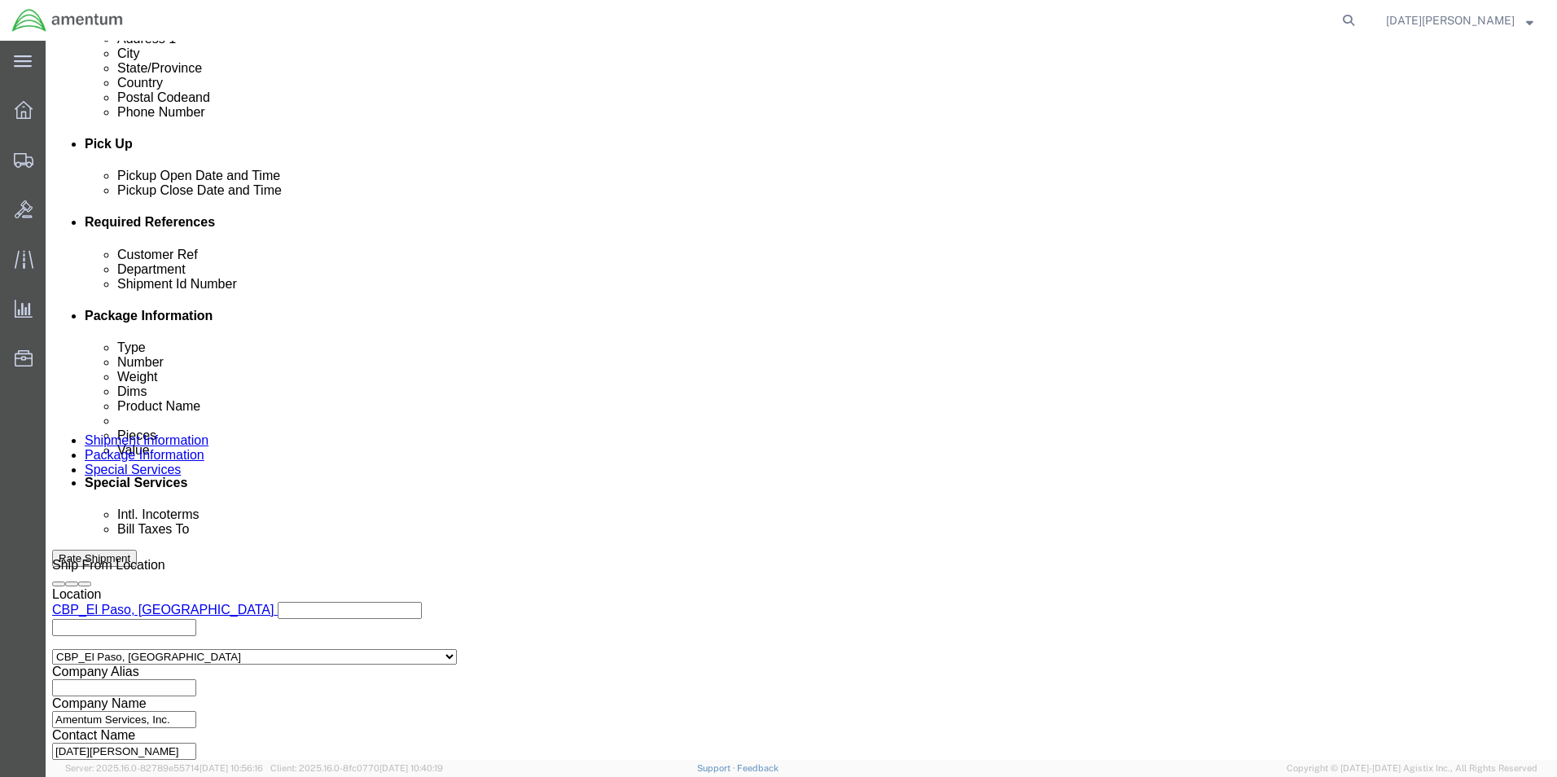
type input "USAGE# 323869 / 323826"
click button "Continue"
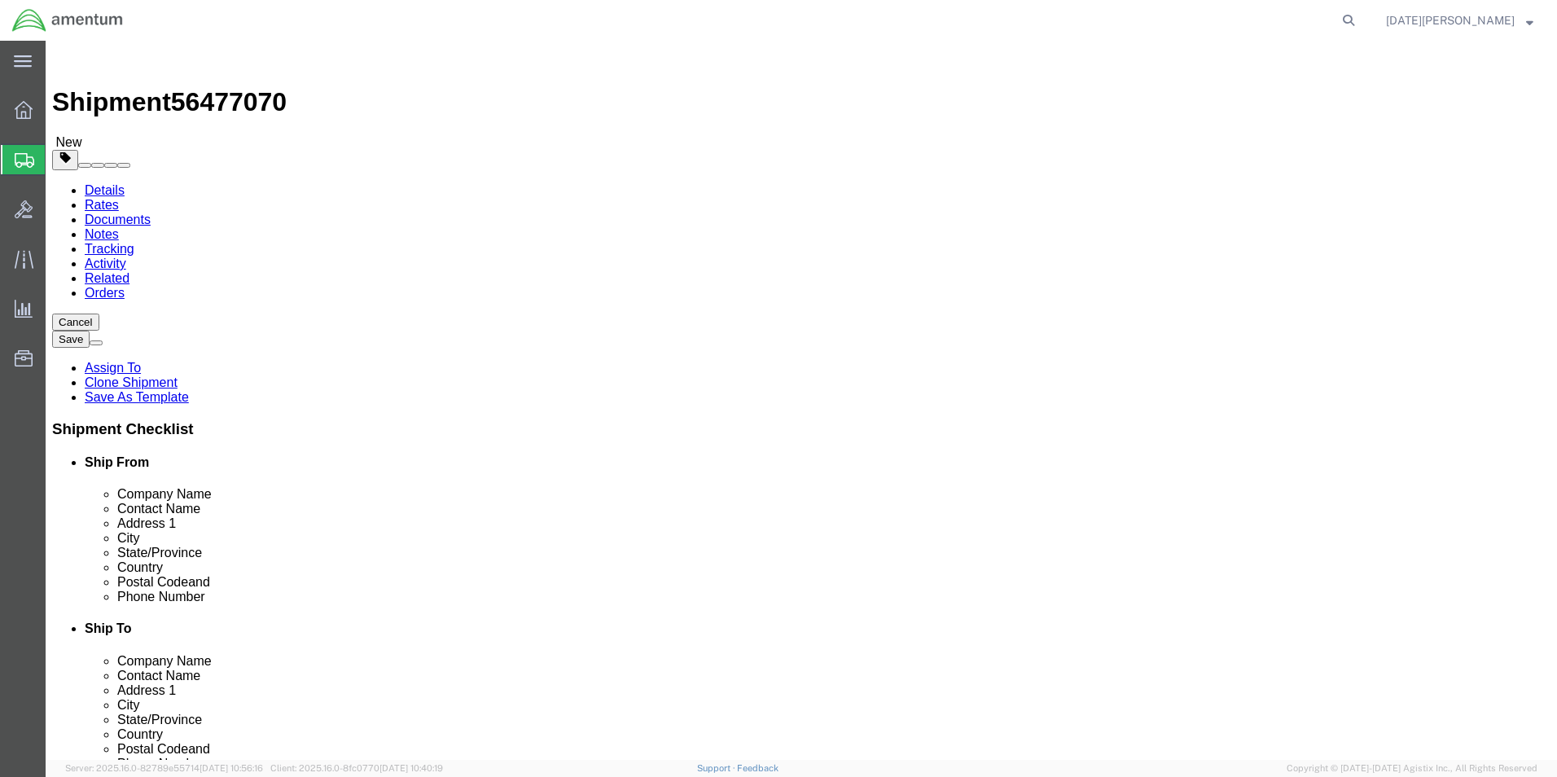
click input "text"
type input "15"
type input "13"
type input "5"
drag, startPoint x: 262, startPoint y: 374, endPoint x: 200, endPoint y: 375, distance: 62.7
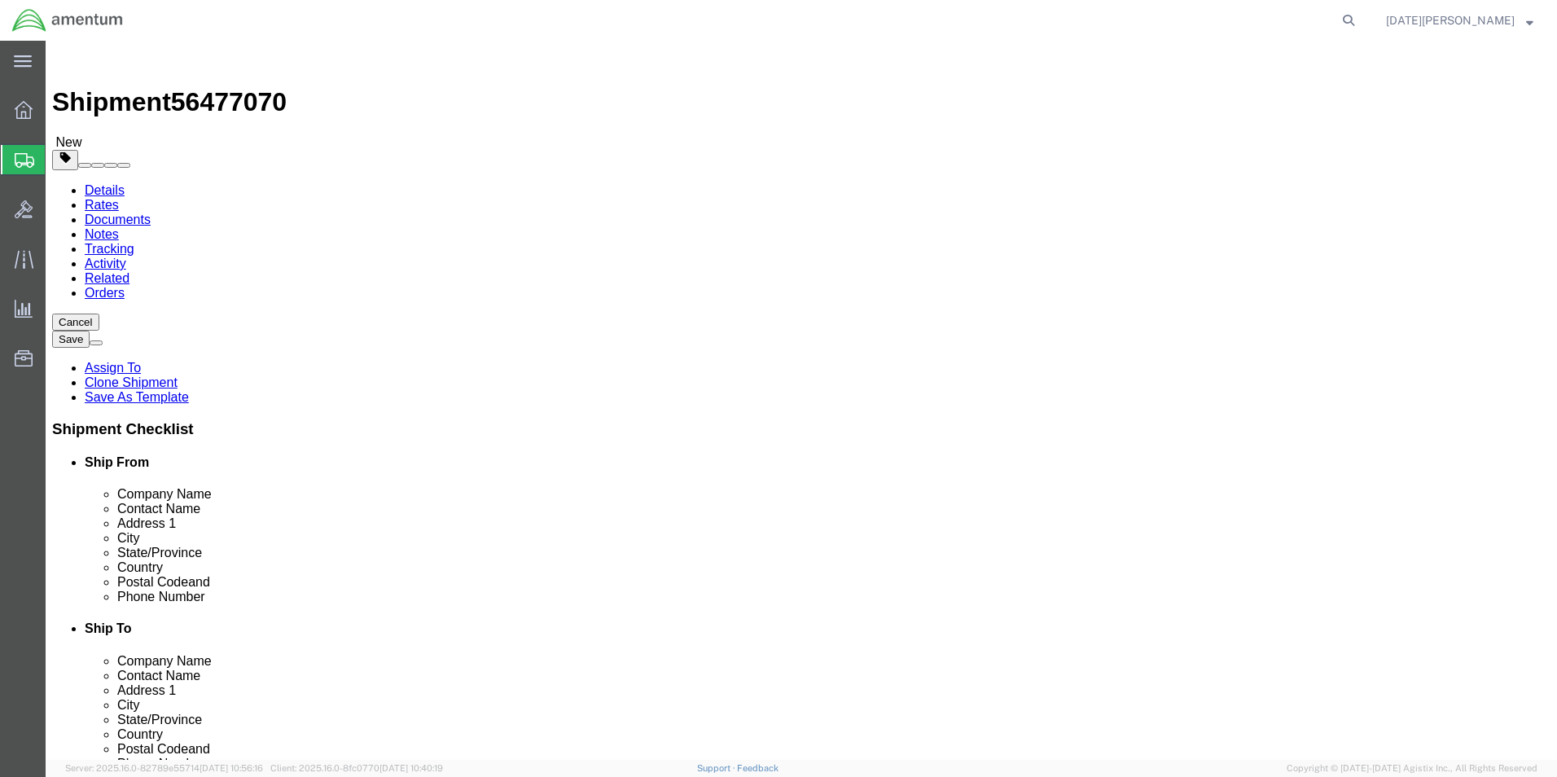
click div "Weight 0.00 Select kgs lbs Ship. t°"
type input "3.00"
click div "Package Content # 1 x Package Type Select Bale(s) Basket(s) Bolt(s) Bottle(s) B…"
click span
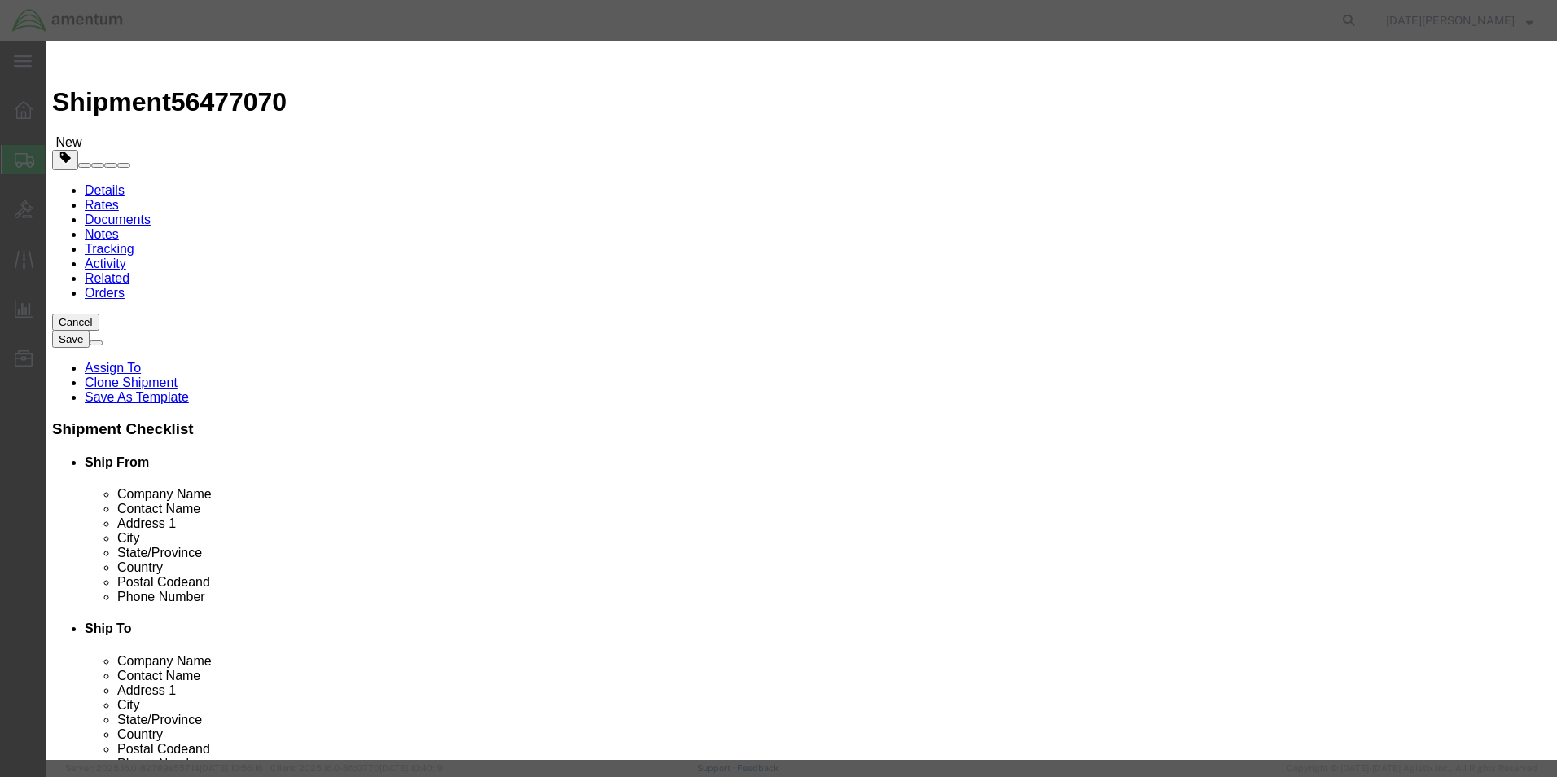
click input "text"
type input "AIRCRAFT PARTS"
type input "120.00"
click button "Save & Close"
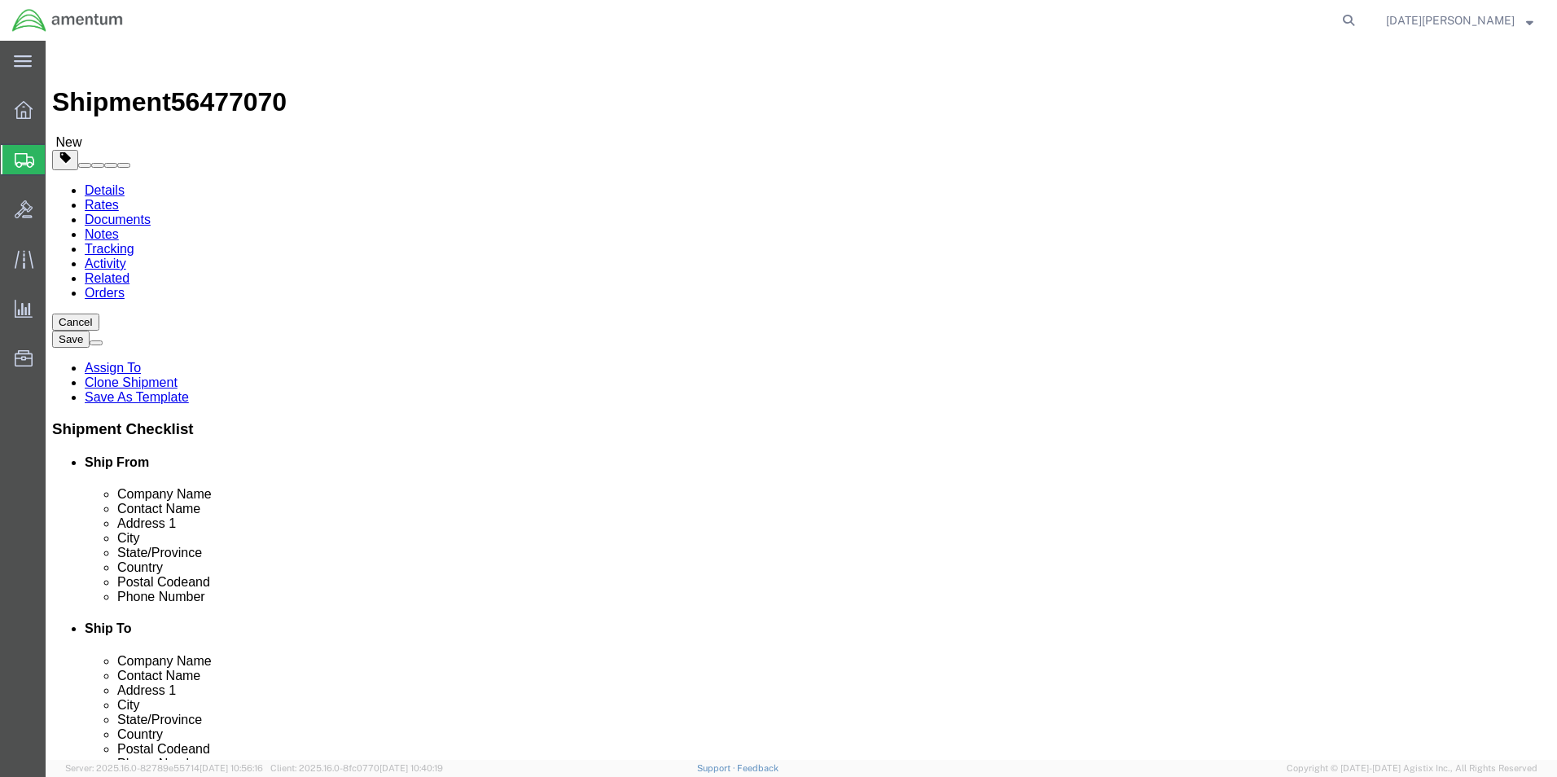
click dd "120.00 USD"
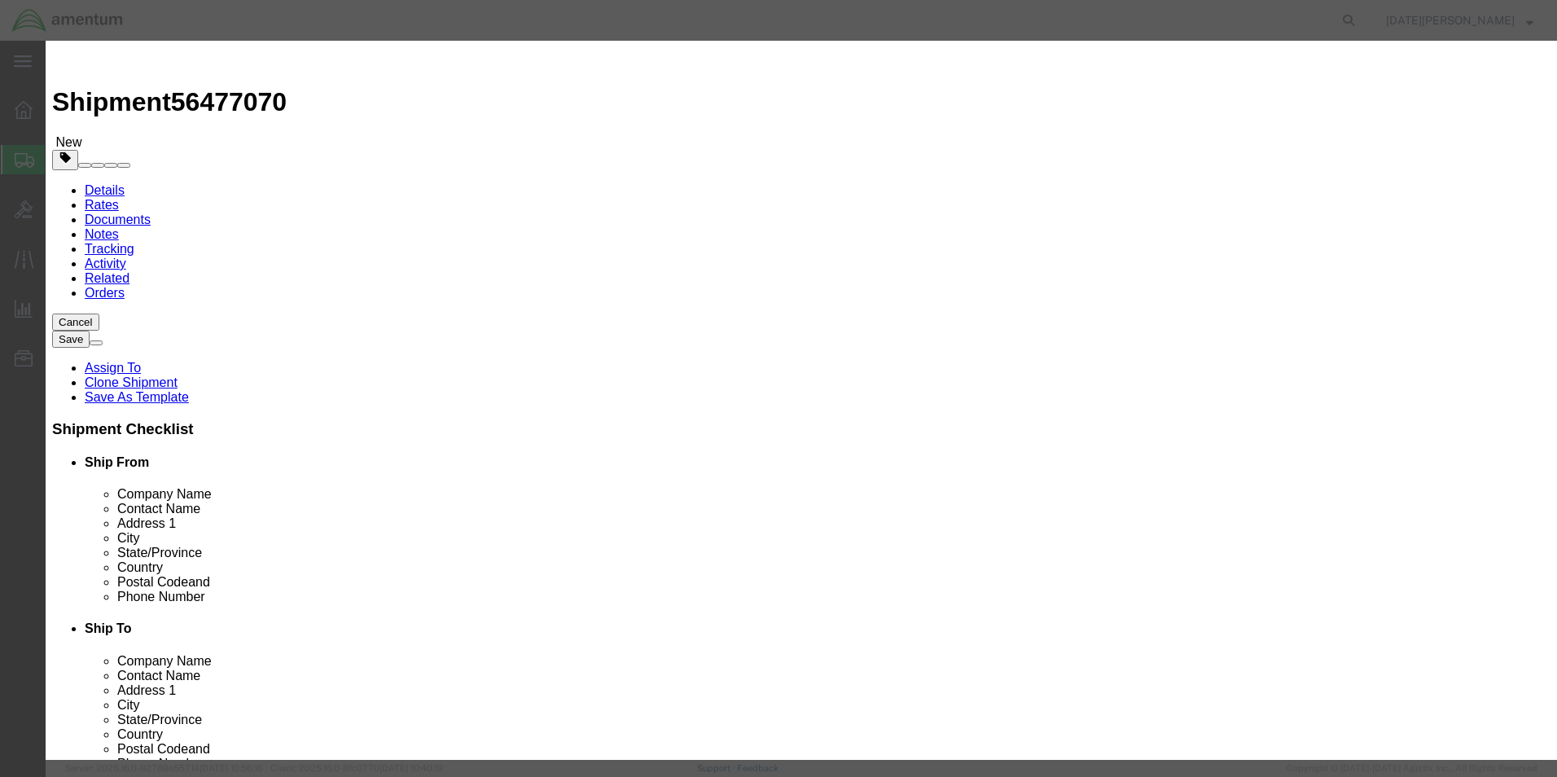
click input "0.00"
type input "0"
type input "2.0"
type input "240"
click button "Save & Close"
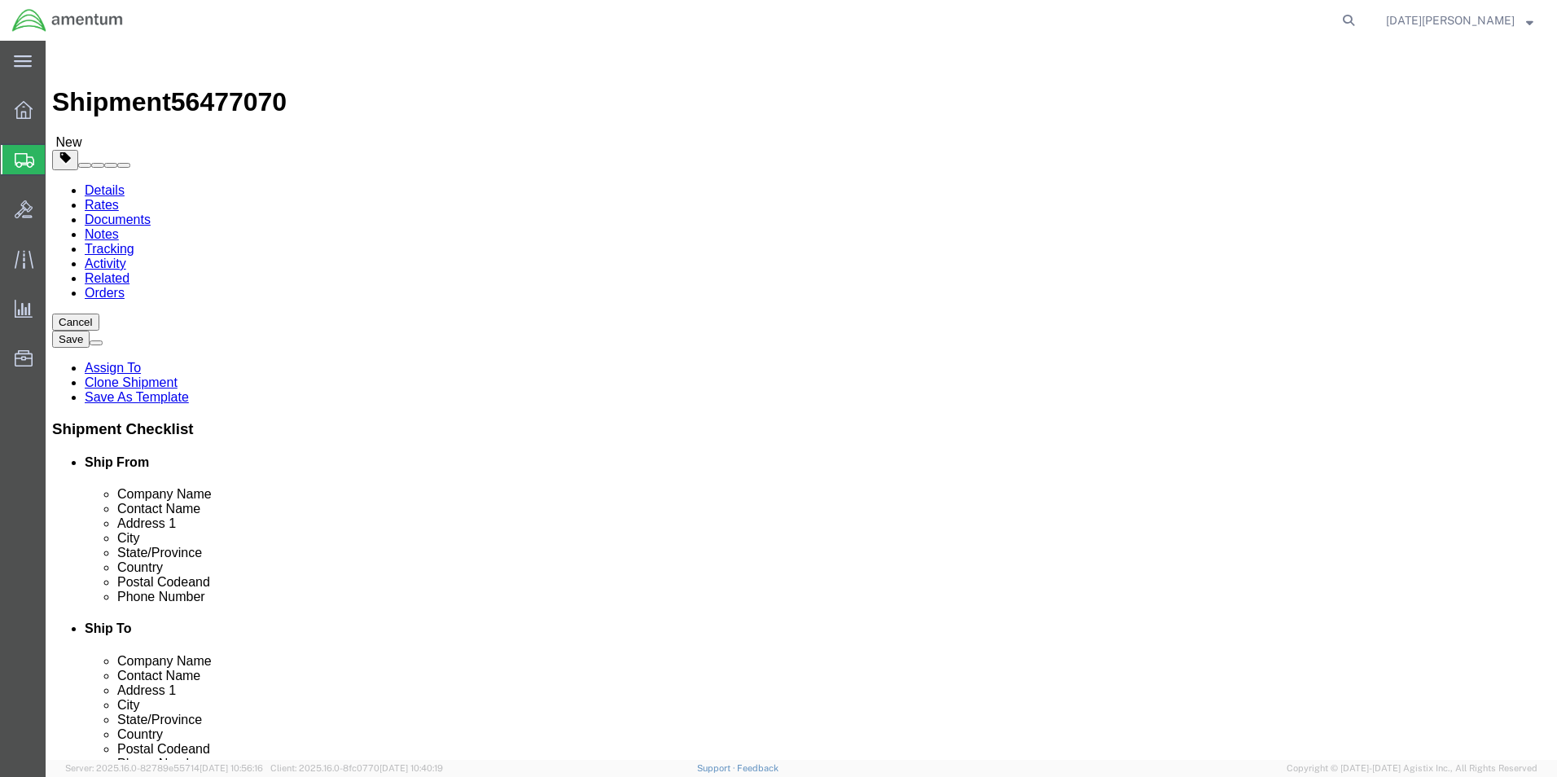
click button "Rate Shipment"
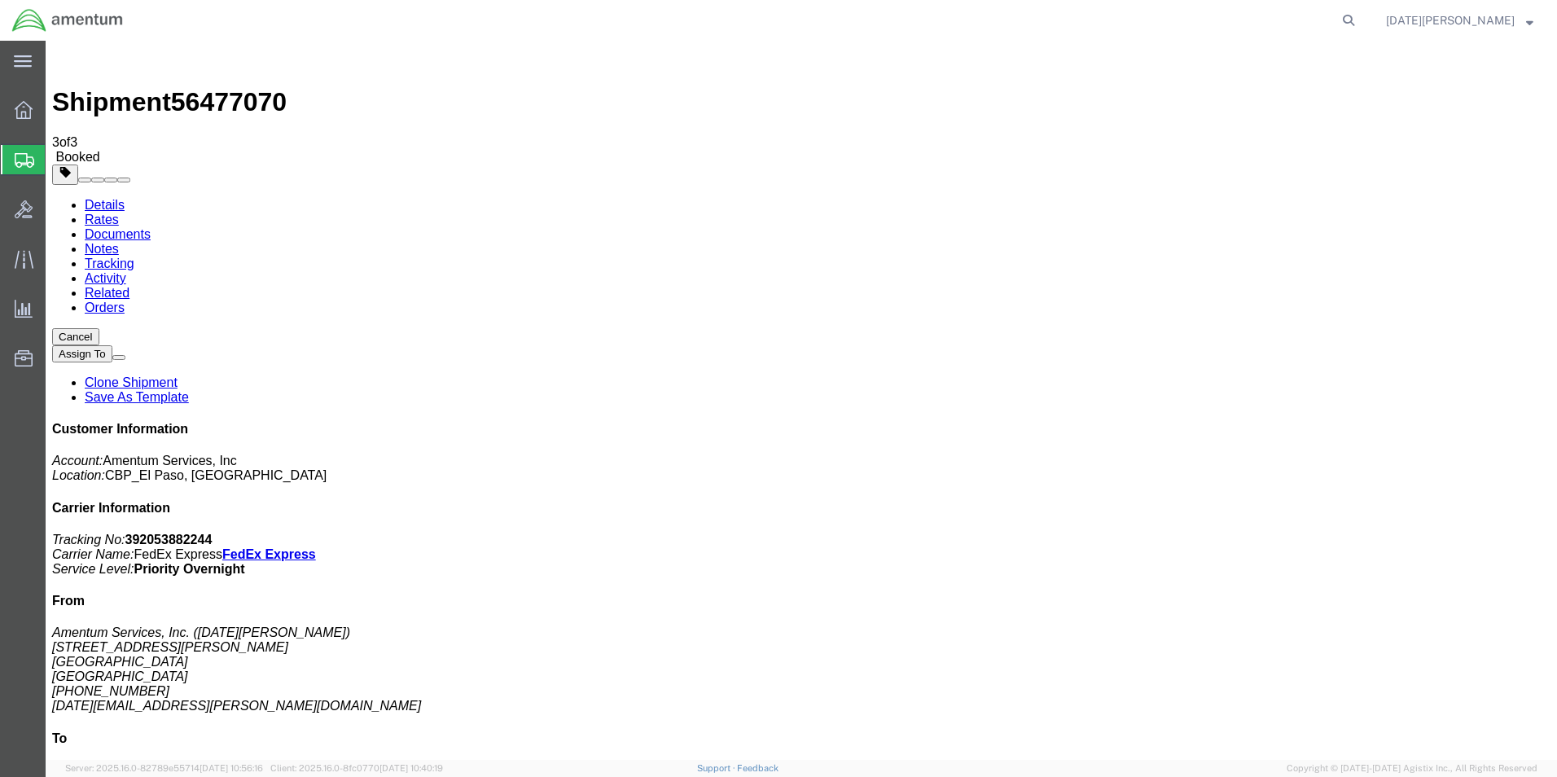
click at [0, 0] on span "Create from Template" at bounding box center [0, 0] width 0 height 0
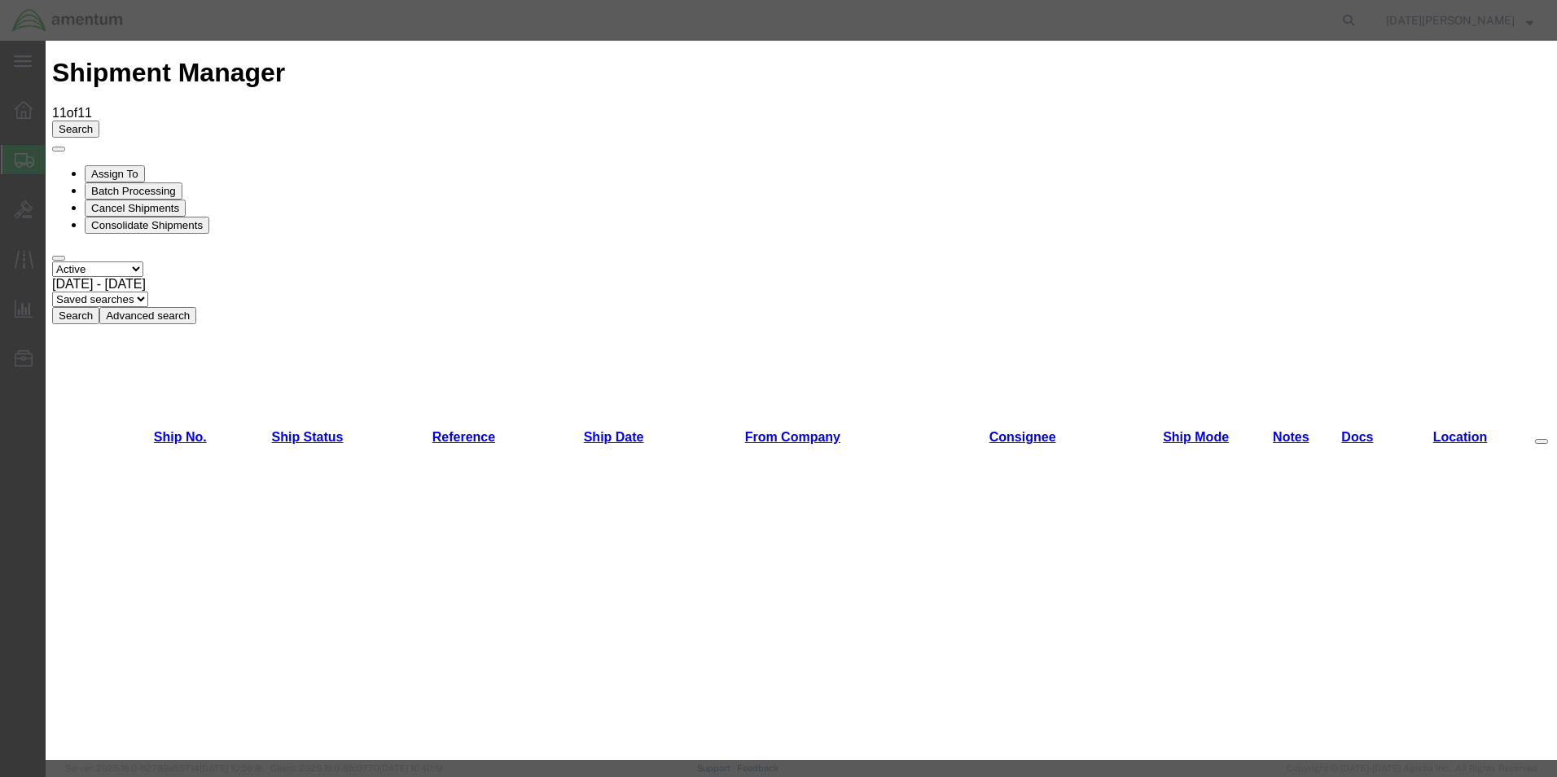
scroll to position [814, 0]
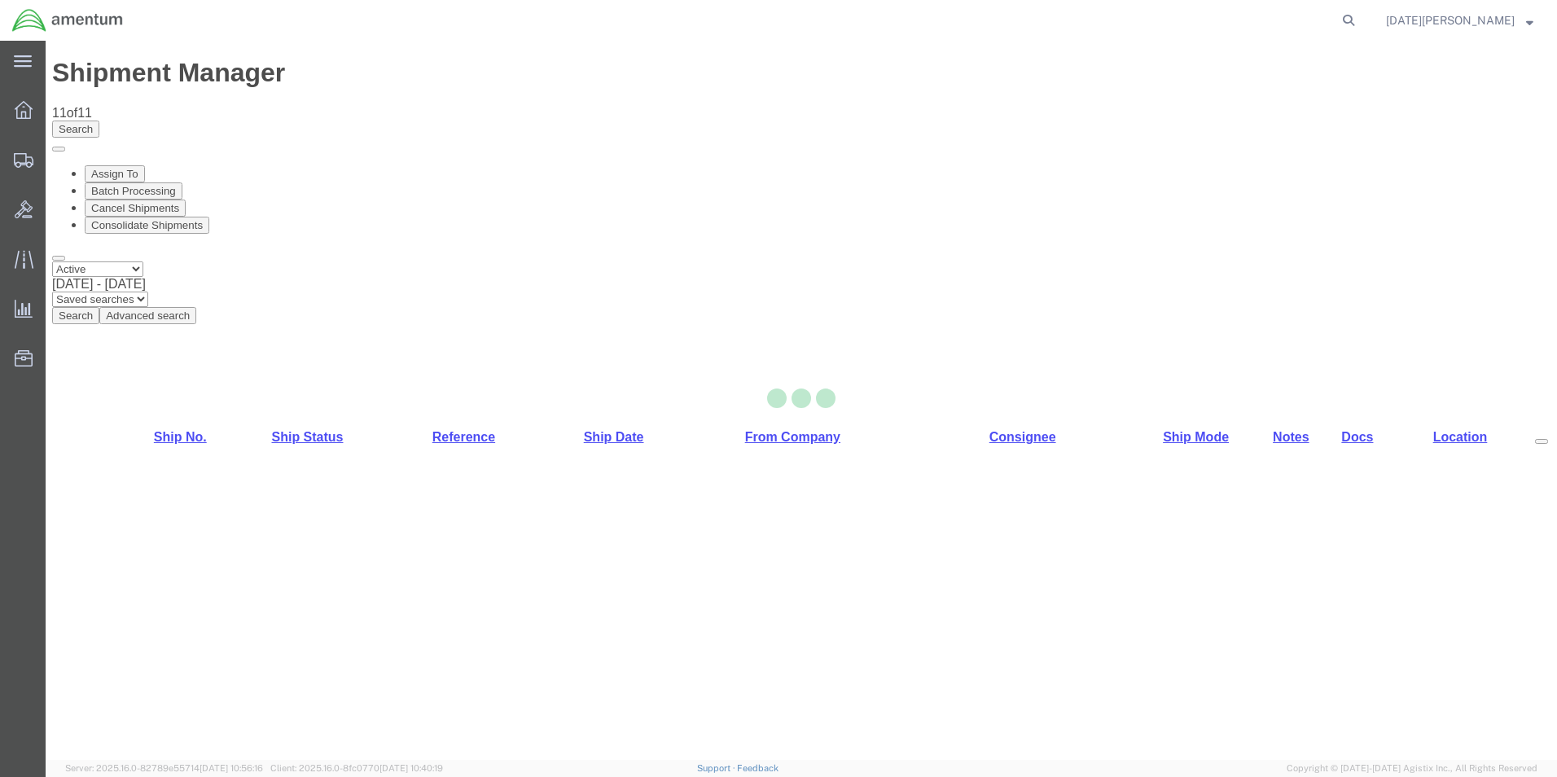
select select "49939"
select select "49930"
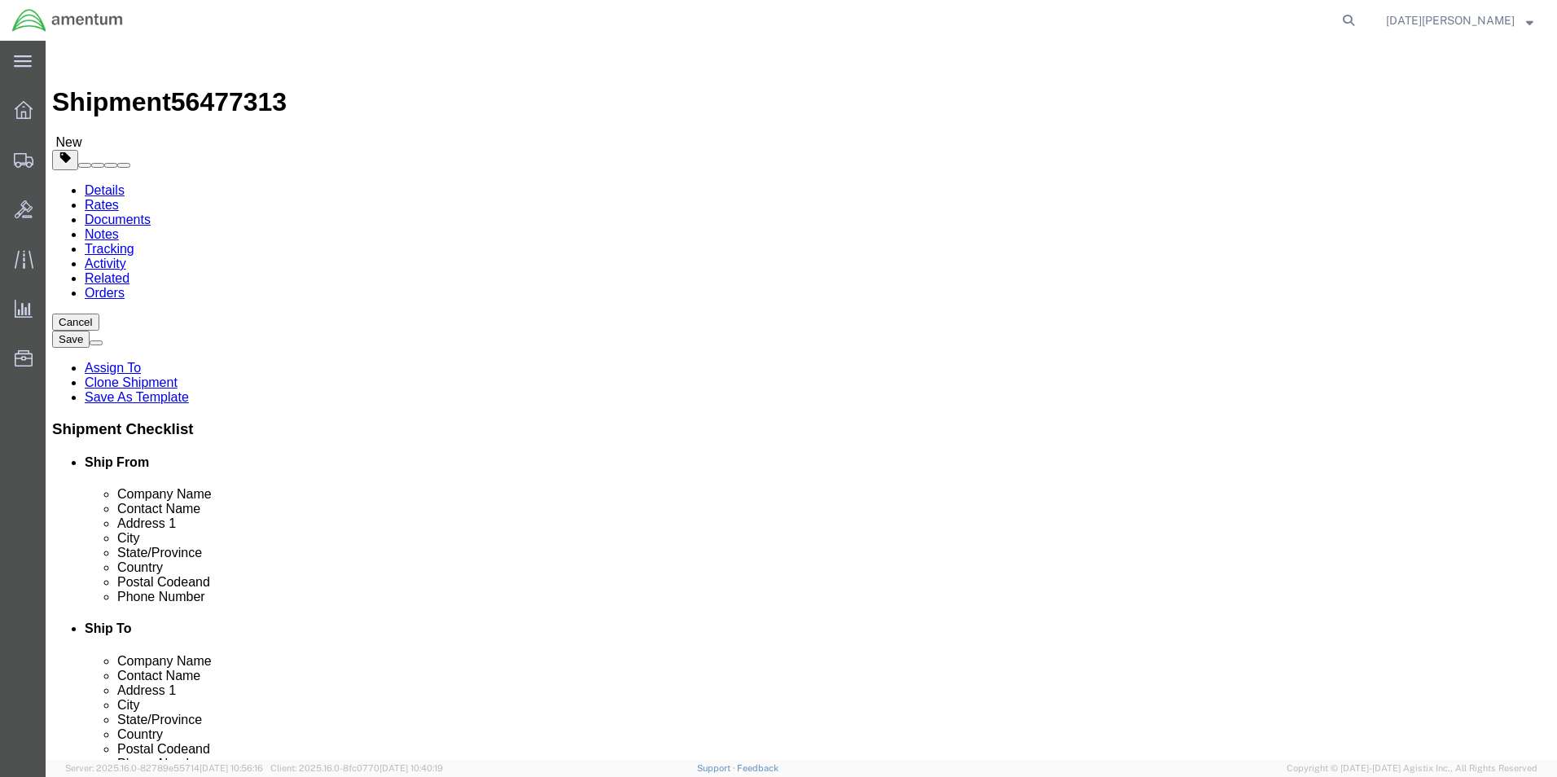
click input "[PERSON_NAME]"
drag, startPoint x: 909, startPoint y: 338, endPoint x: 785, endPoint y: 345, distance: 124.0
click div "Contact Name [PERSON_NAME]"
type input "Supply Department"
click label "Address 1"
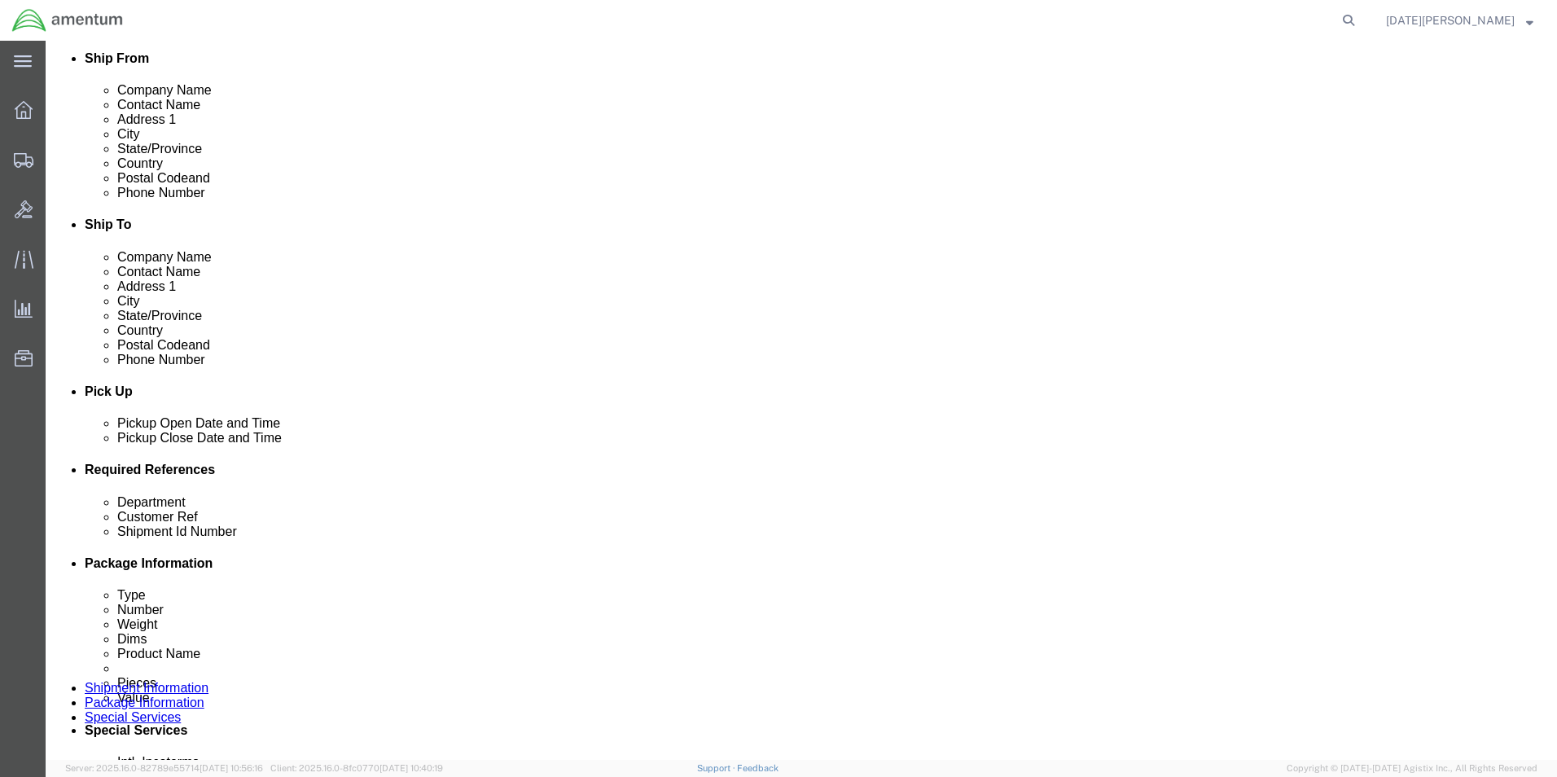
scroll to position [407, 0]
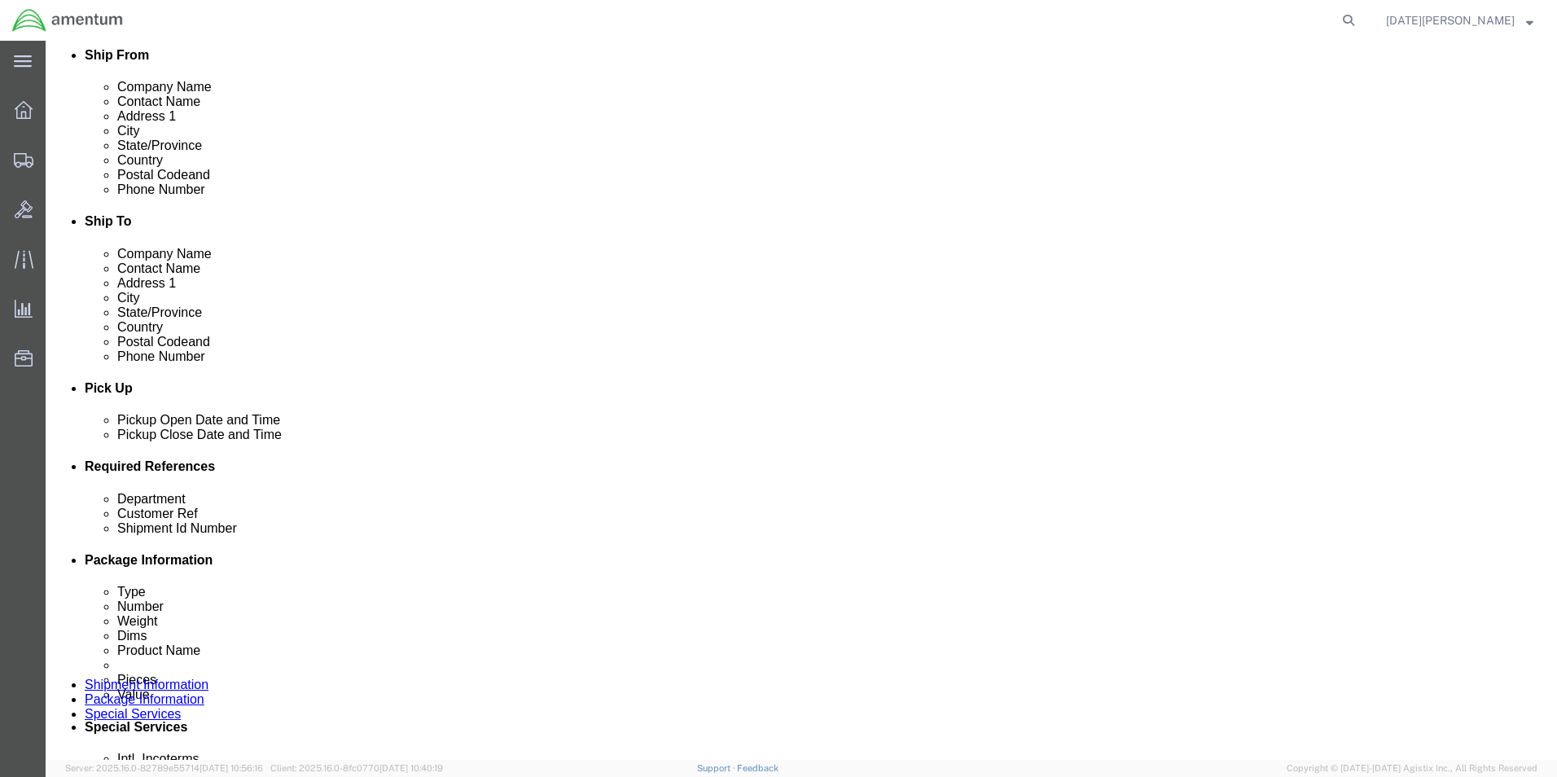
click input "text"
type input "CBP"
type input "USAGE# 323986"
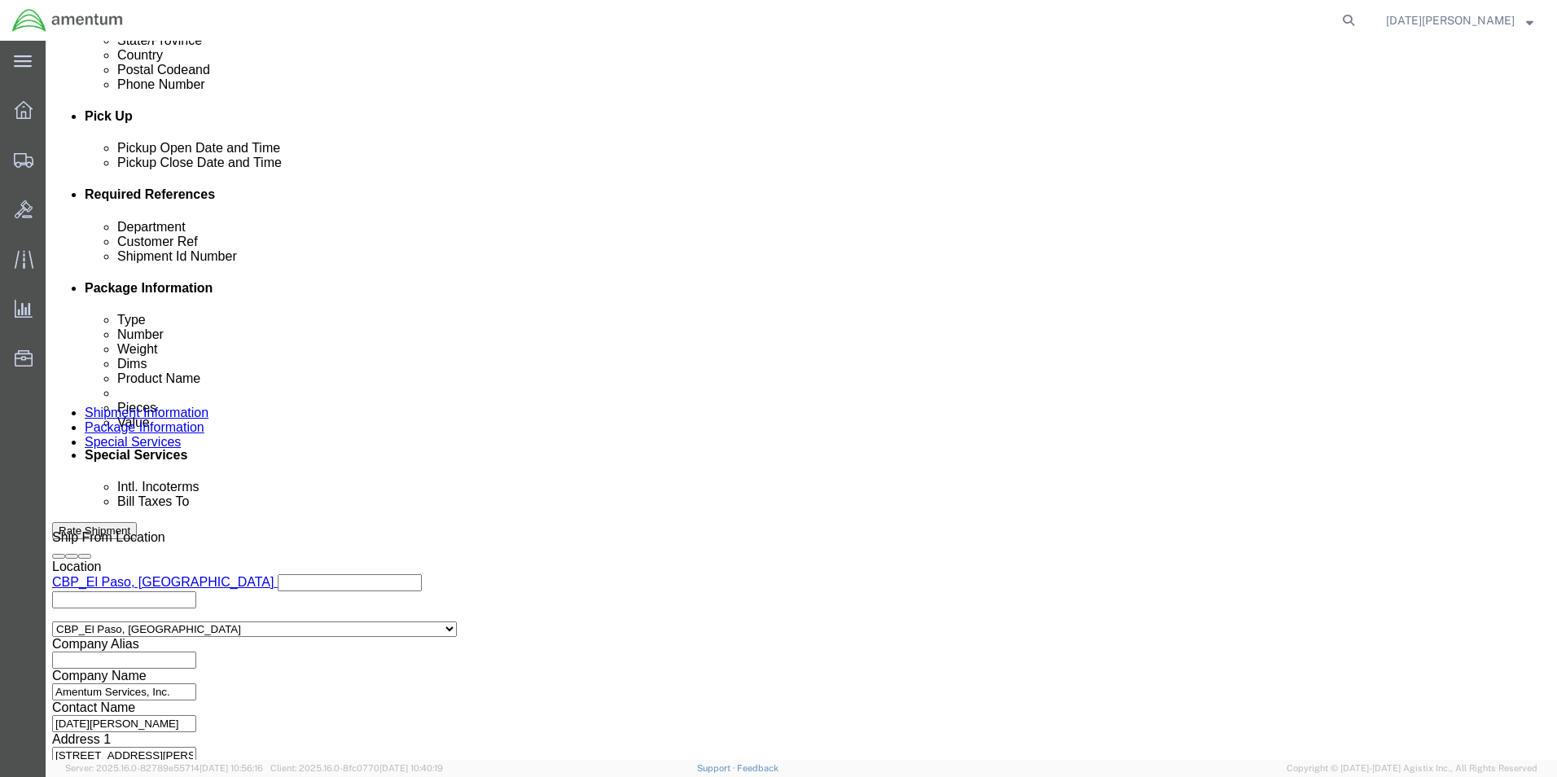
type input "USAGE# 323986"
click button "Continue"
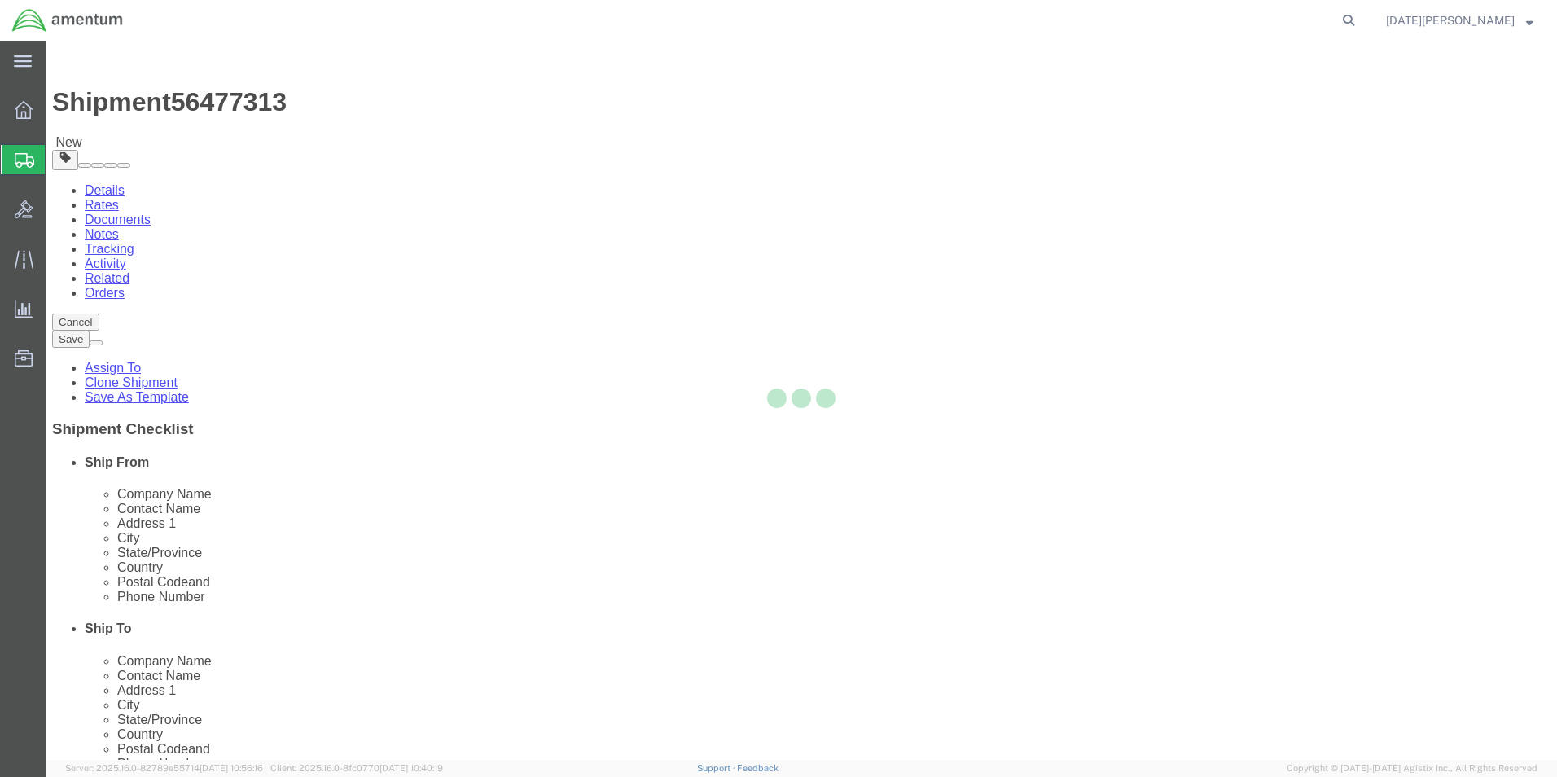
select select "YRPK"
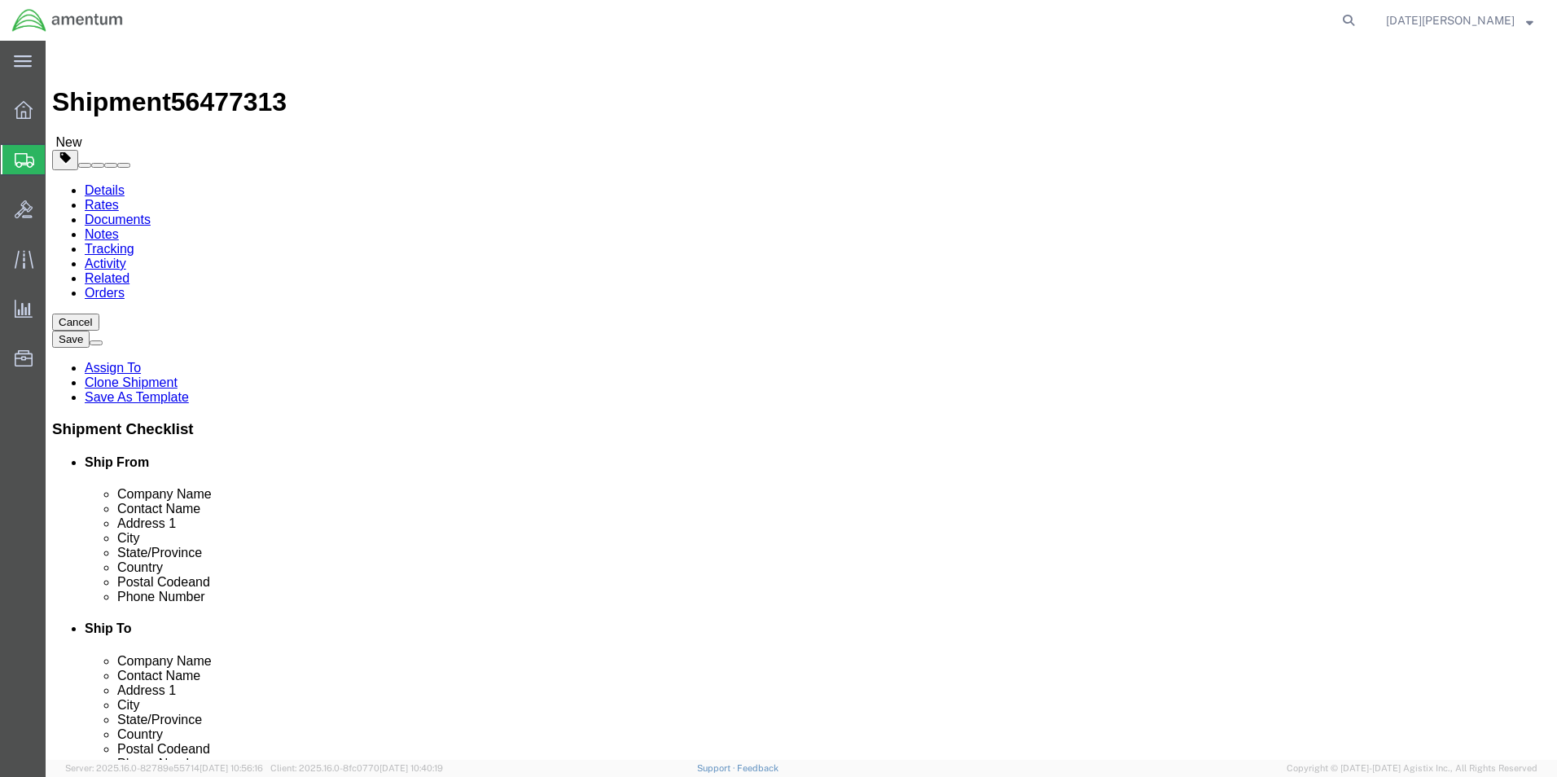
click input "text"
type input "12"
type input "8"
type input "5"
drag, startPoint x: 251, startPoint y: 376, endPoint x: 226, endPoint y: 381, distance: 25.7
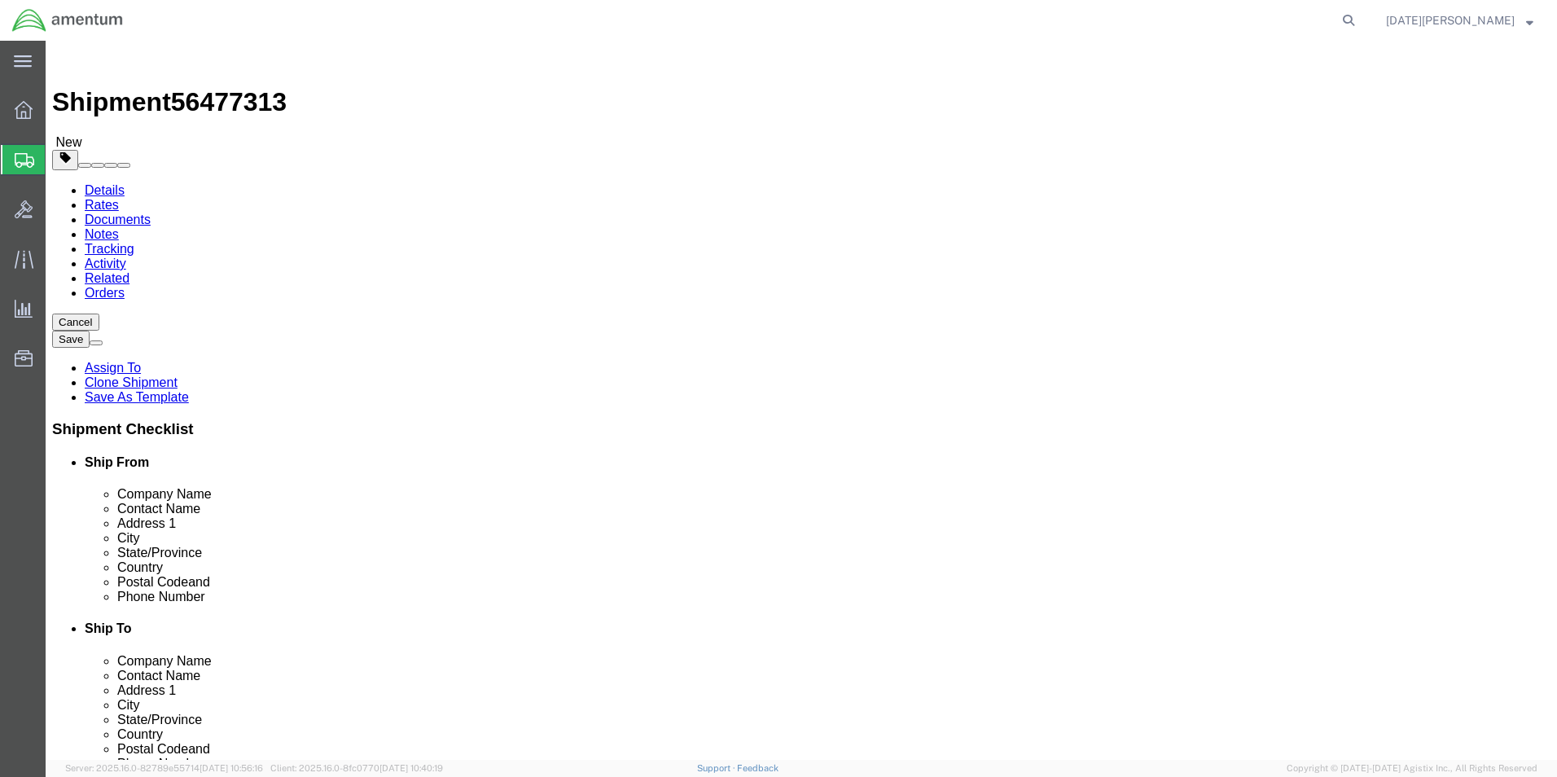
click input "0.00"
type input "2.00"
click div "Package Content # 1 x Package Type Select Bale(s) Basket(s) Bolt(s) Bottle(s) B…"
click span
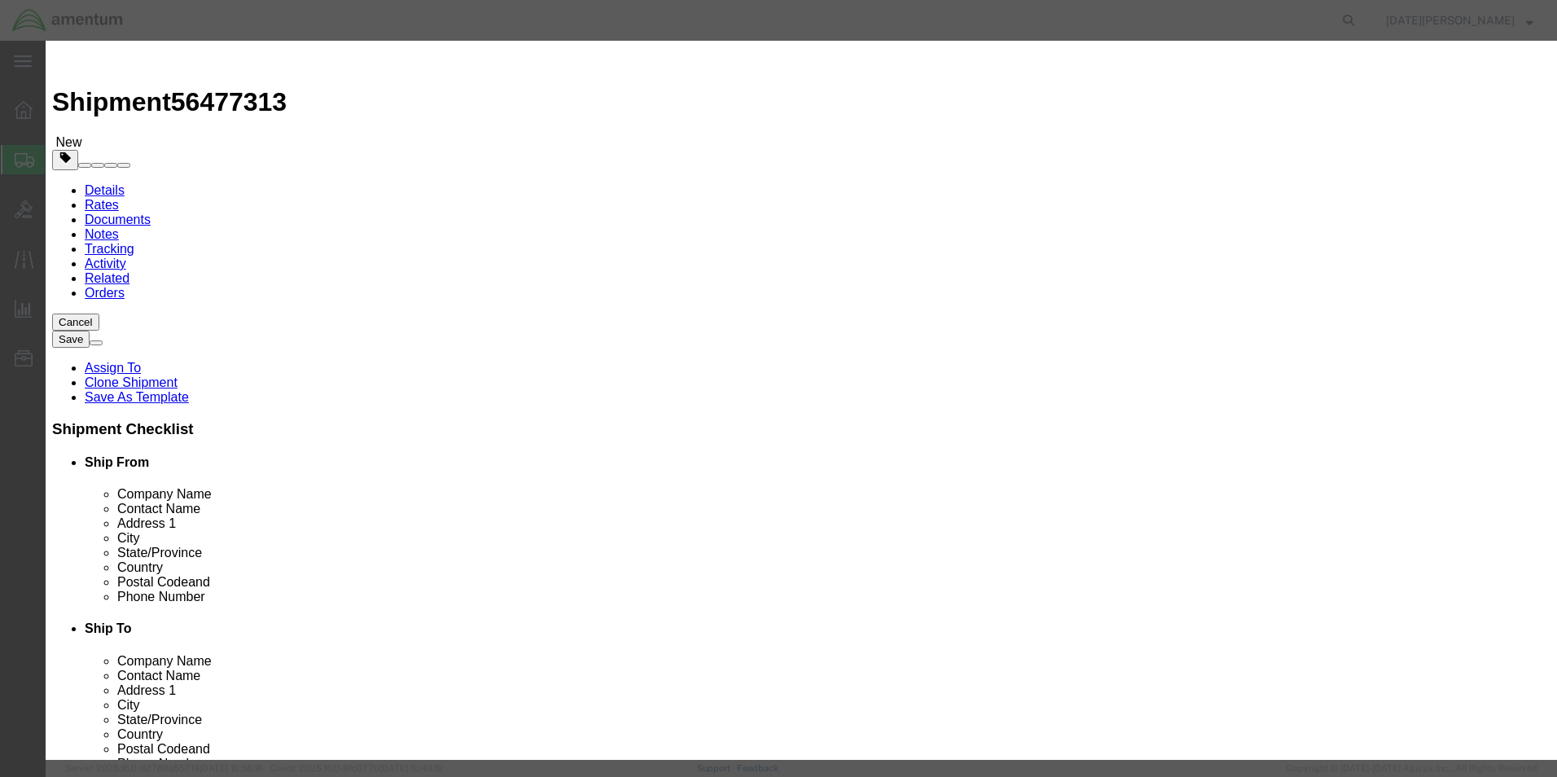
click input "text"
type input "GLOVES"
drag, startPoint x: 524, startPoint y: 163, endPoint x: 456, endPoint y: 174, distance: 68.5
click div "Product Name GLOVES Pieces 0 Select Bag Barrels 100Board Feet Bottle Box Bliste…"
type input "1"
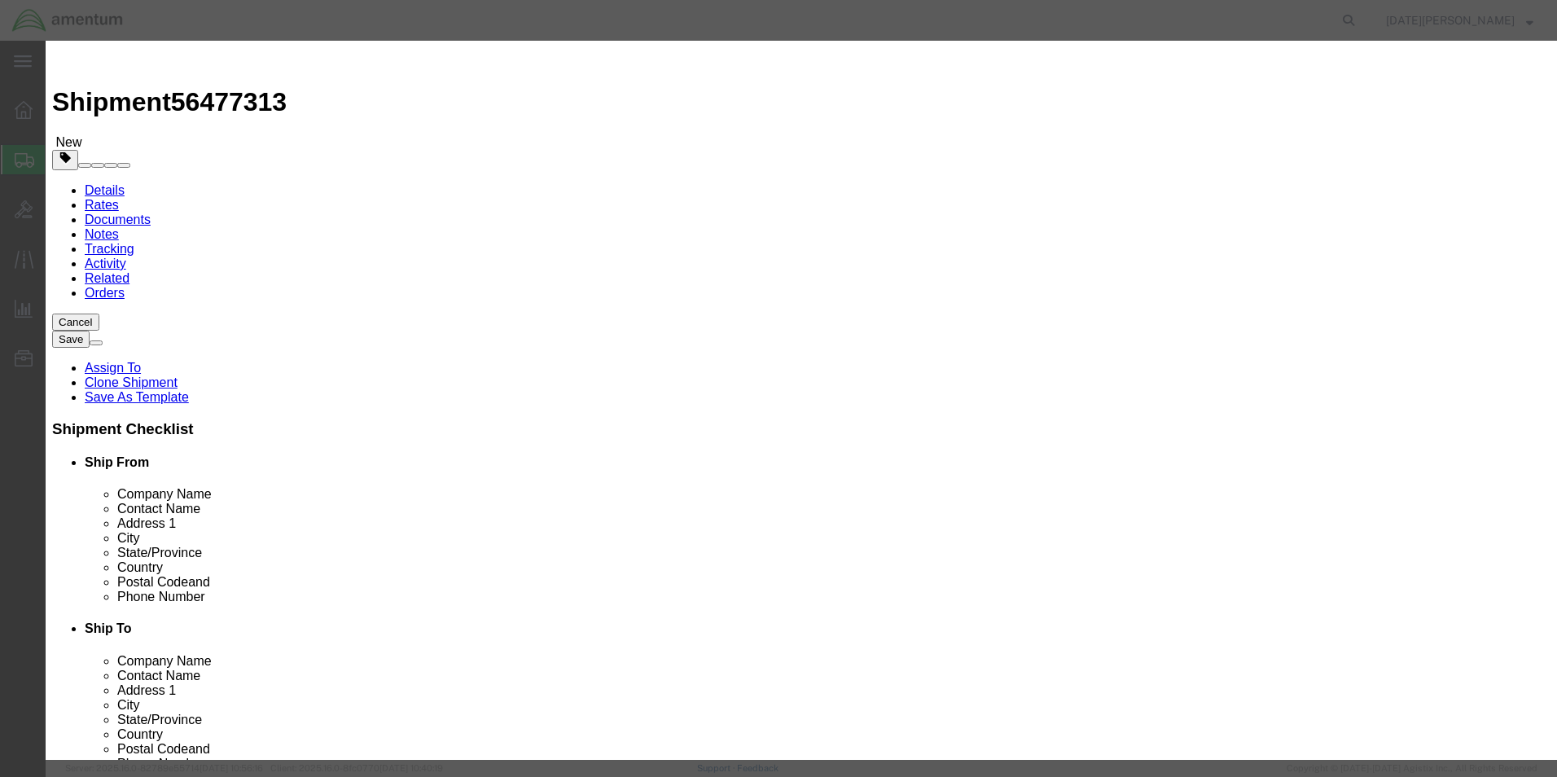
type input "25.00"
select select "USD"
click button "Save & Close"
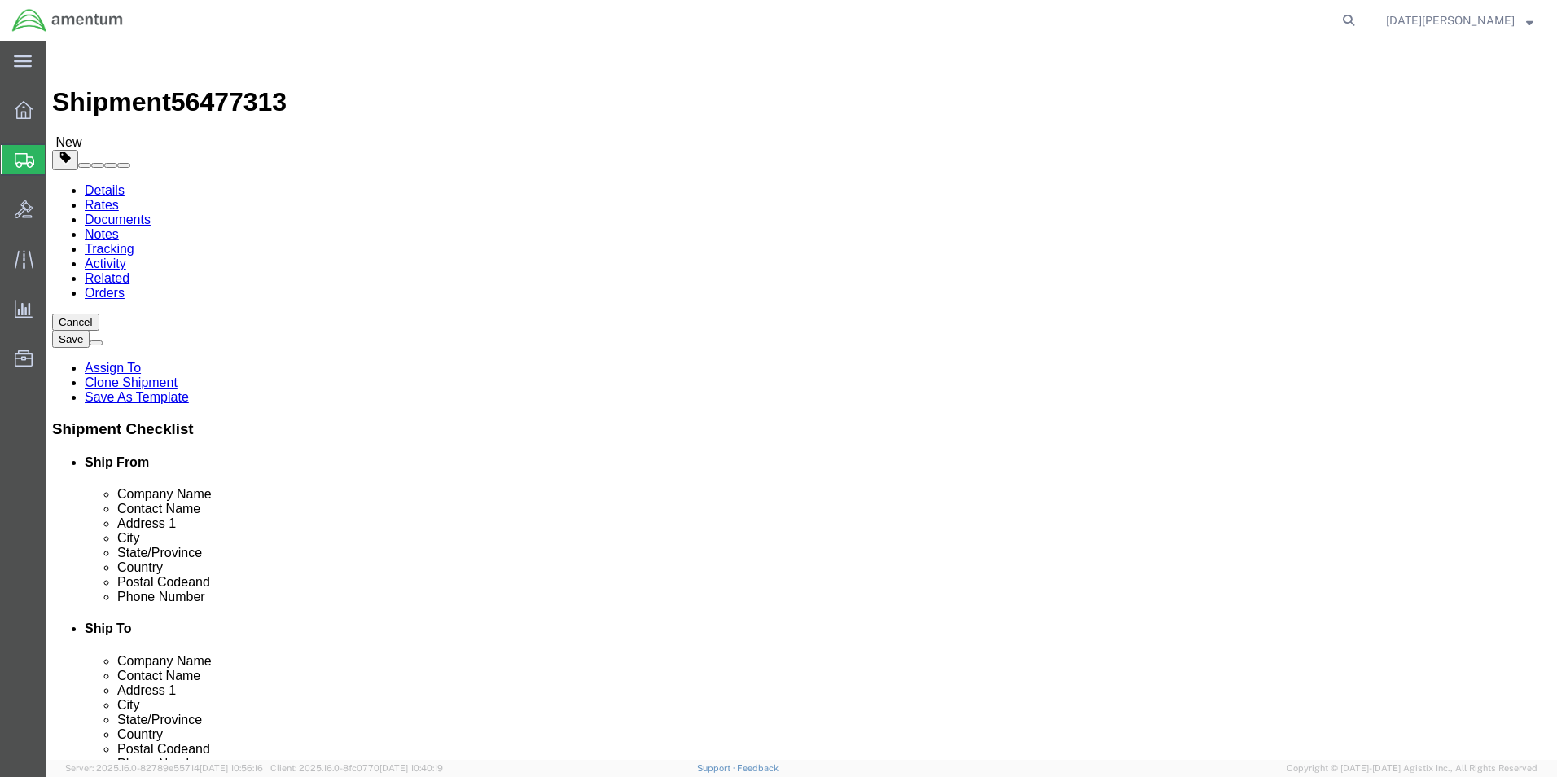
click button "Rate Shipment"
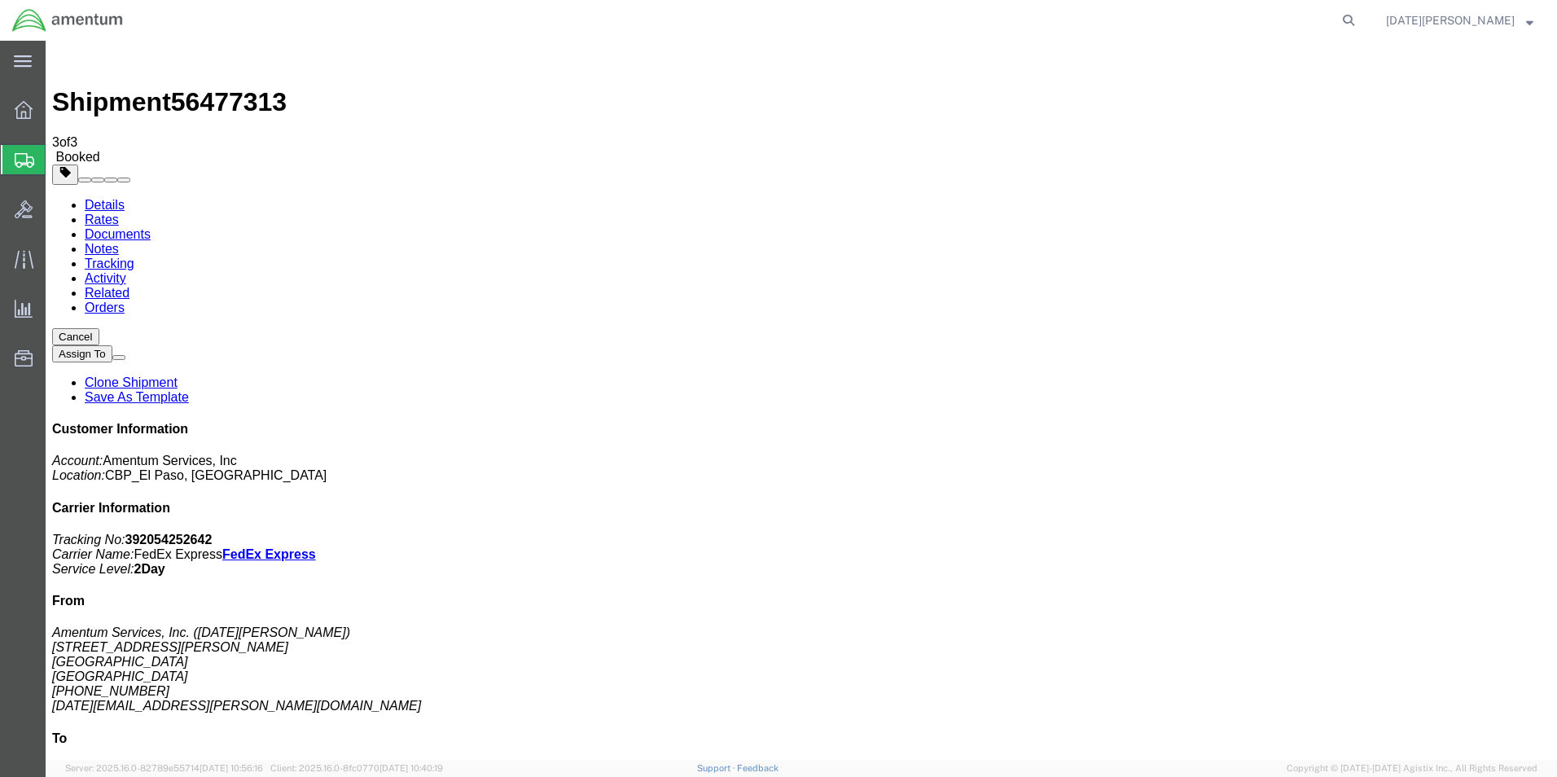
click at [0, 0] on span "Create from Template" at bounding box center [0, 0] width 0 height 0
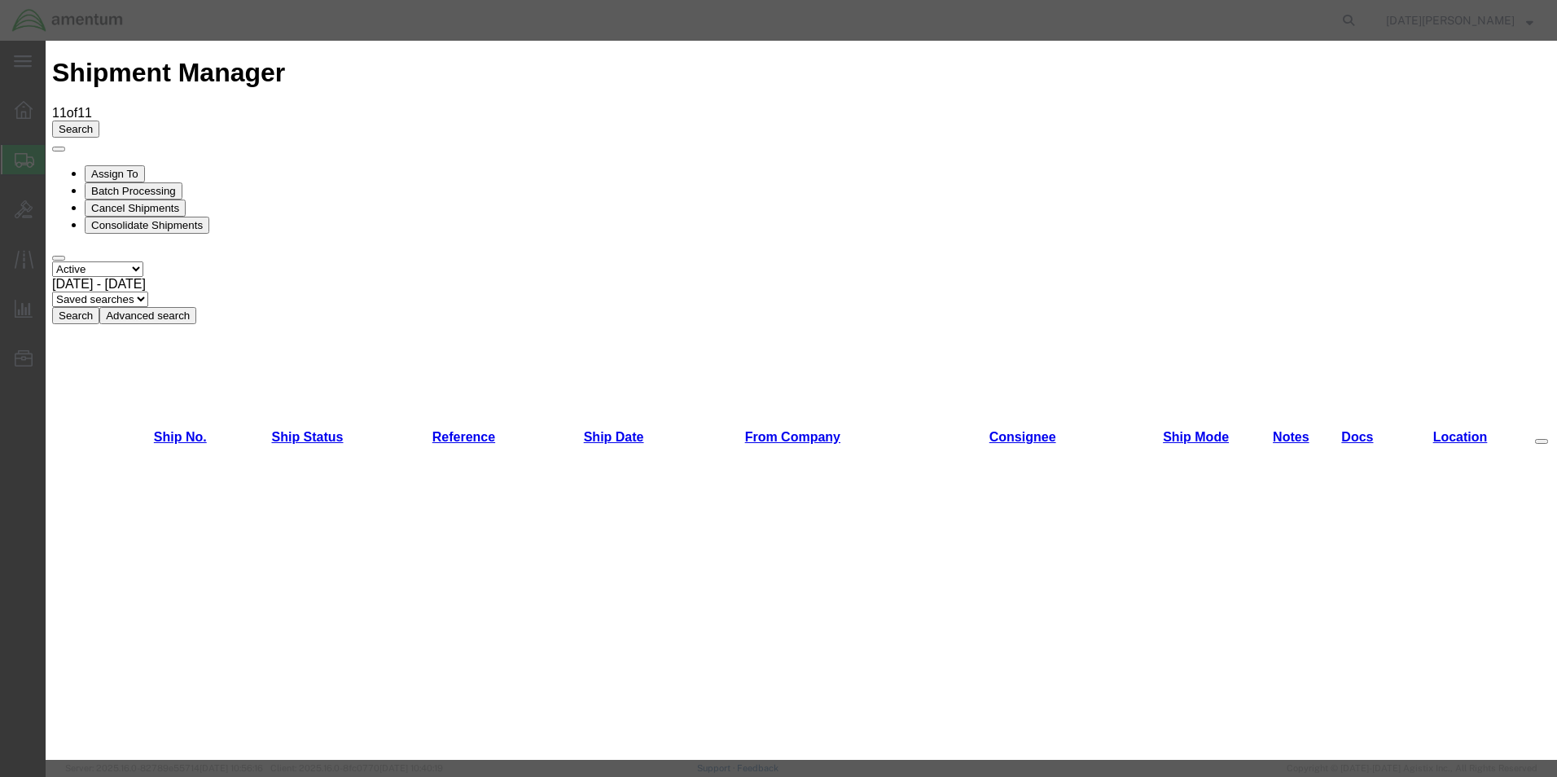
scroll to position [896, 0]
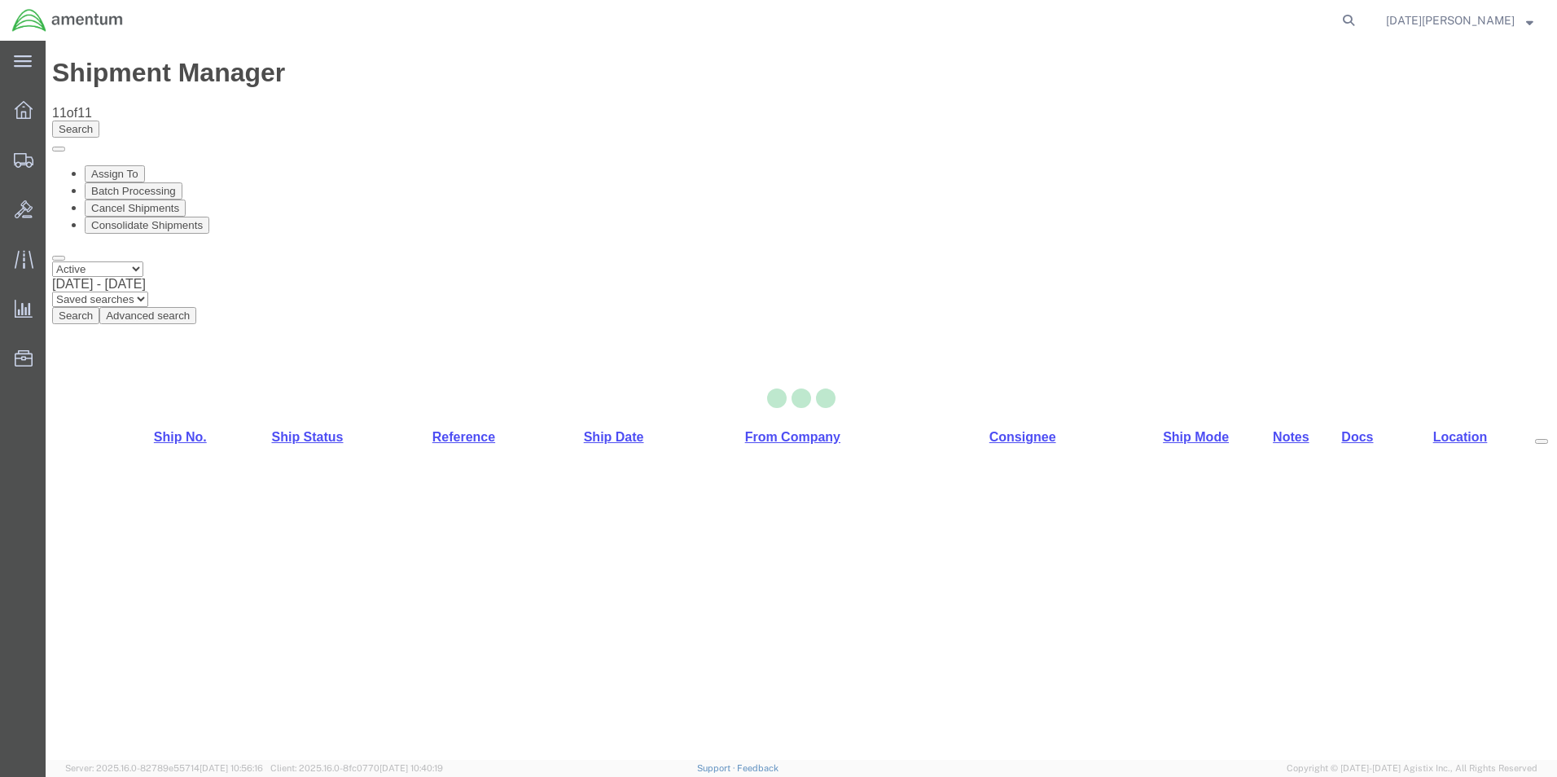
select select "49939"
select select "49951"
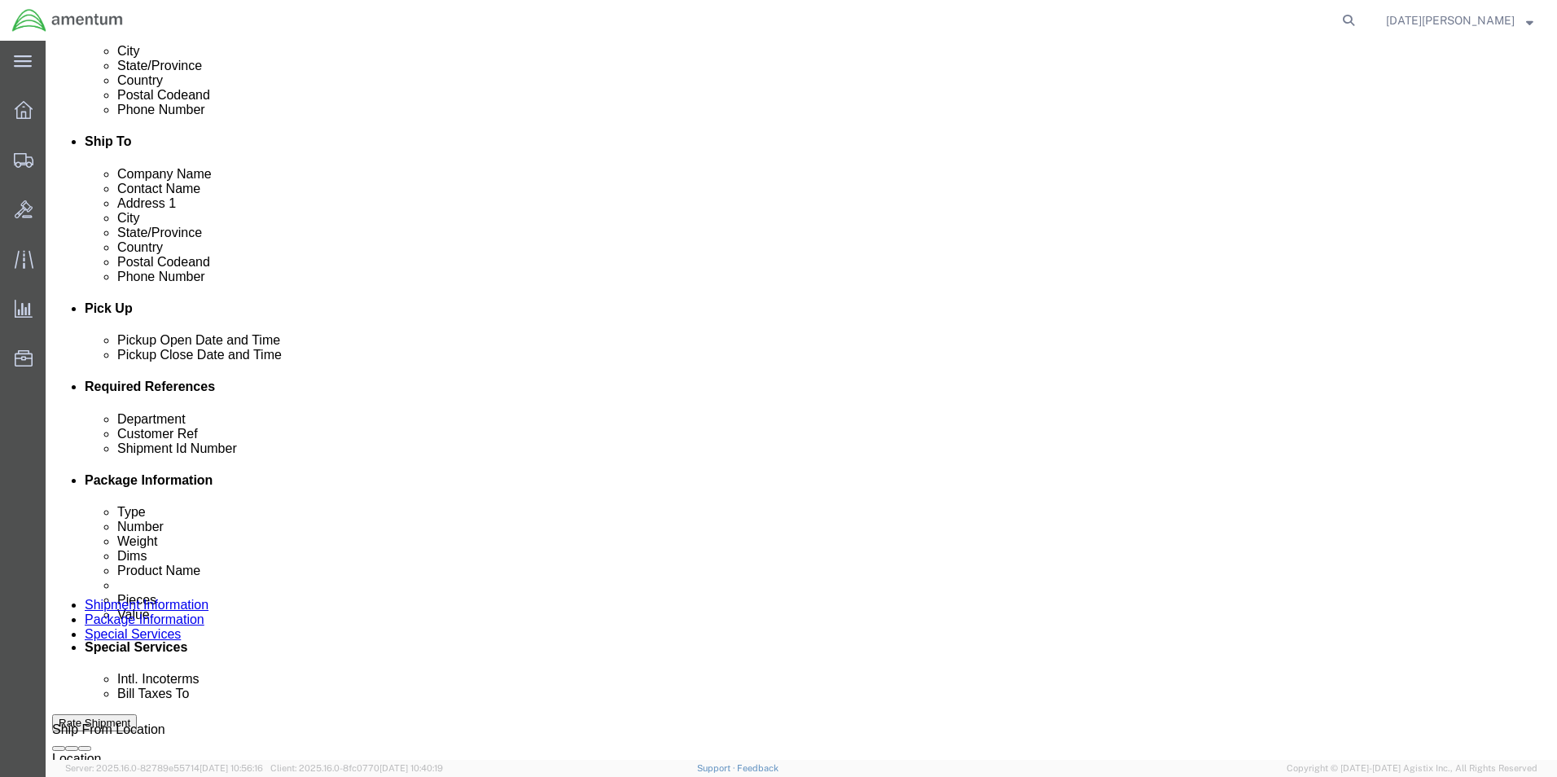
scroll to position [489, 0]
click input "text"
type input "CBP"
type input "USAGE# 323980"
click input "USAGE"
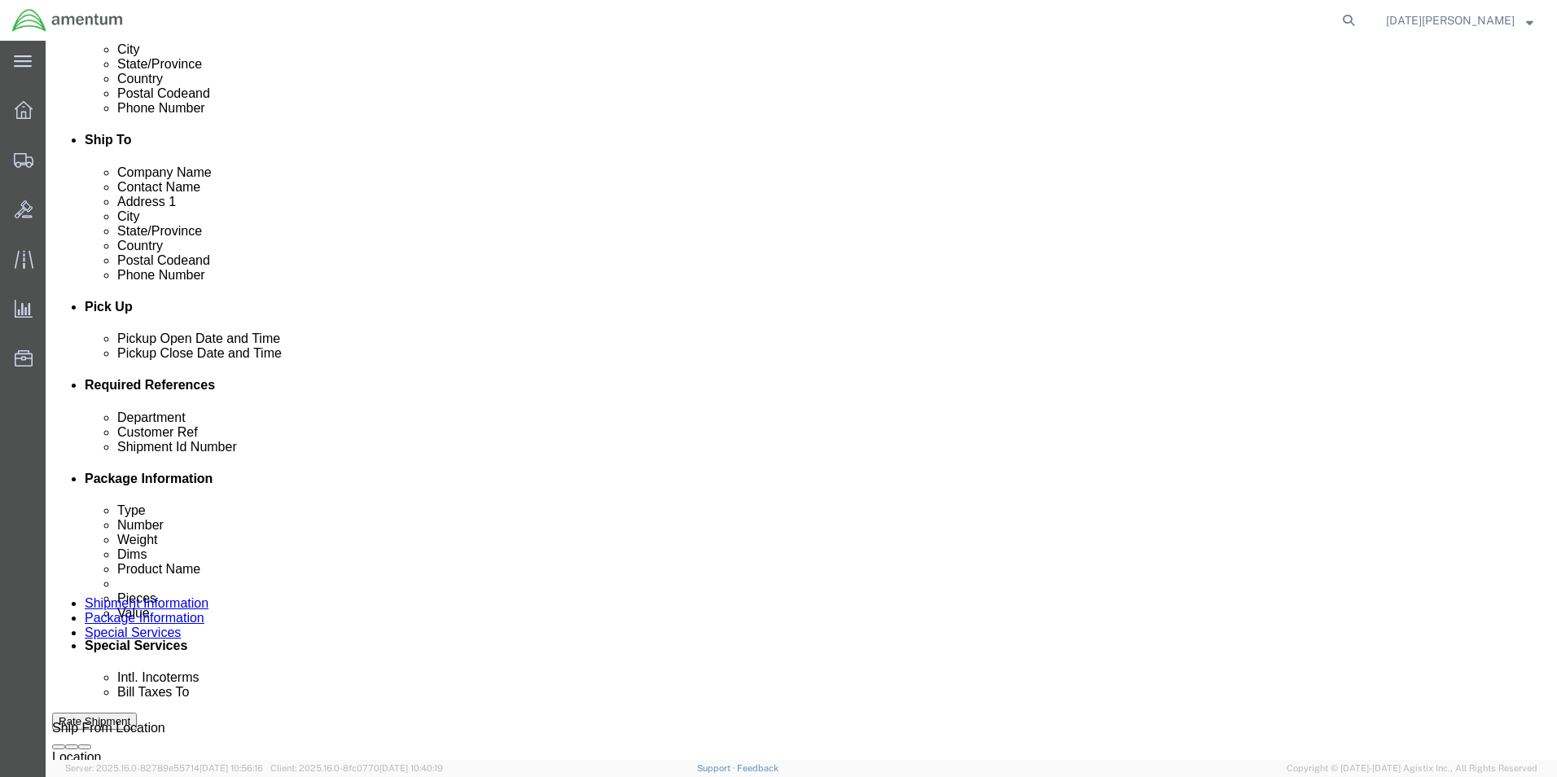
type input "USAGE# 323980 / 323981"
click input "USAGE# 323980"
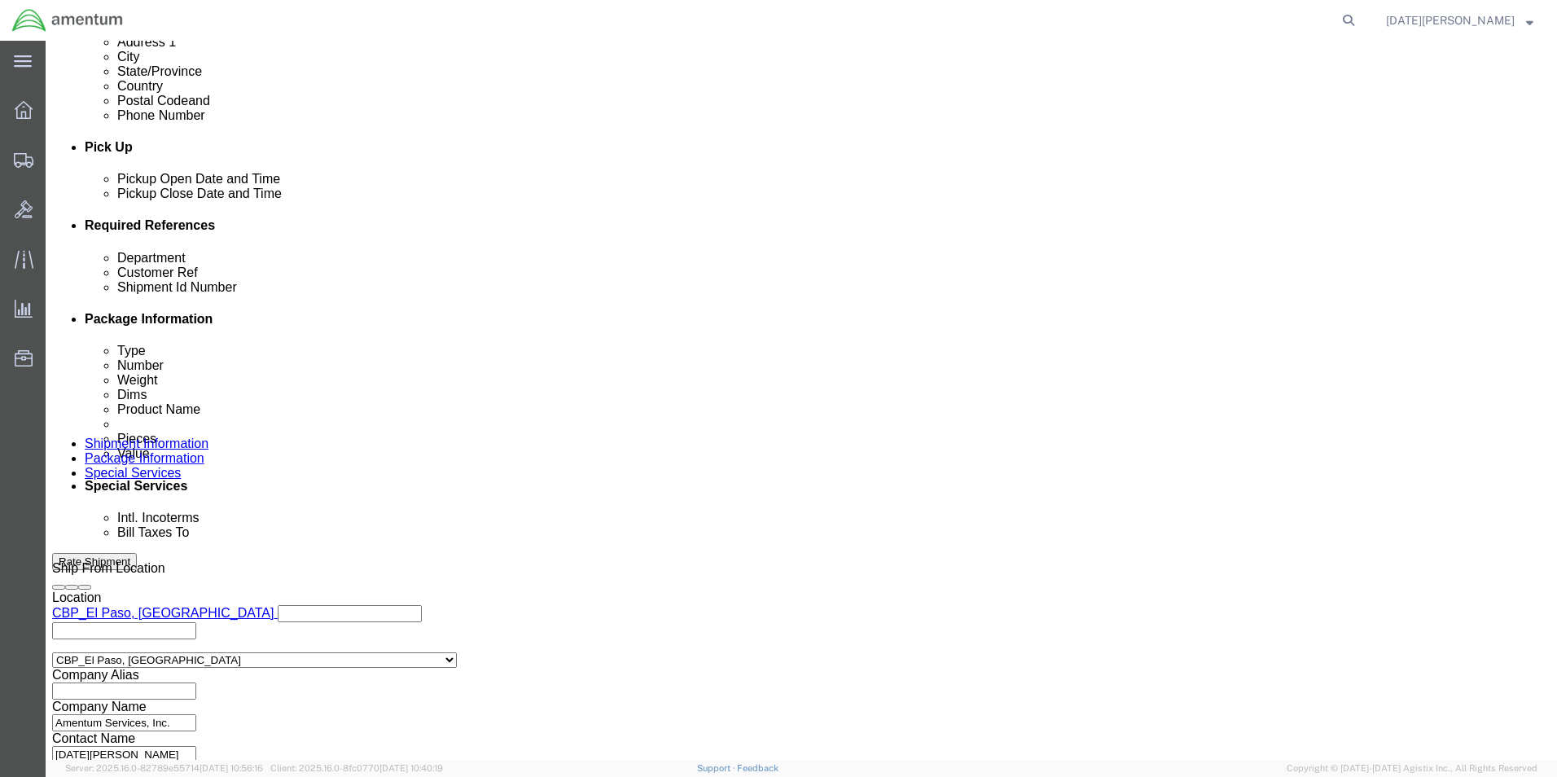
scroll to position [679, 0]
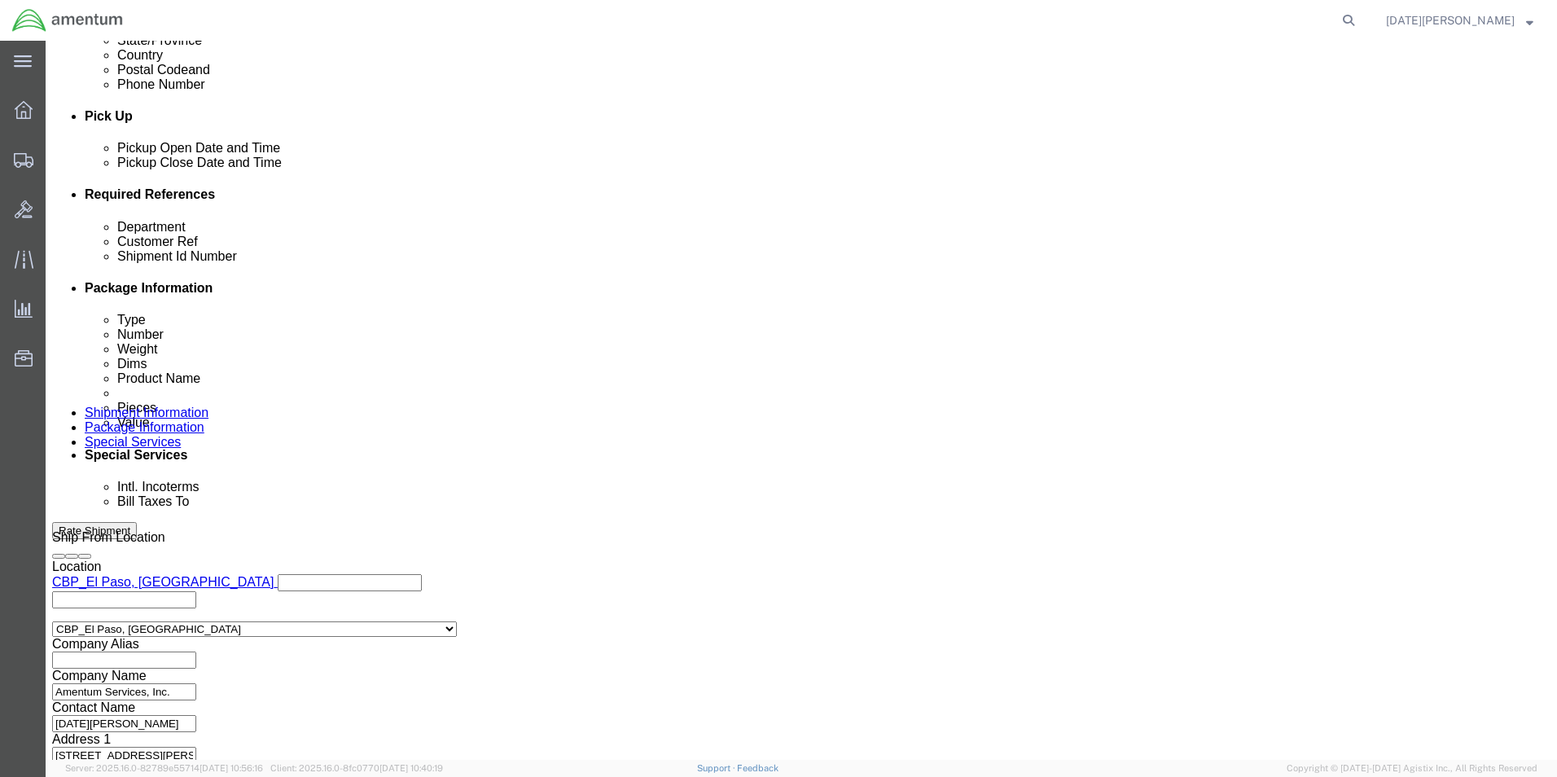
type input "USAGE# 323980 / 323981"
click button "Continue"
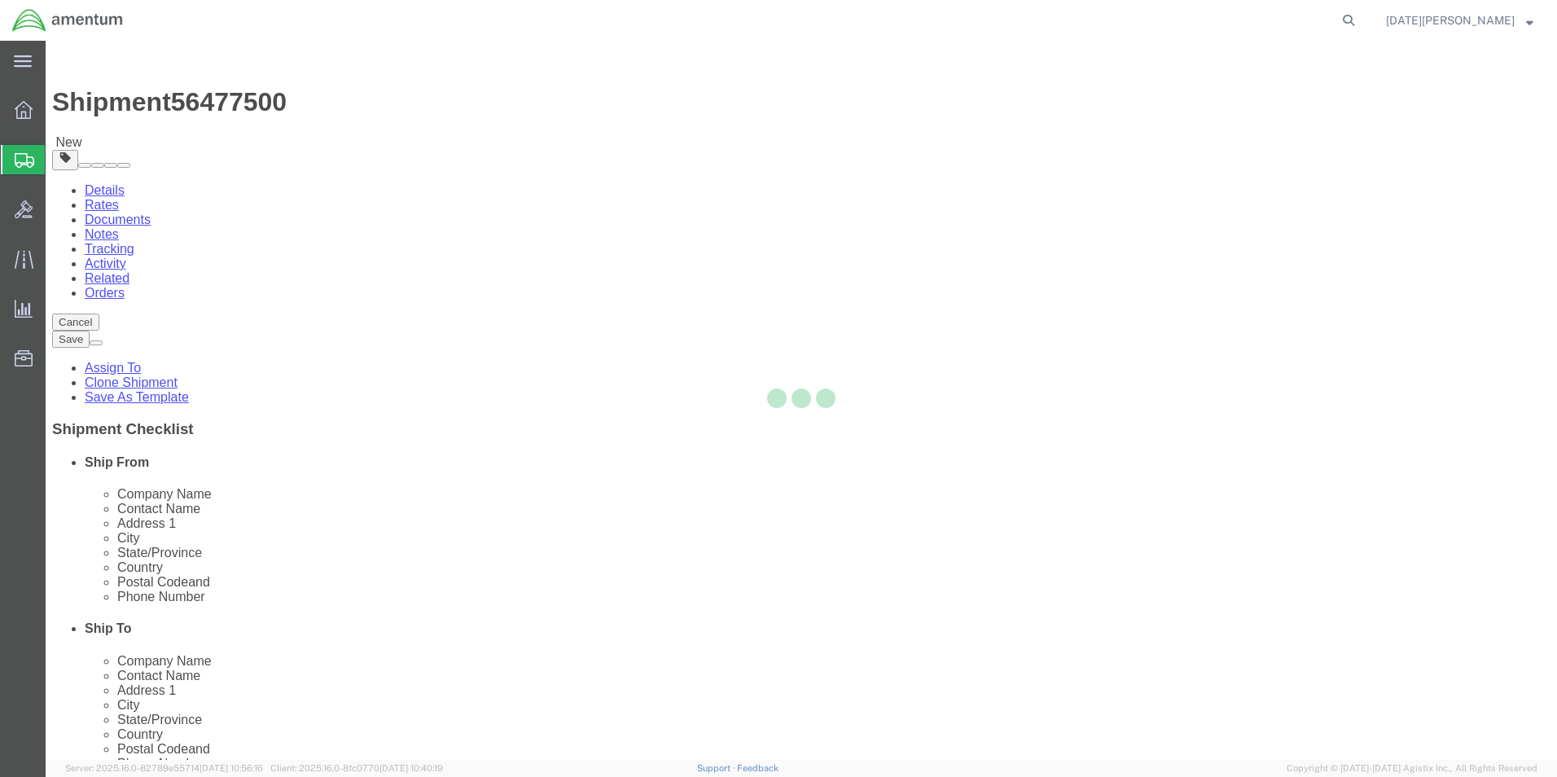
select select "YRPK"
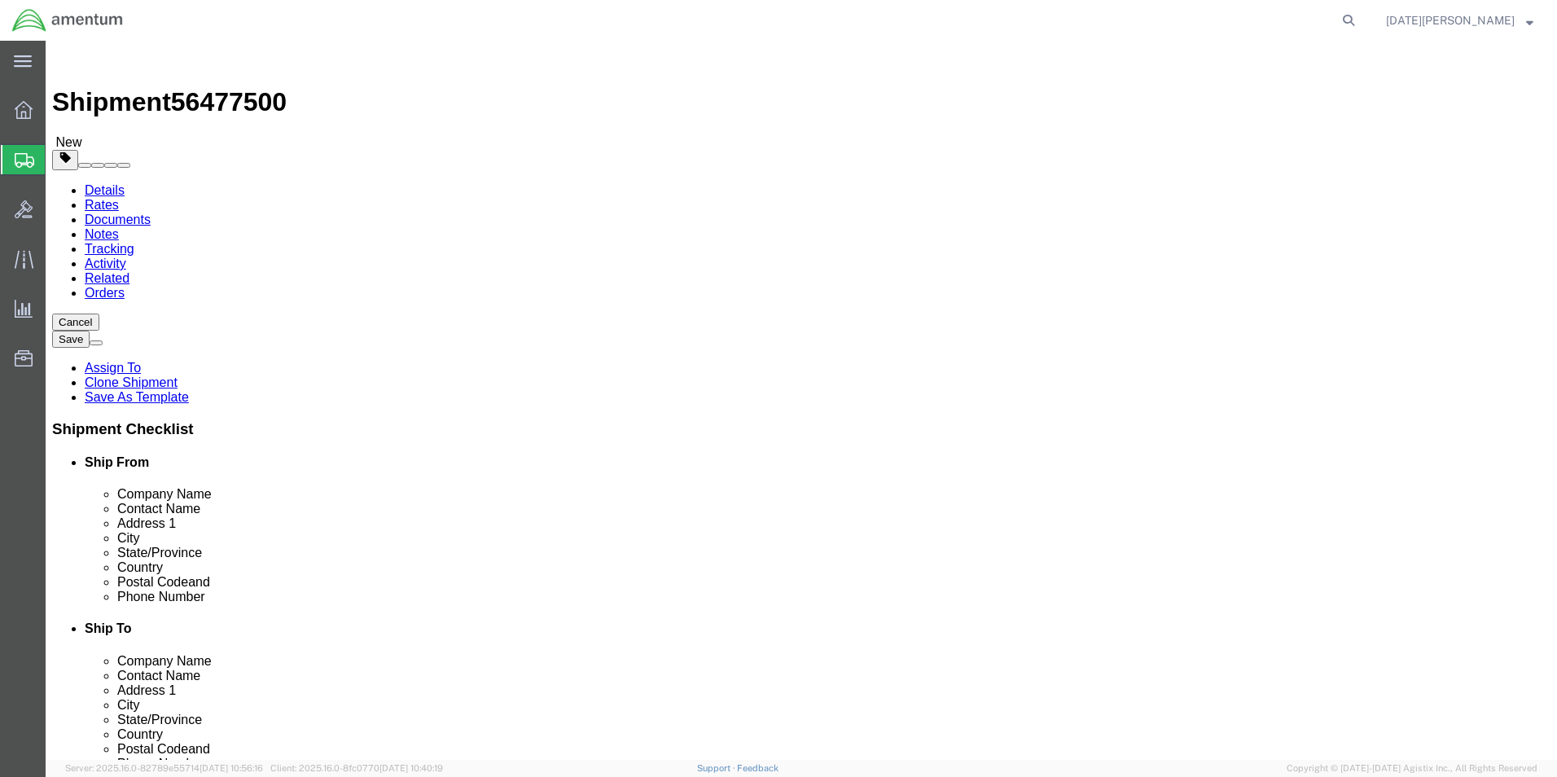
click input "text"
type input "8"
type input "6"
type input "8"
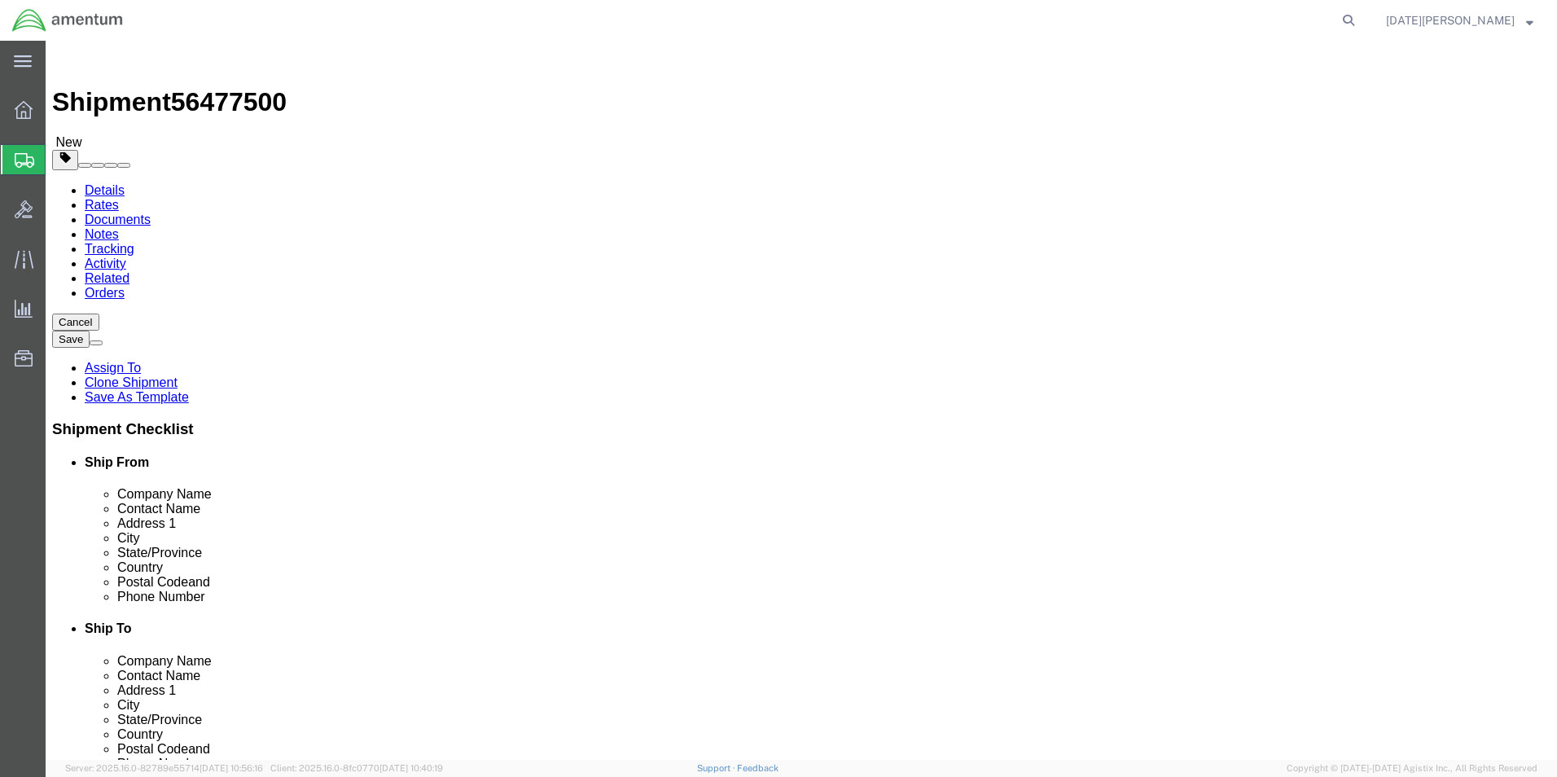
type input "2.00"
click span
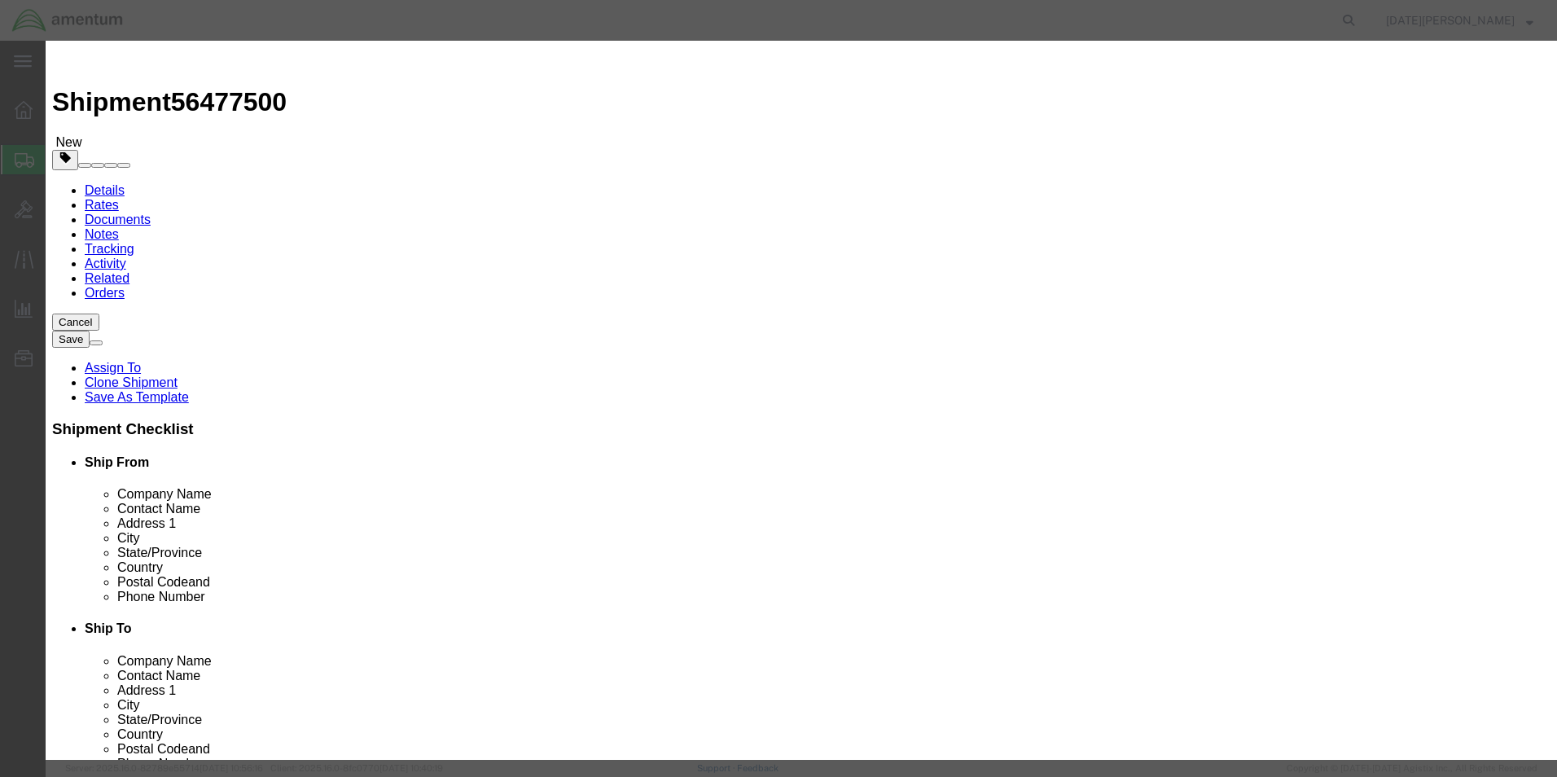
click input "text"
type input "AIRCRAFT PARTS"
select select "US"
drag, startPoint x: 529, startPoint y: 154, endPoint x: 480, endPoint y: 160, distance: 50.1
drag, startPoint x: 500, startPoint y: 158, endPoint x: 441, endPoint y: 158, distance: 59.4
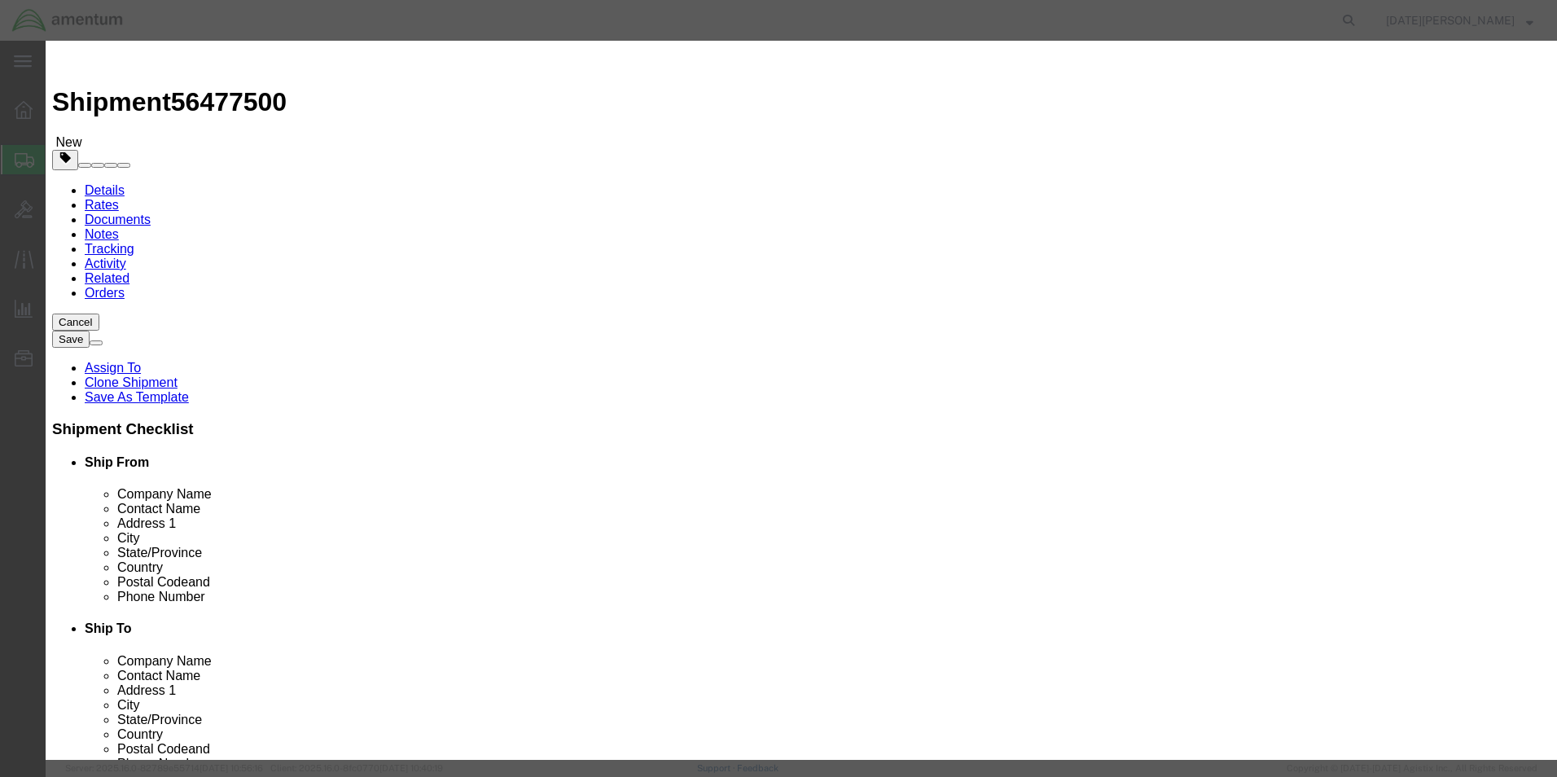
click div "Pieces 0 Select Bag Barrels 100Board Feet Bottle Box Blister Pack Carats Can Ca…"
type input "2"
type input "100.00"
click button "Save & Close"
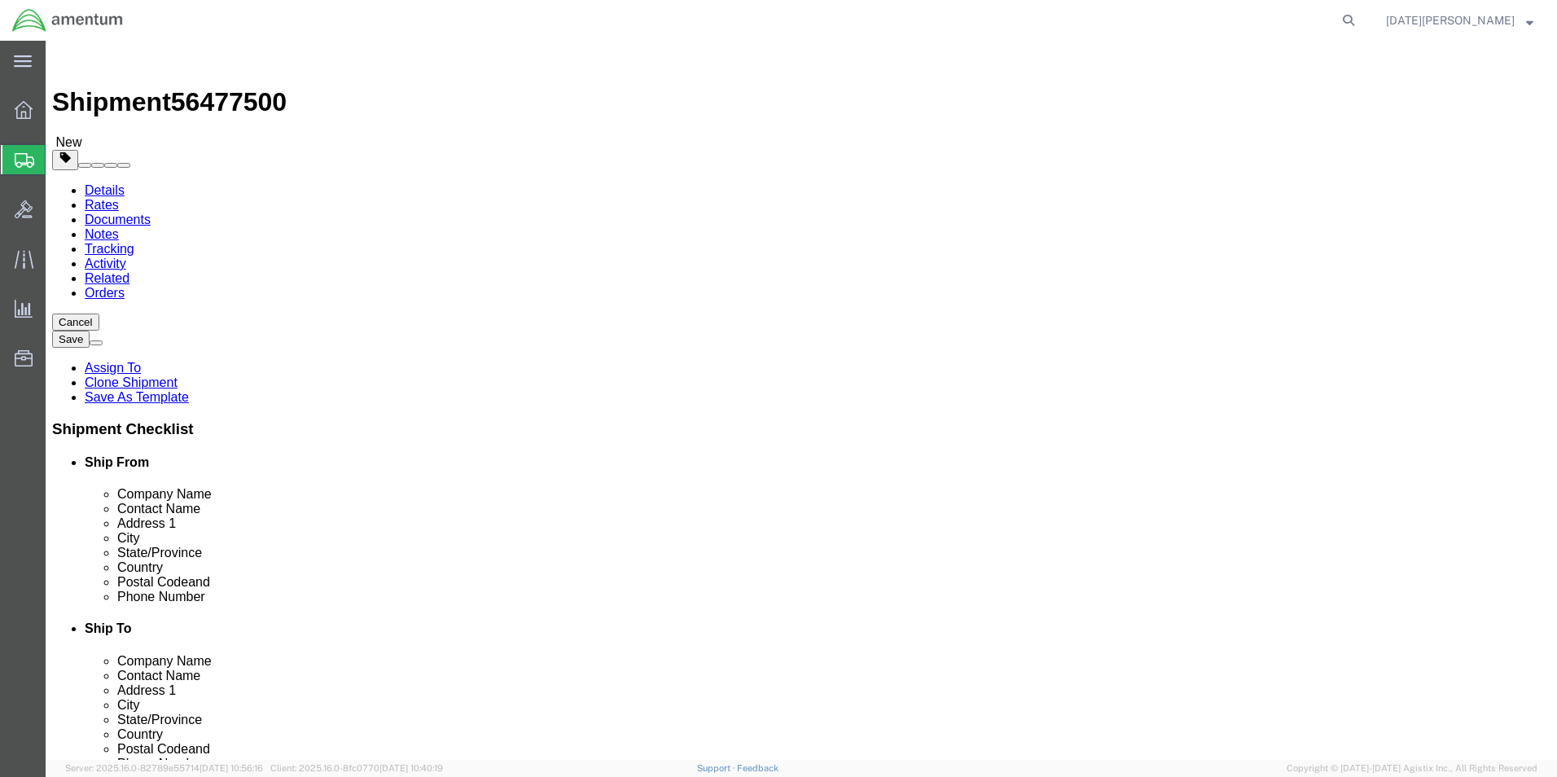
click button "Rate Shipment"
